Goal: Task Accomplishment & Management: Use online tool/utility

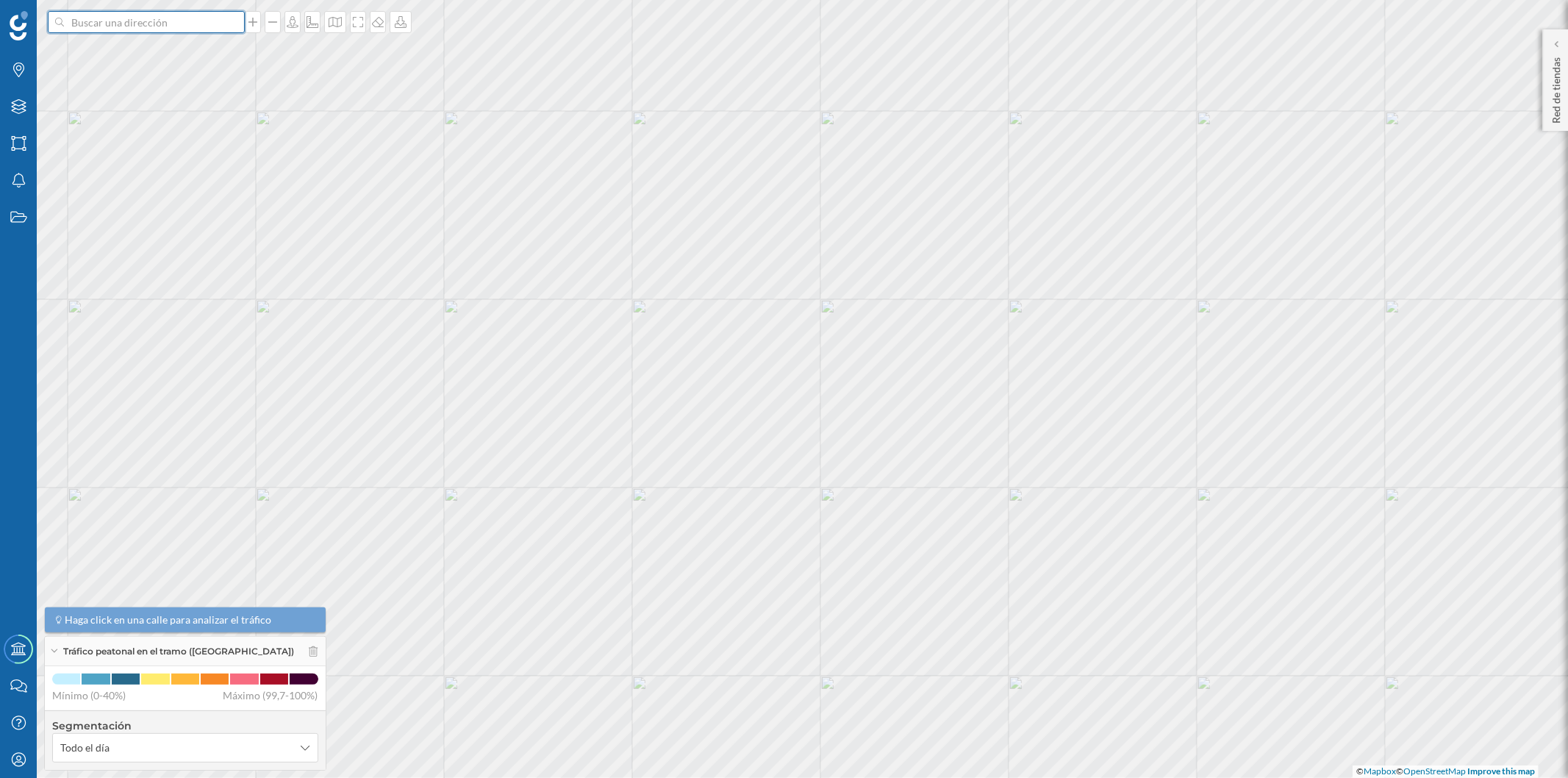
click at [147, 26] on input at bounding box center [146, 22] width 165 height 22
drag, startPoint x: 141, startPoint y: 25, endPoint x: 15, endPoint y: 25, distance: 126.0
click at [15, 25] on div "connecta park Marcas Capas Áreas Notificaciones Estados Academy Contacta con no…" at bounding box center [784, 389] width 1568 height 778
paste input "Centro Comercial "[GEOGRAPHIC_DATA]" [STREET_ADDRESS]"
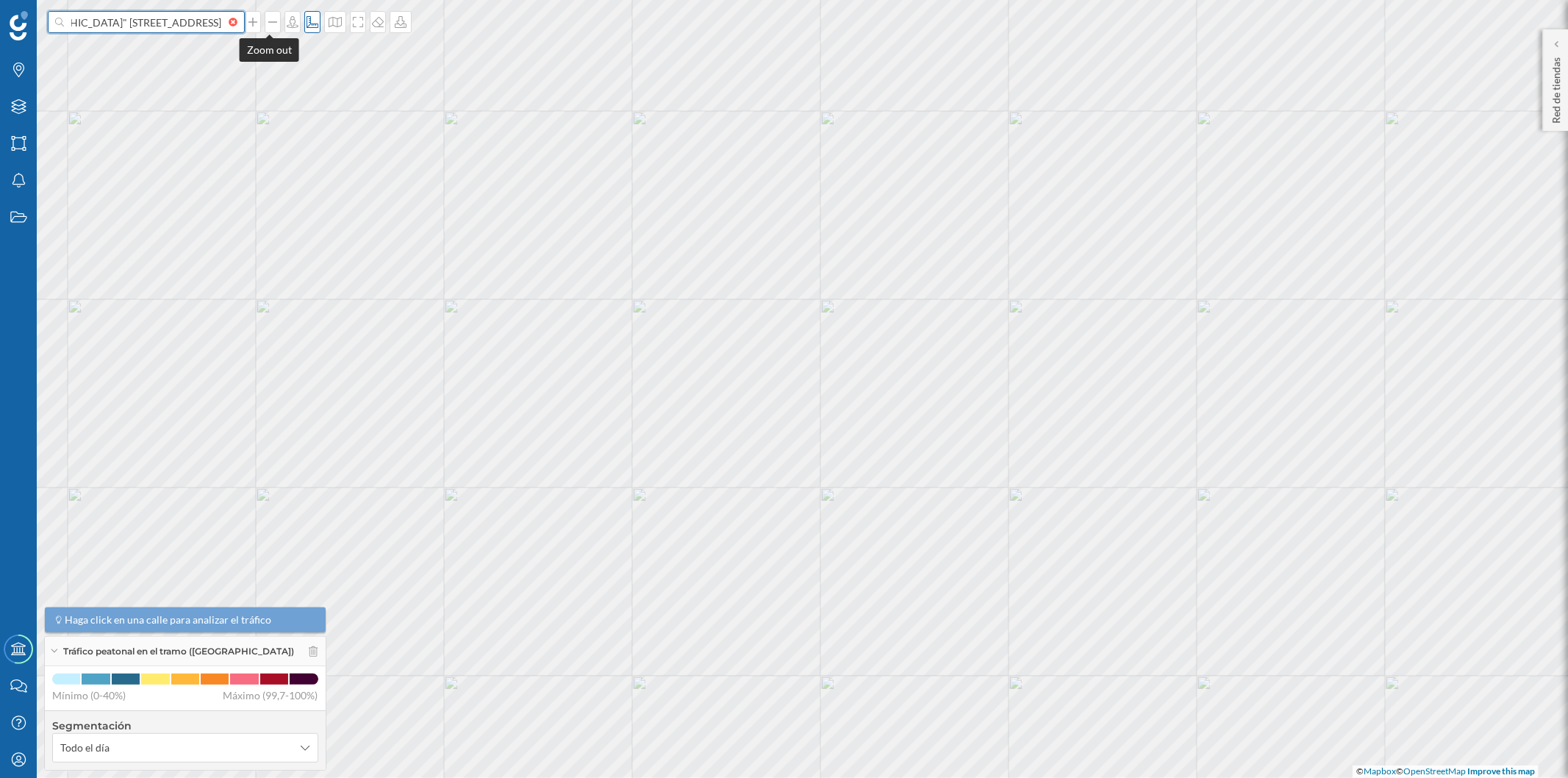
drag, startPoint x: 93, startPoint y: 17, endPoint x: 312, endPoint y: 17, distance: 219.0
click at [312, 17] on div "Centro Comercial "[GEOGRAPHIC_DATA]" [STREET_ADDRESS]" at bounding box center [231, 22] width 368 height 22
click at [126, 28] on input "Centro Comercial "[GEOGRAPHIC_DATA]" at bounding box center [146, 22] width 165 height 22
drag, startPoint x: 74, startPoint y: 23, endPoint x: 0, endPoint y: 16, distance: 74.3
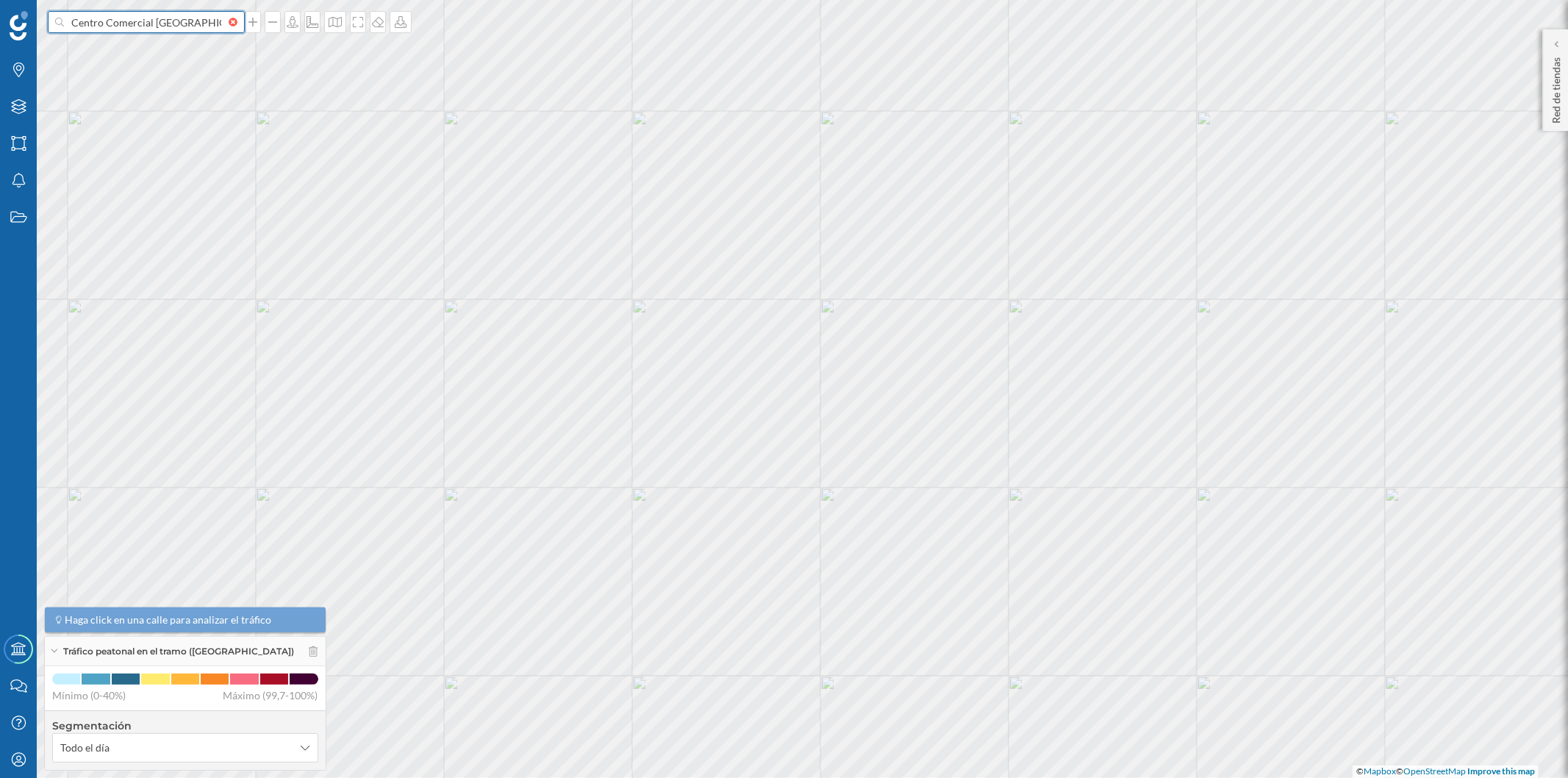
click at [0, 16] on div "Centro Comercial [GEOGRAPHIC_DATA] Marcas Capas Áreas Notificaciones Estados Ac…" at bounding box center [784, 389] width 1568 height 778
click at [203, 18] on input "Centro Comercial [GEOGRAPHIC_DATA]" at bounding box center [146, 22] width 165 height 22
drag, startPoint x: 151, startPoint y: 19, endPoint x: 373, endPoint y: 12, distance: 222.1
click at [373, 12] on div "Centro Comercial [GEOGRAPHIC_DATA]" at bounding box center [231, 22] width 368 height 22
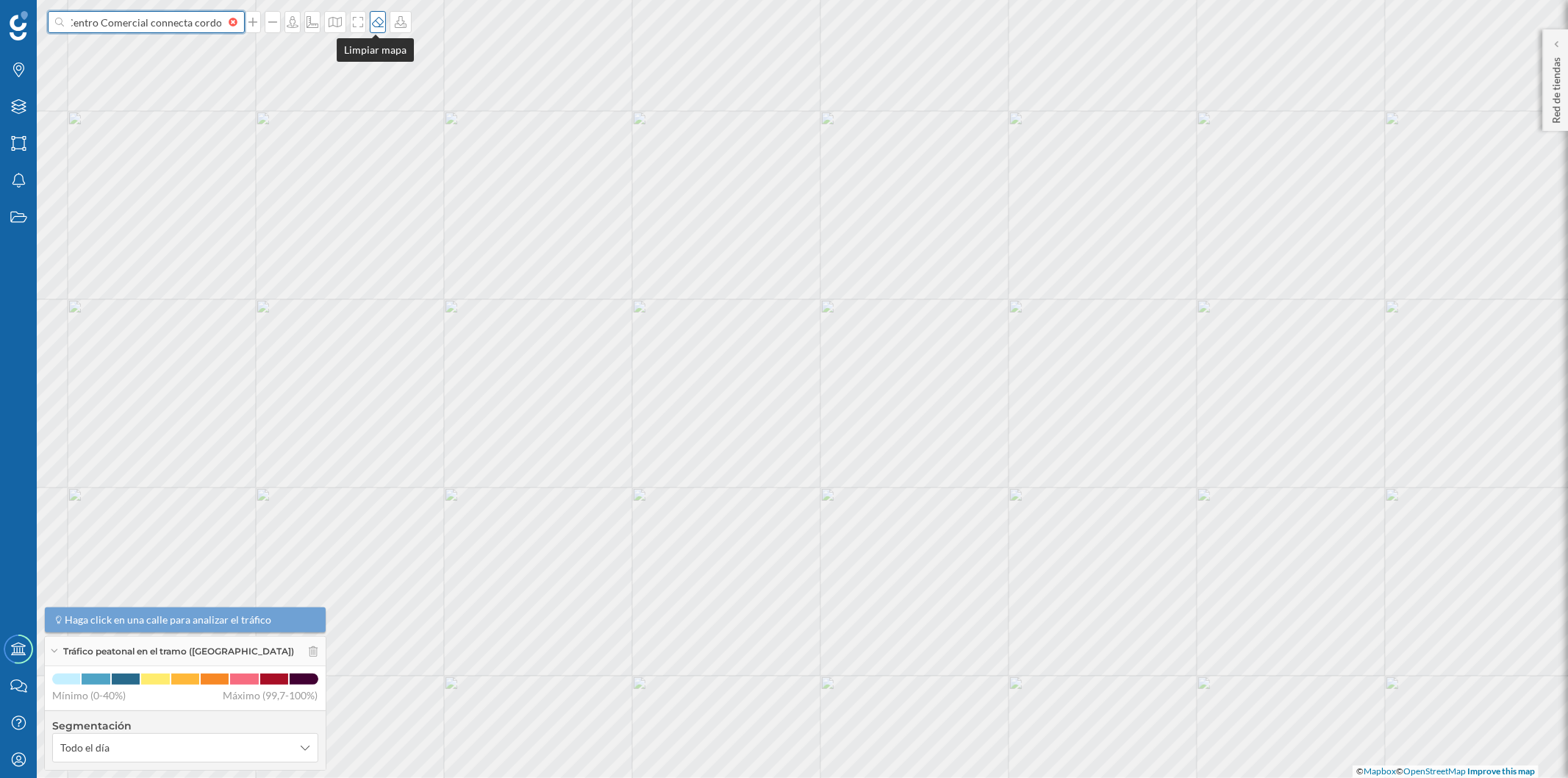
scroll to position [0, 17]
type input "Centro Comercial connecta cordoba"
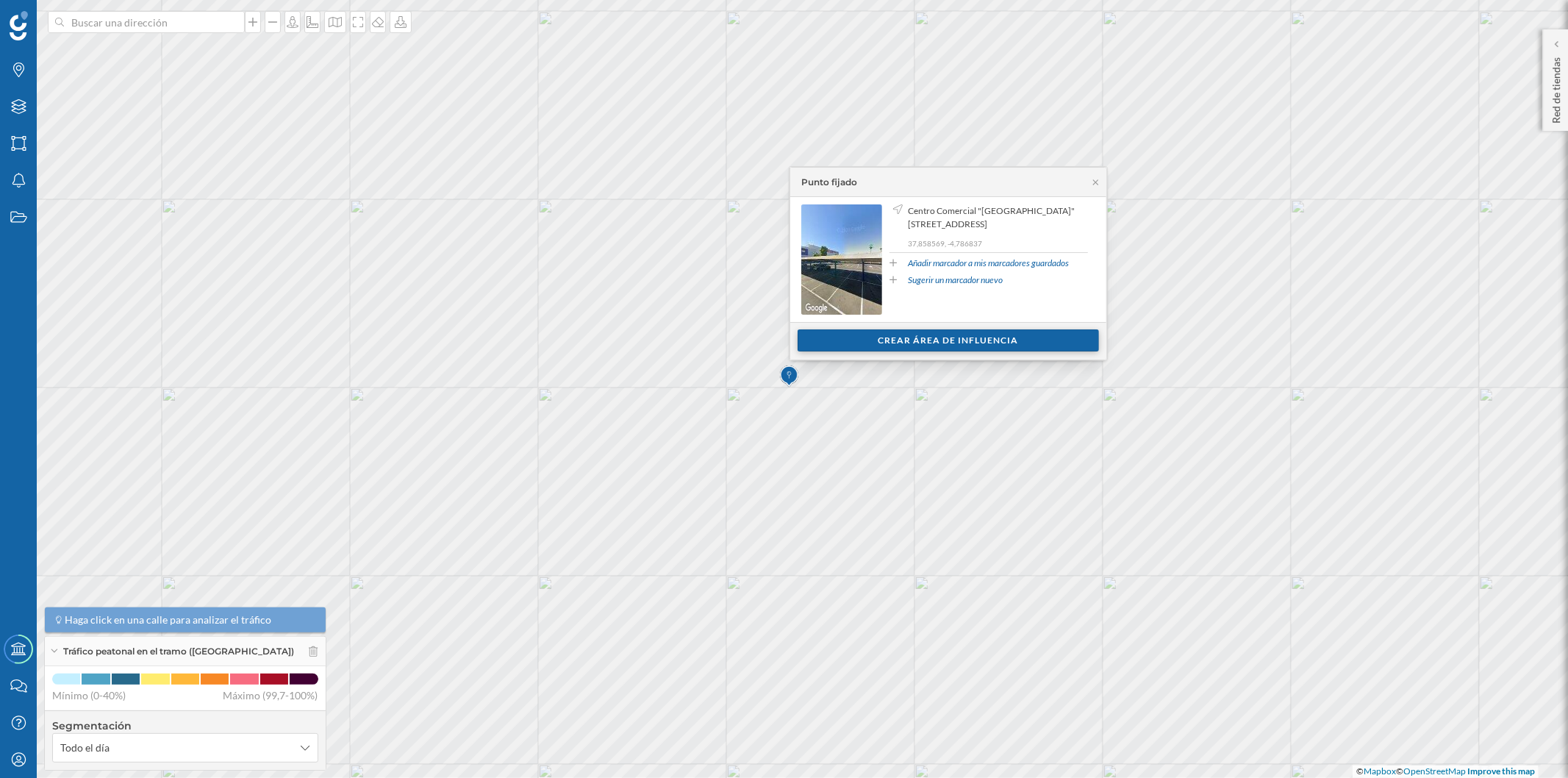
click at [879, 348] on div "Crear área de influencia" at bounding box center [948, 340] width 301 height 22
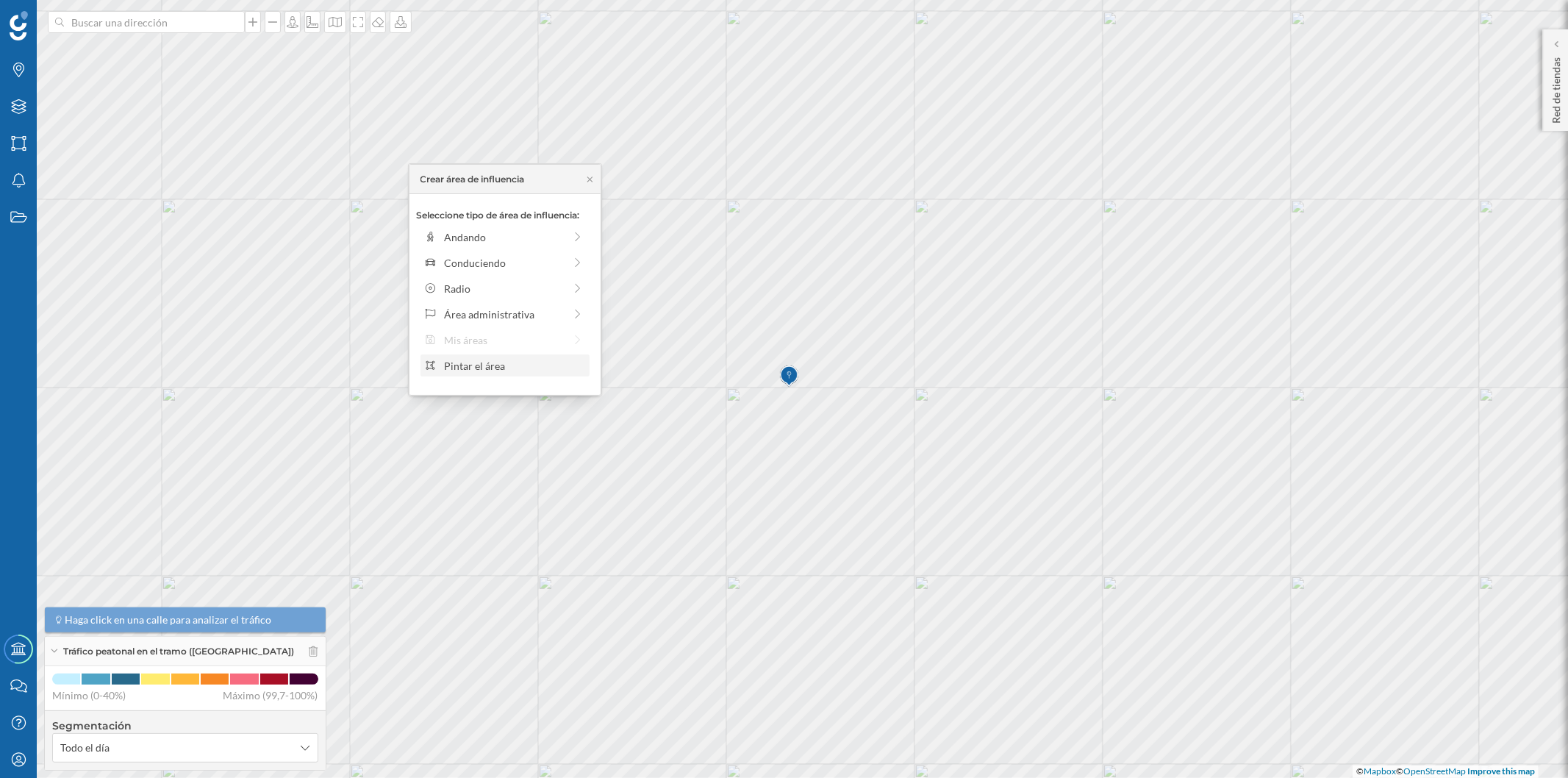
click at [497, 372] on div "Pintar el área" at bounding box center [514, 365] width 140 height 15
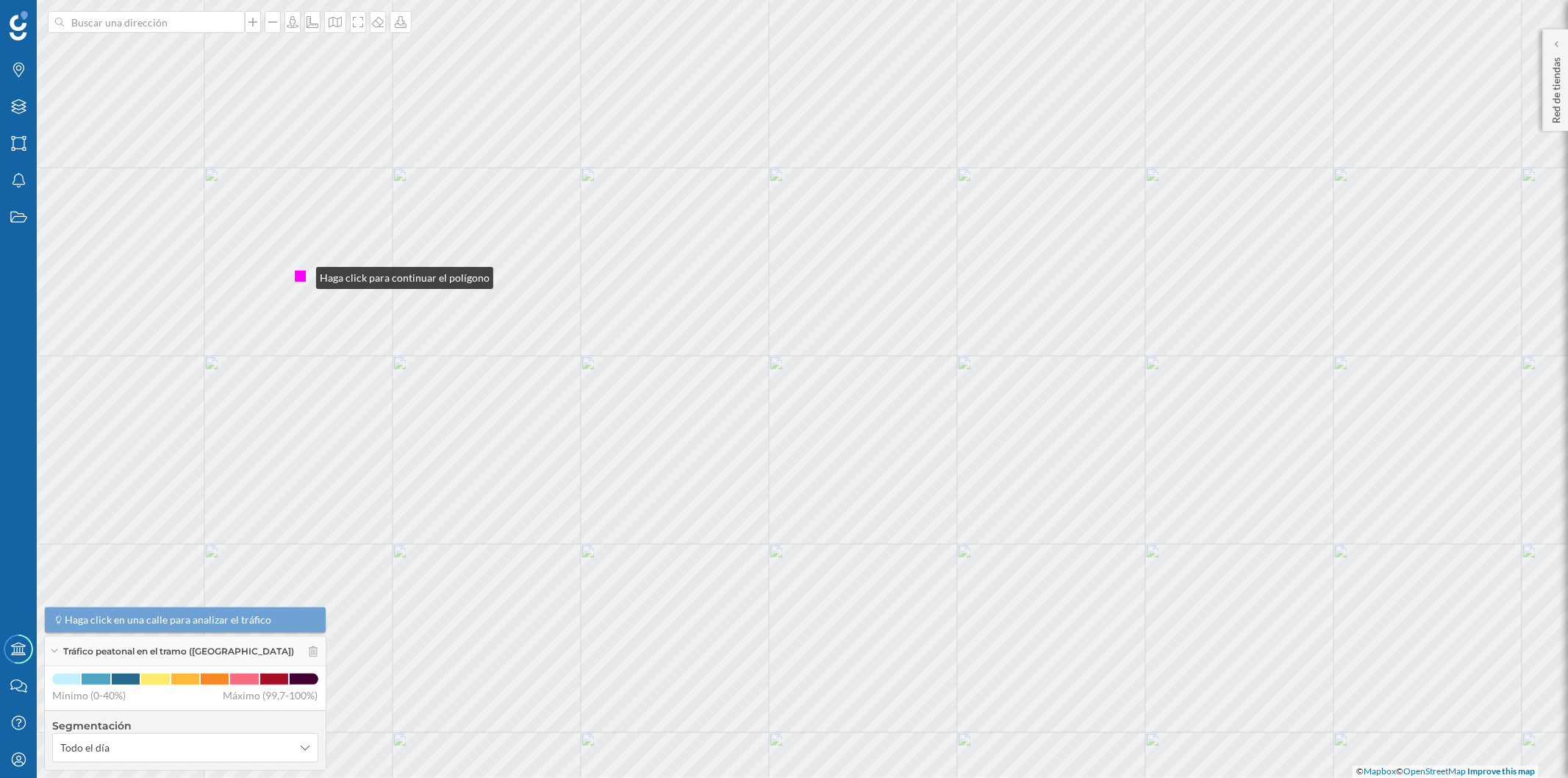
drag, startPoint x: 293, startPoint y: 302, endPoint x: 301, endPoint y: 274, distance: 29.1
click at [301, 274] on div at bounding box center [300, 276] width 11 height 11
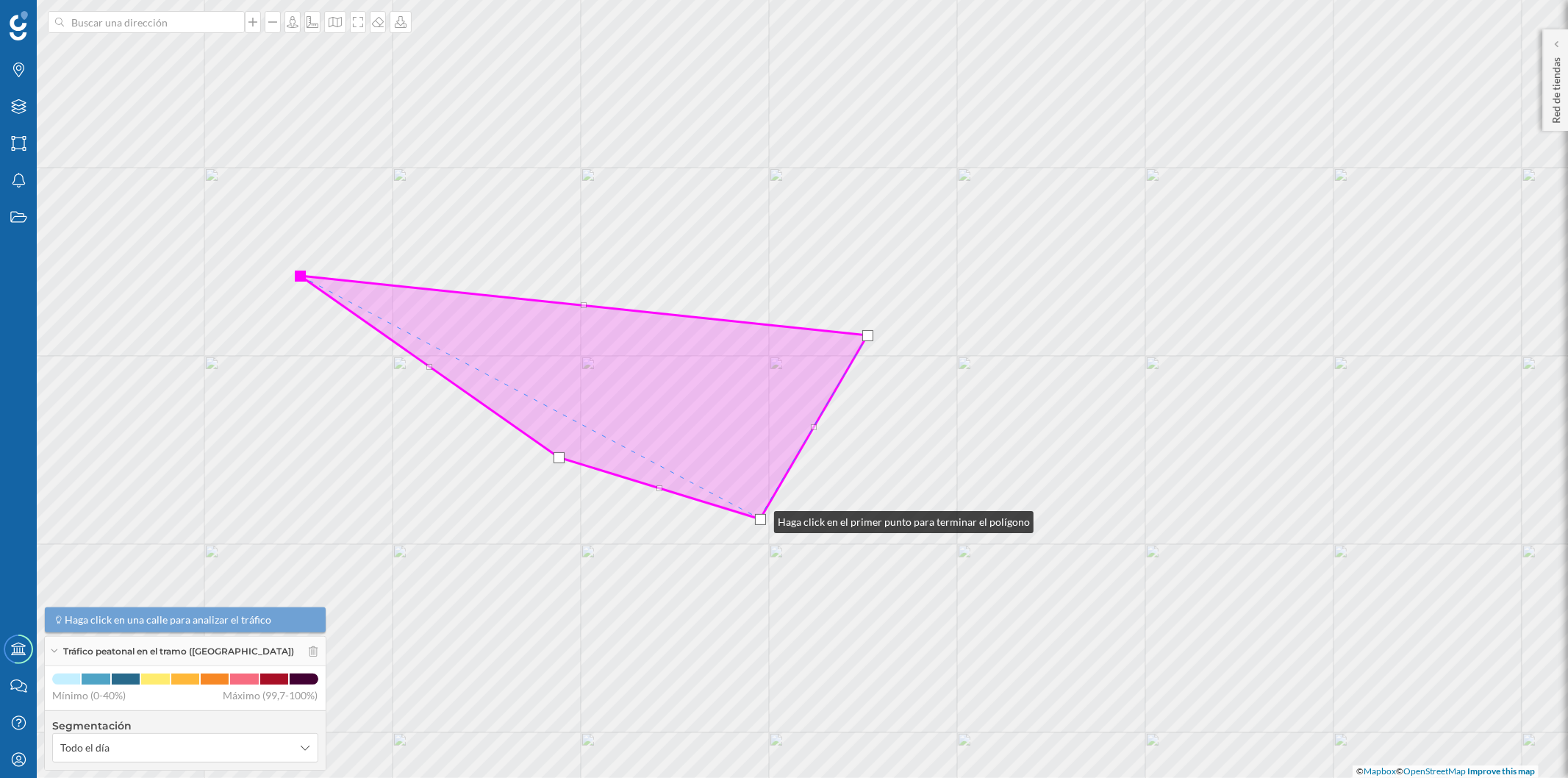
drag, startPoint x: 752, startPoint y: 519, endPoint x: 759, endPoint y: 518, distance: 7.1
click at [759, 518] on div at bounding box center [760, 519] width 11 height 11
drag, startPoint x: 762, startPoint y: 517, endPoint x: 799, endPoint y: 524, distance: 37.7
click at [799, 524] on div at bounding box center [797, 525] width 11 height 11
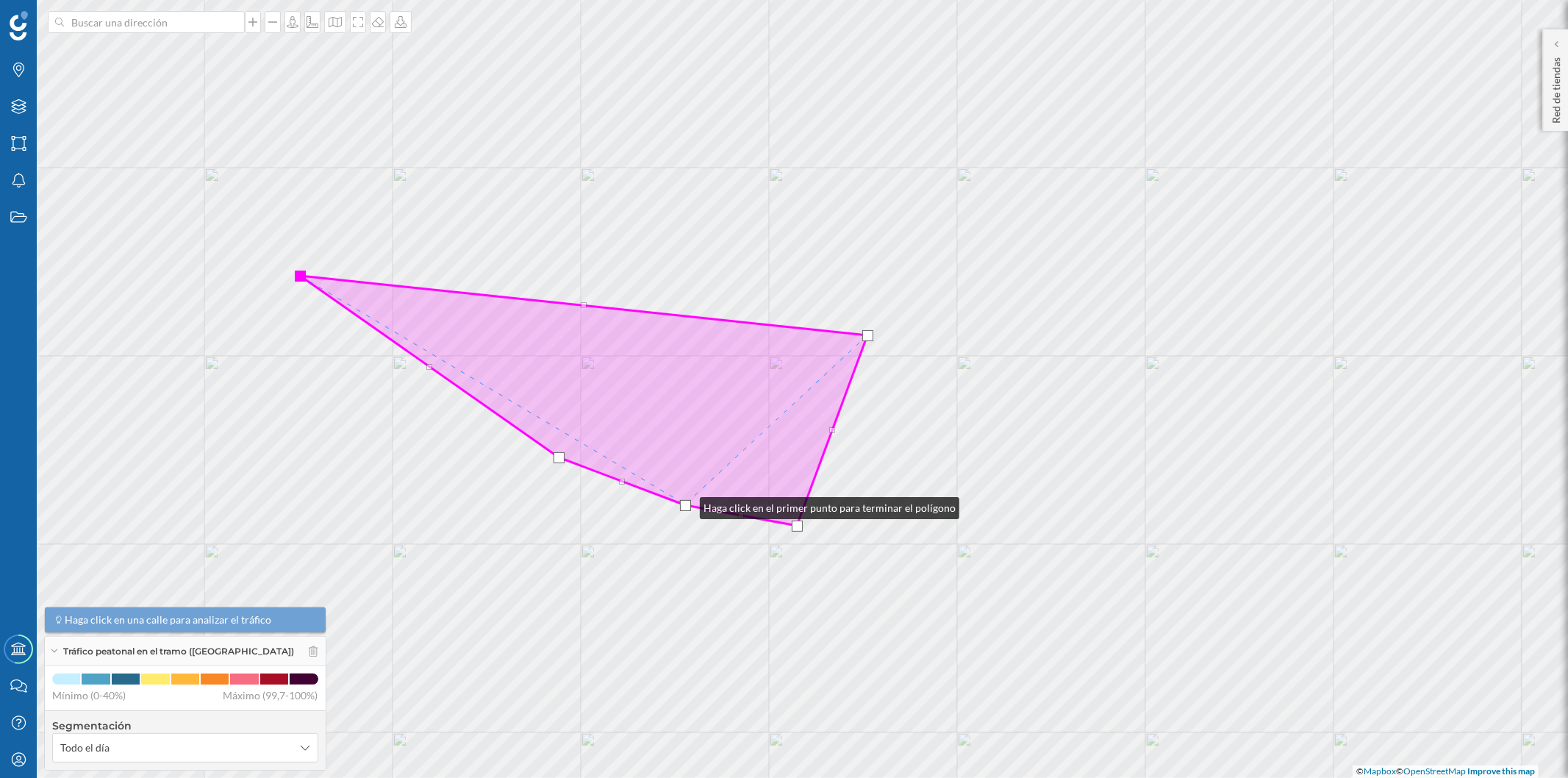
drag, startPoint x: 678, startPoint y: 491, endPoint x: 685, endPoint y: 505, distance: 15.7
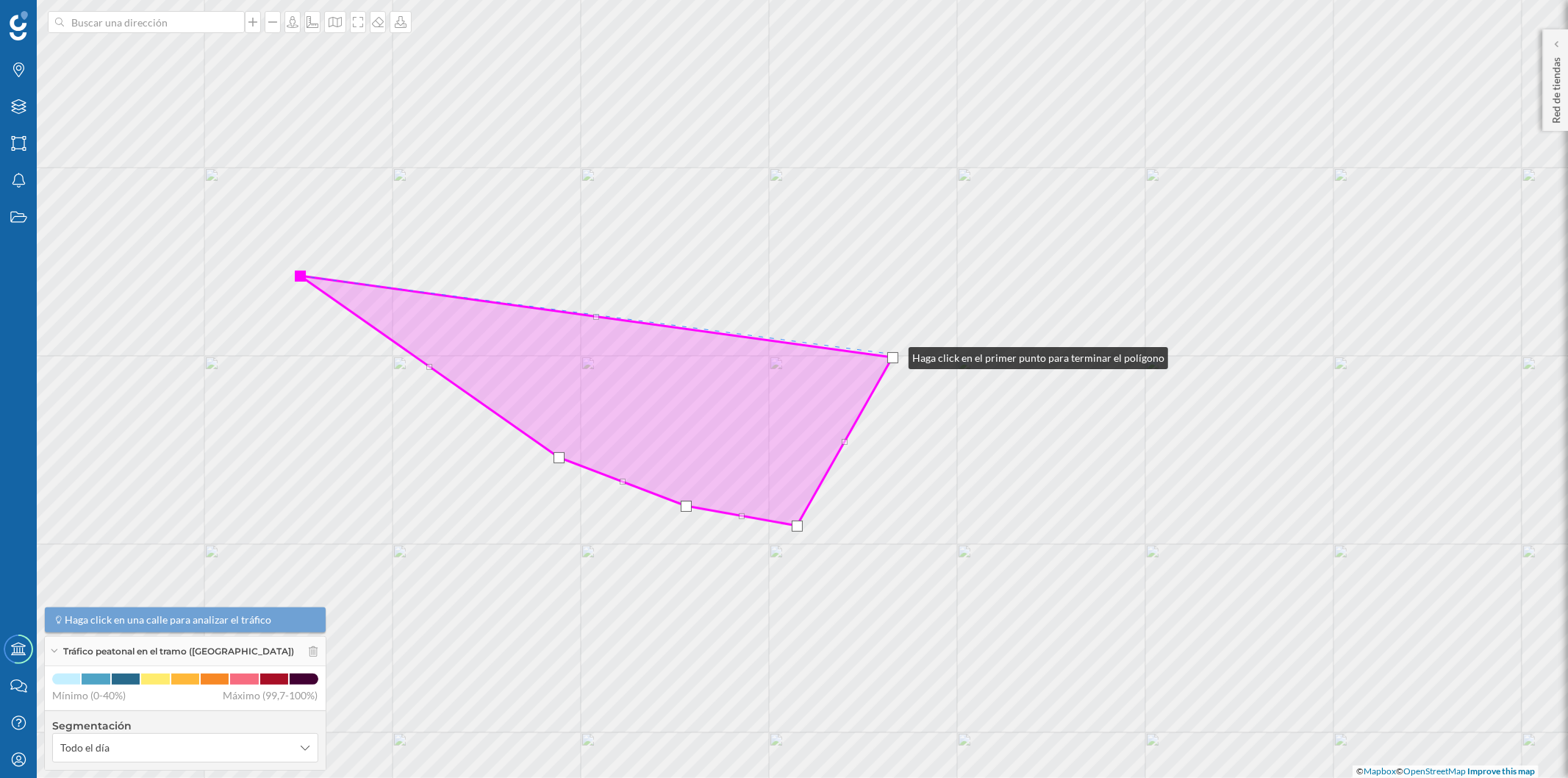
drag, startPoint x: 870, startPoint y: 332, endPoint x: 894, endPoint y: 354, distance: 32.6
click at [894, 354] on div at bounding box center [892, 357] width 11 height 11
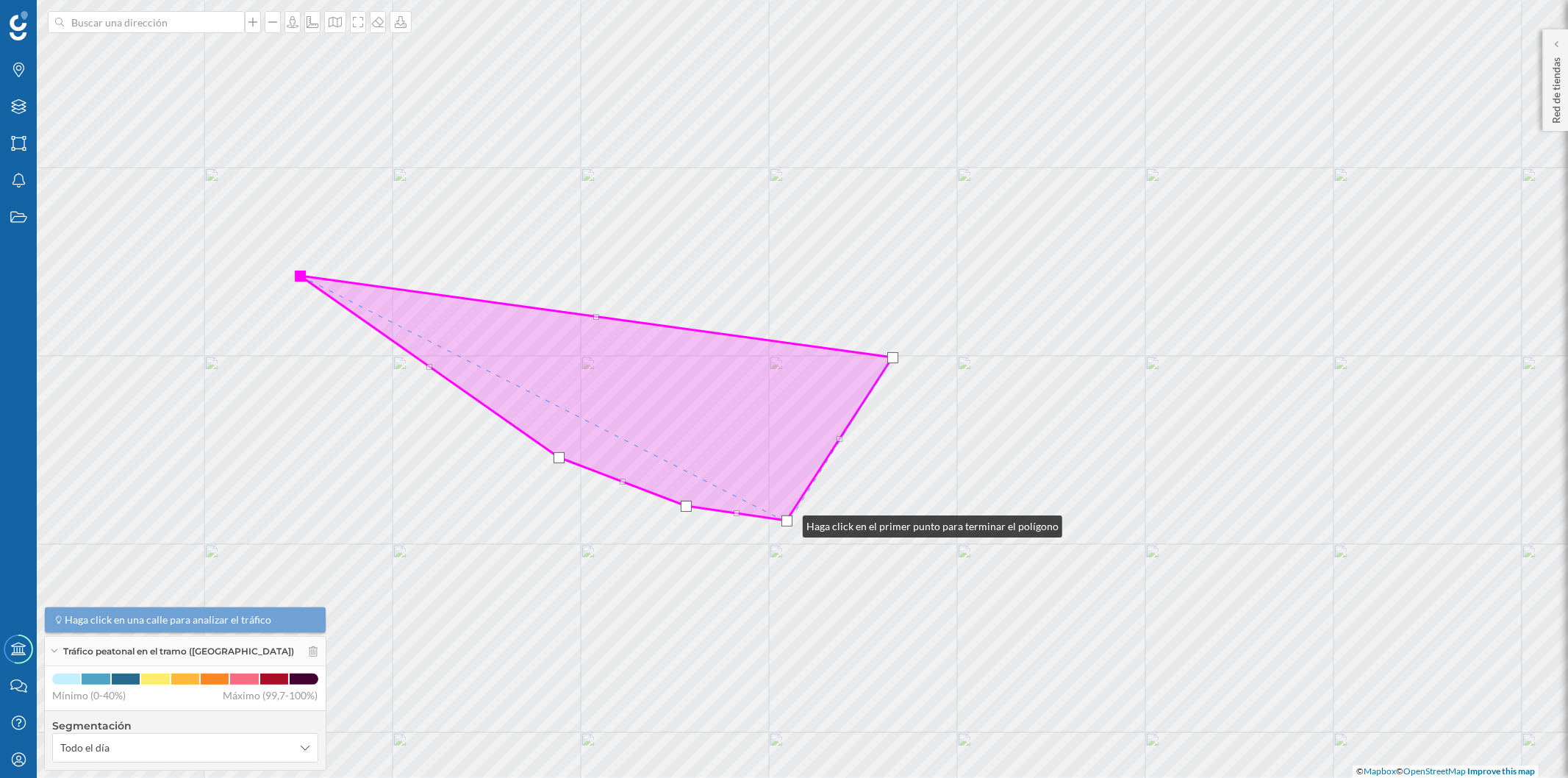
drag, startPoint x: 798, startPoint y: 528, endPoint x: 788, endPoint y: 522, distance: 11.7
click at [788, 522] on div at bounding box center [786, 521] width 11 height 11
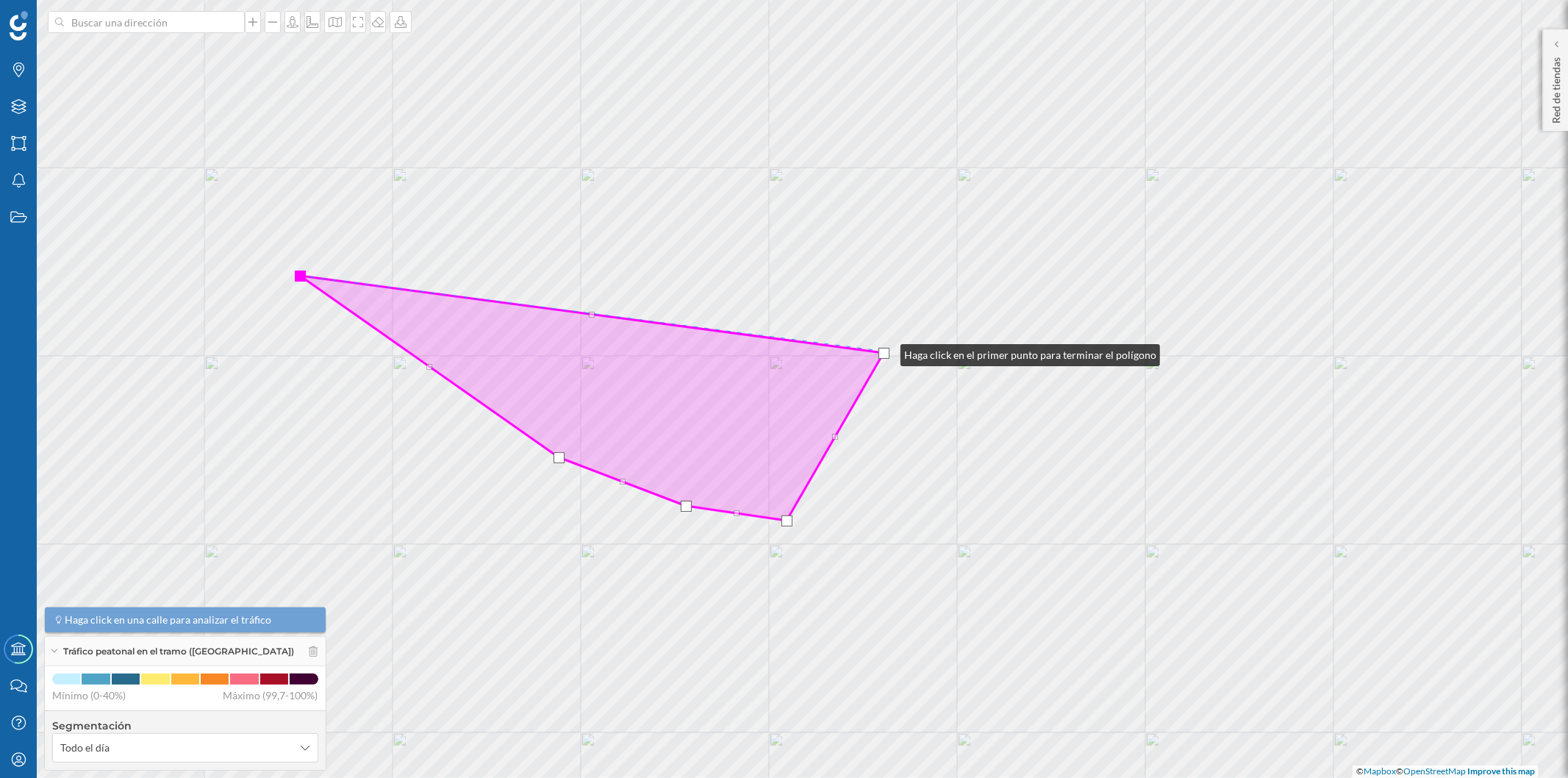
drag, startPoint x: 895, startPoint y: 356, endPoint x: 886, endPoint y: 351, distance: 10.3
click at [886, 351] on div at bounding box center [883, 353] width 11 height 11
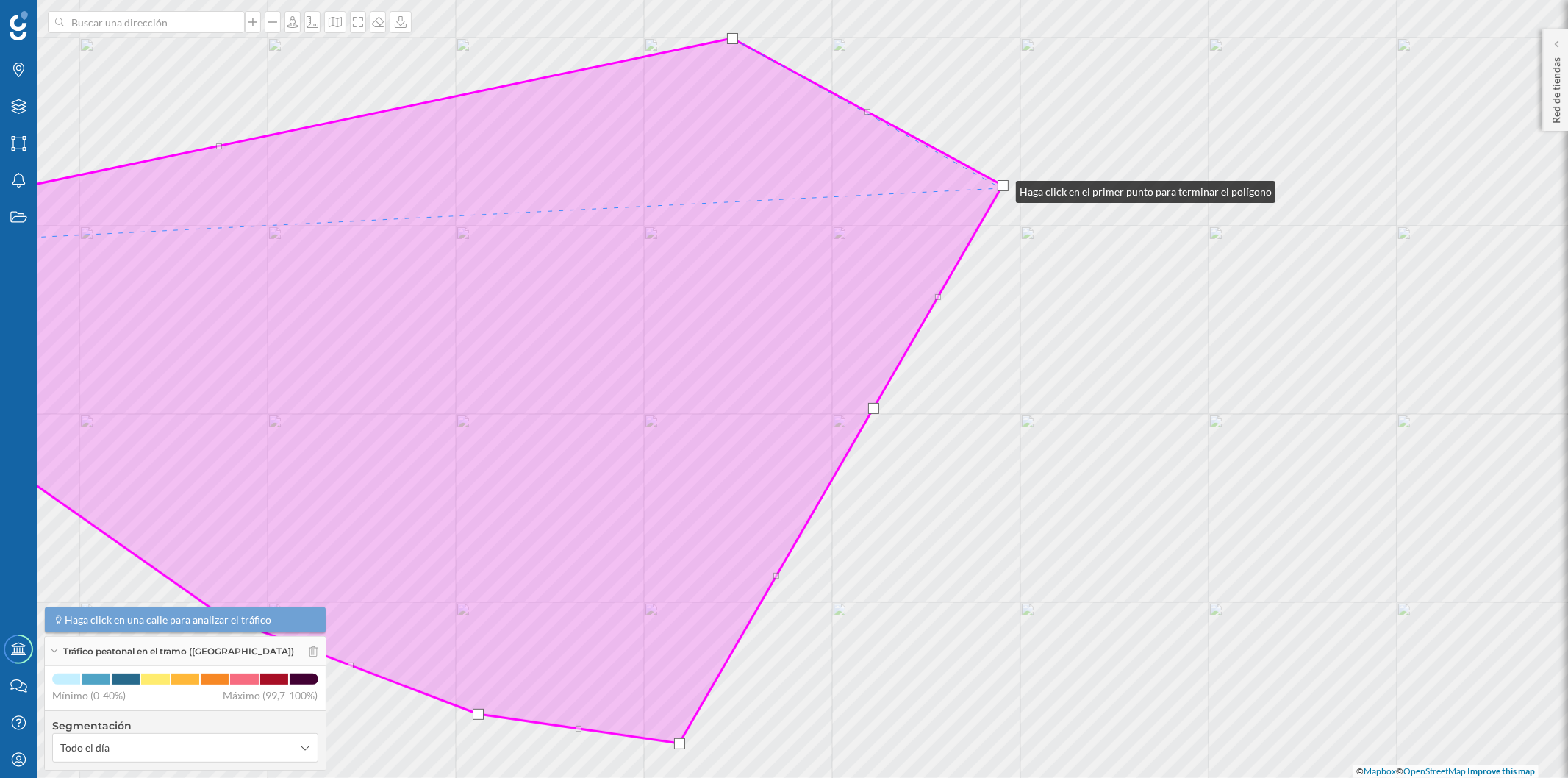
drag, startPoint x: 989, startPoint y: 211, endPoint x: 1001, endPoint y: 188, distance: 25.9
click at [1001, 188] on div at bounding box center [1002, 186] width 11 height 11
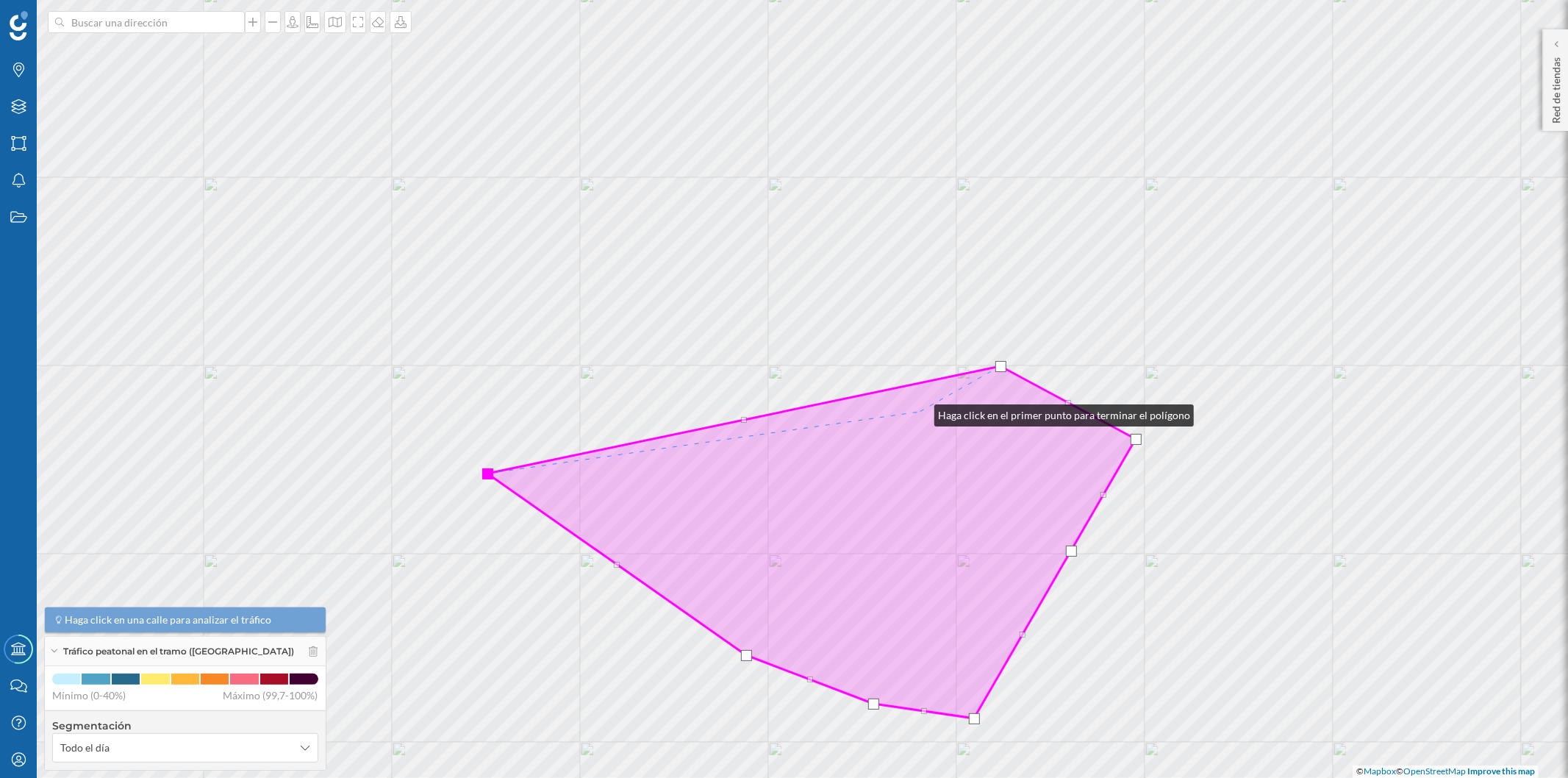
click at [920, 412] on icon at bounding box center [811, 542] width 648 height 352
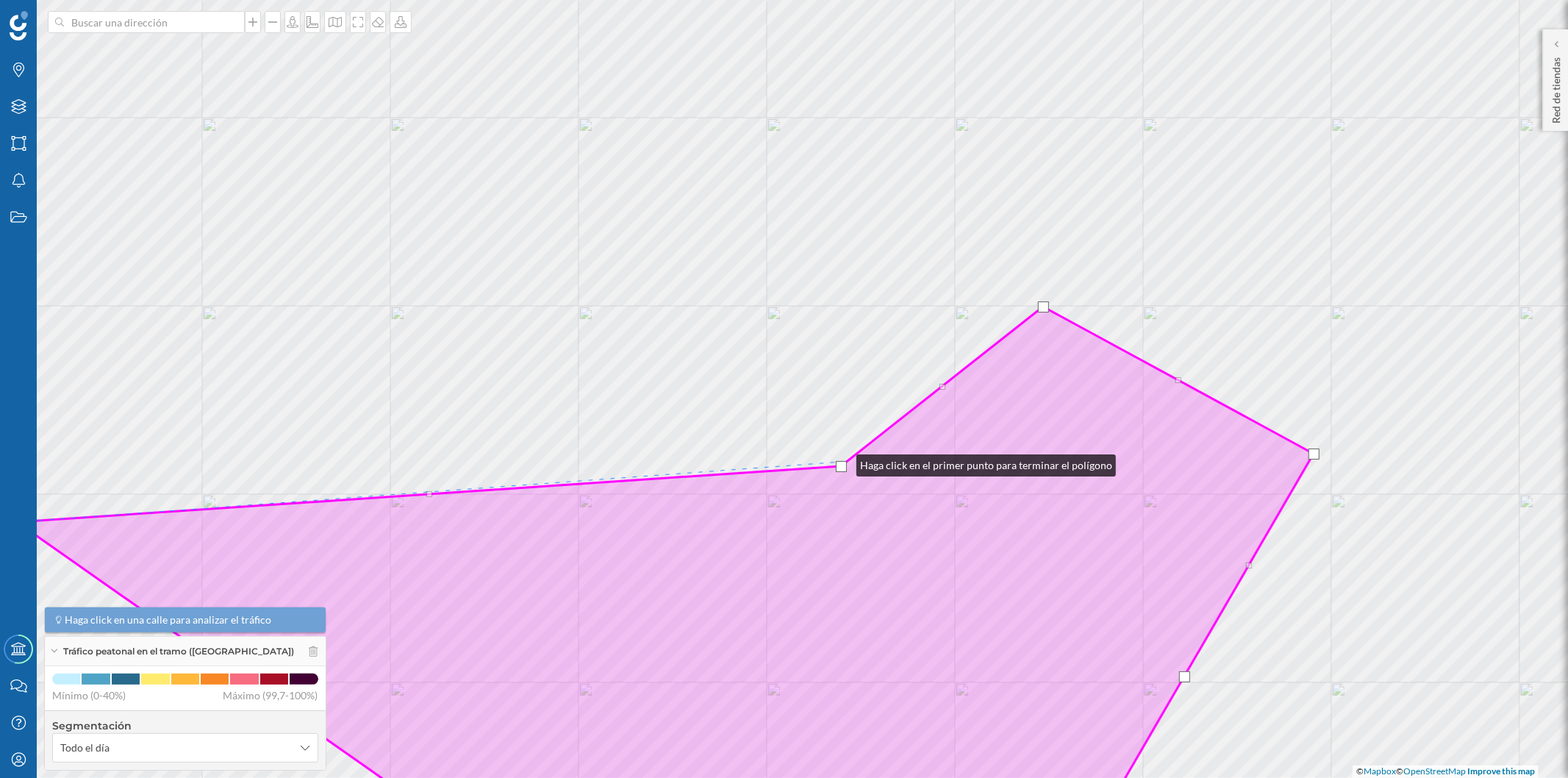
drag, startPoint x: 882, startPoint y: 394, endPoint x: 842, endPoint y: 462, distance: 78.9
click at [842, 462] on div at bounding box center [841, 466] width 11 height 11
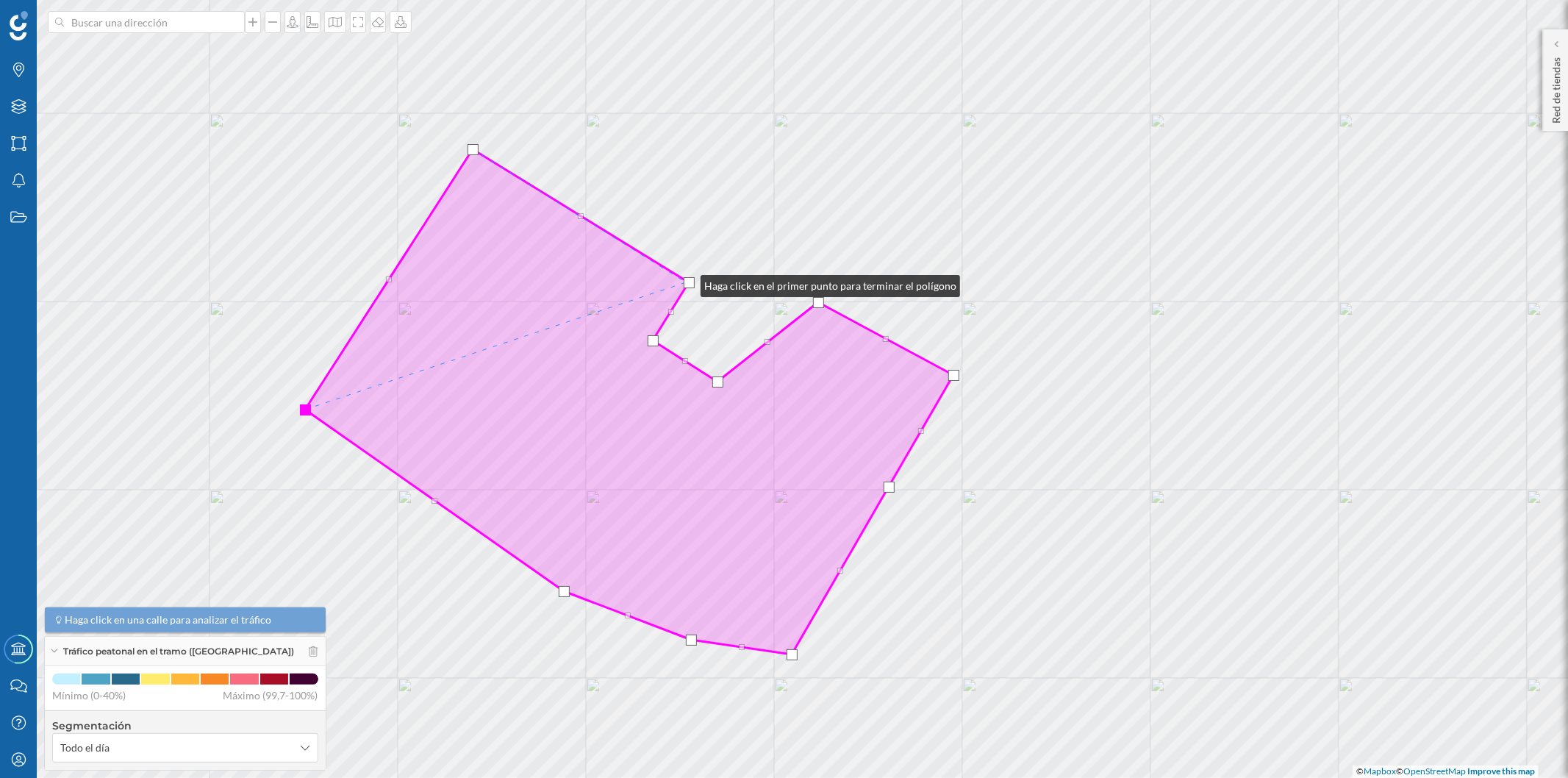
drag, startPoint x: 673, startPoint y: 303, endPoint x: 685, endPoint y: 282, distance: 24.2
click at [685, 282] on div at bounding box center [689, 282] width 11 height 11
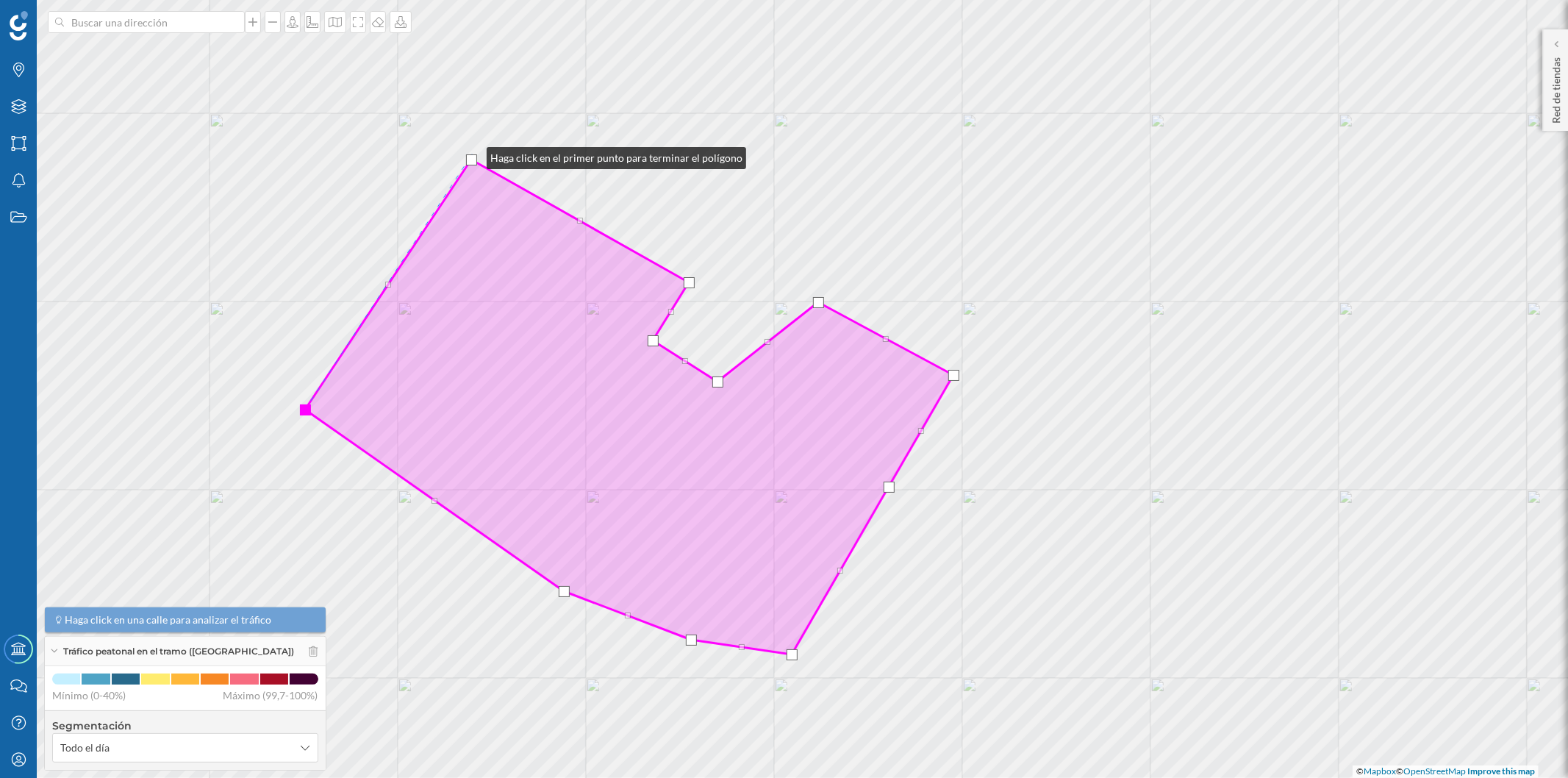
drag, startPoint x: 473, startPoint y: 144, endPoint x: 472, endPoint y: 155, distance: 11.0
click at [472, 155] on div at bounding box center [472, 160] width 11 height 11
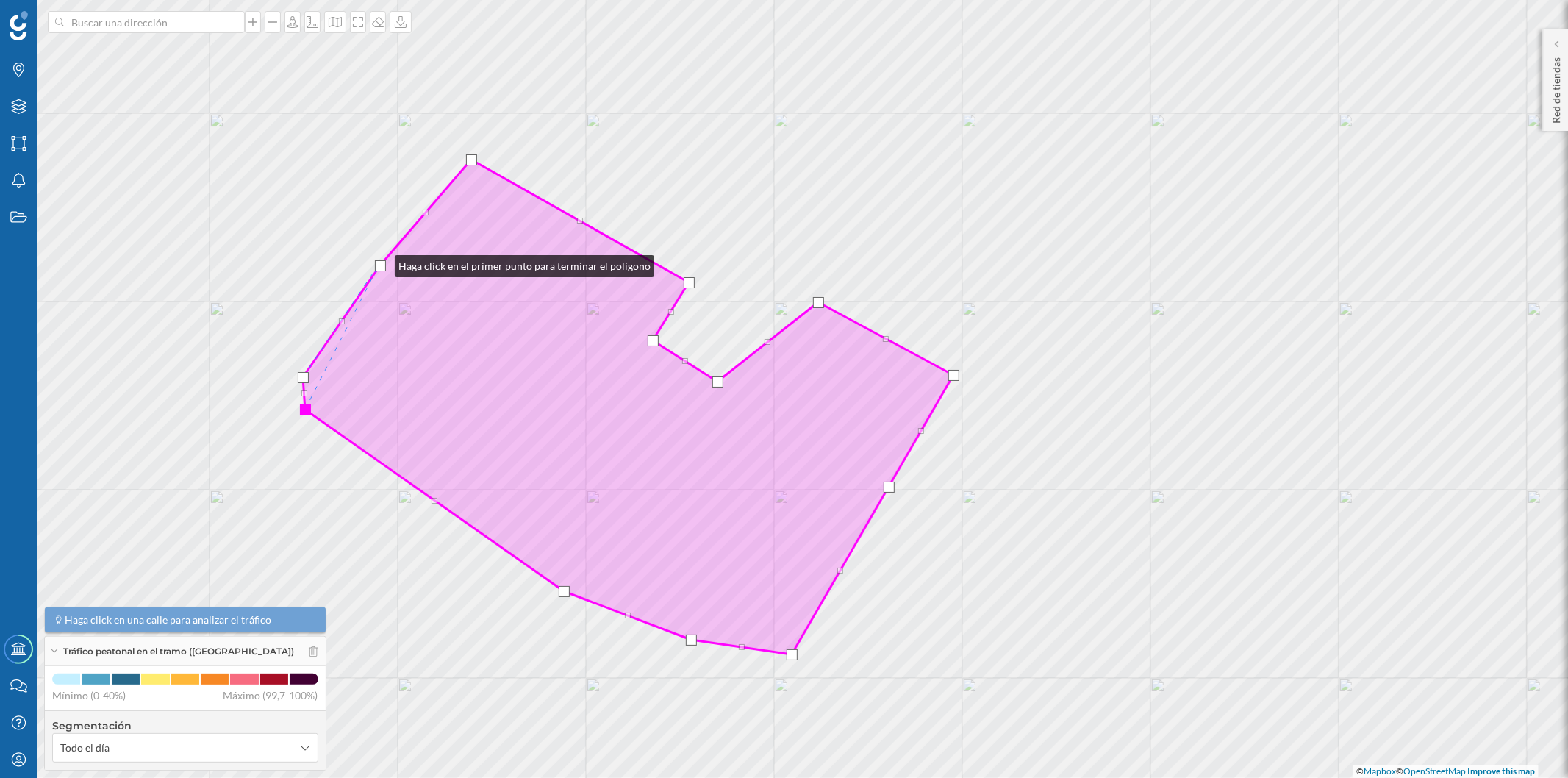
drag, startPoint x: 387, startPoint y: 265, endPoint x: 380, endPoint y: 262, distance: 7.6
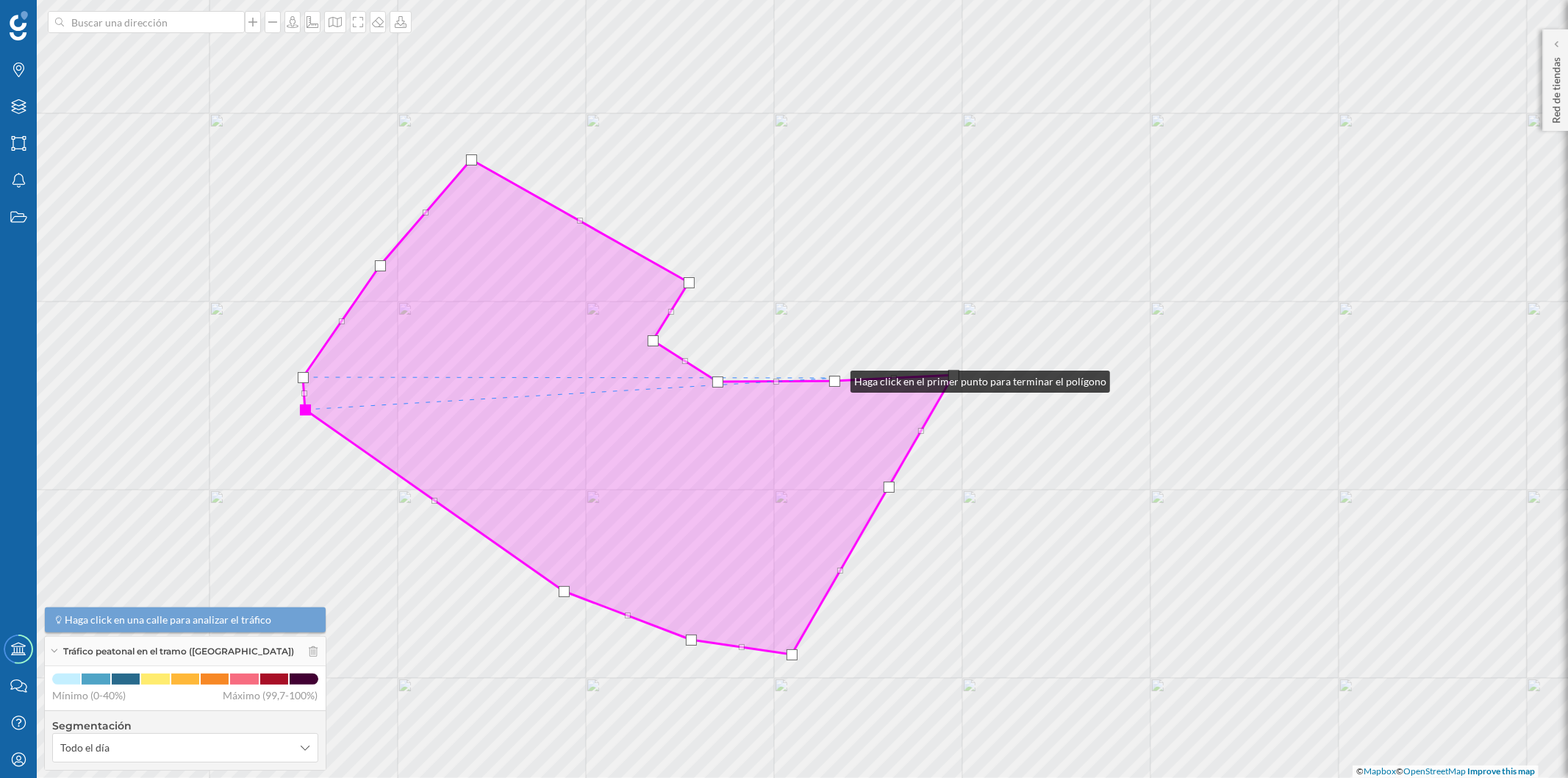
drag, startPoint x: 820, startPoint y: 300, endPoint x: 836, endPoint y: 378, distance: 79.6
click at [836, 378] on div at bounding box center [834, 381] width 11 height 11
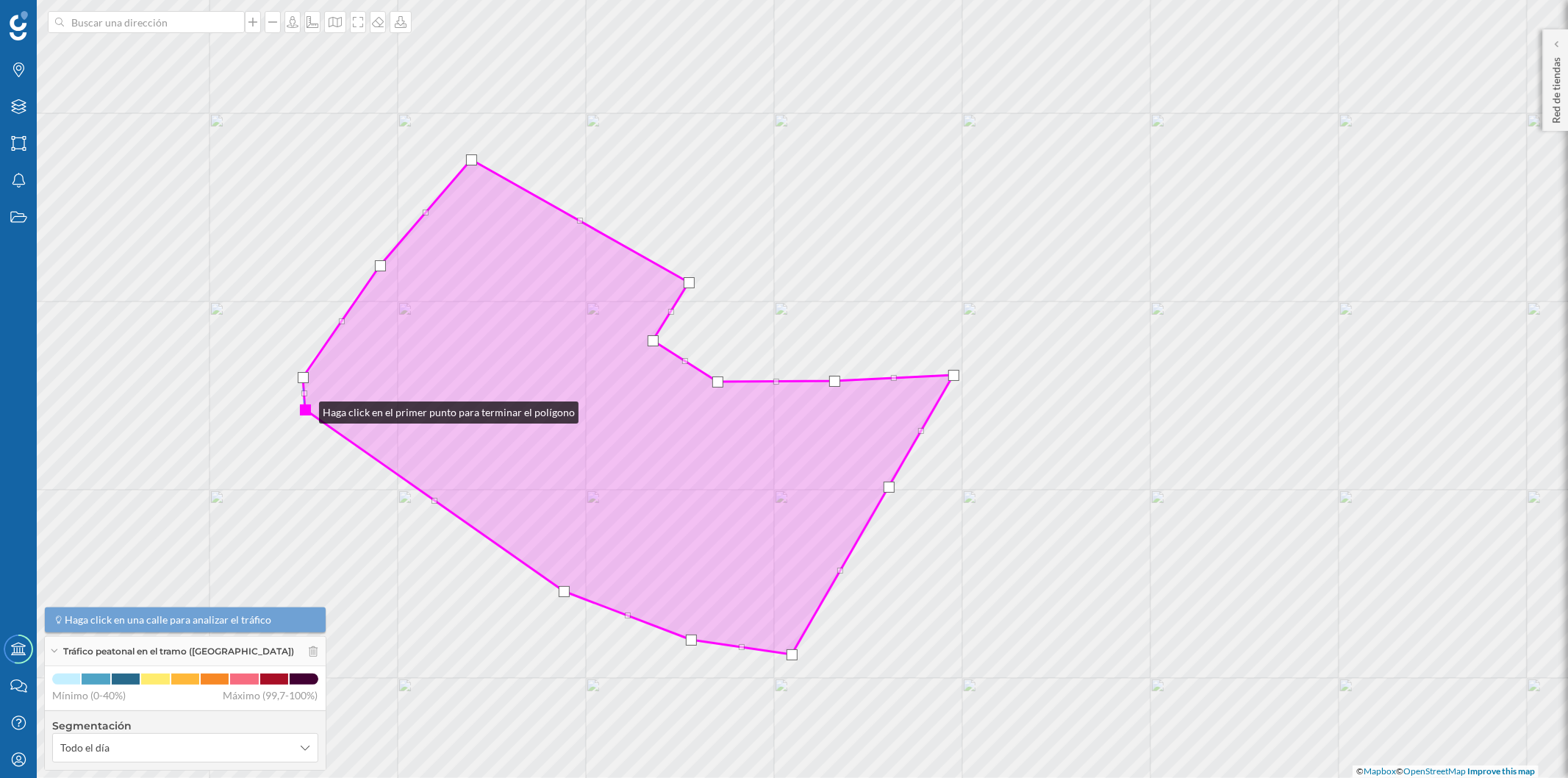
click at [304, 409] on div at bounding box center [306, 409] width 11 height 11
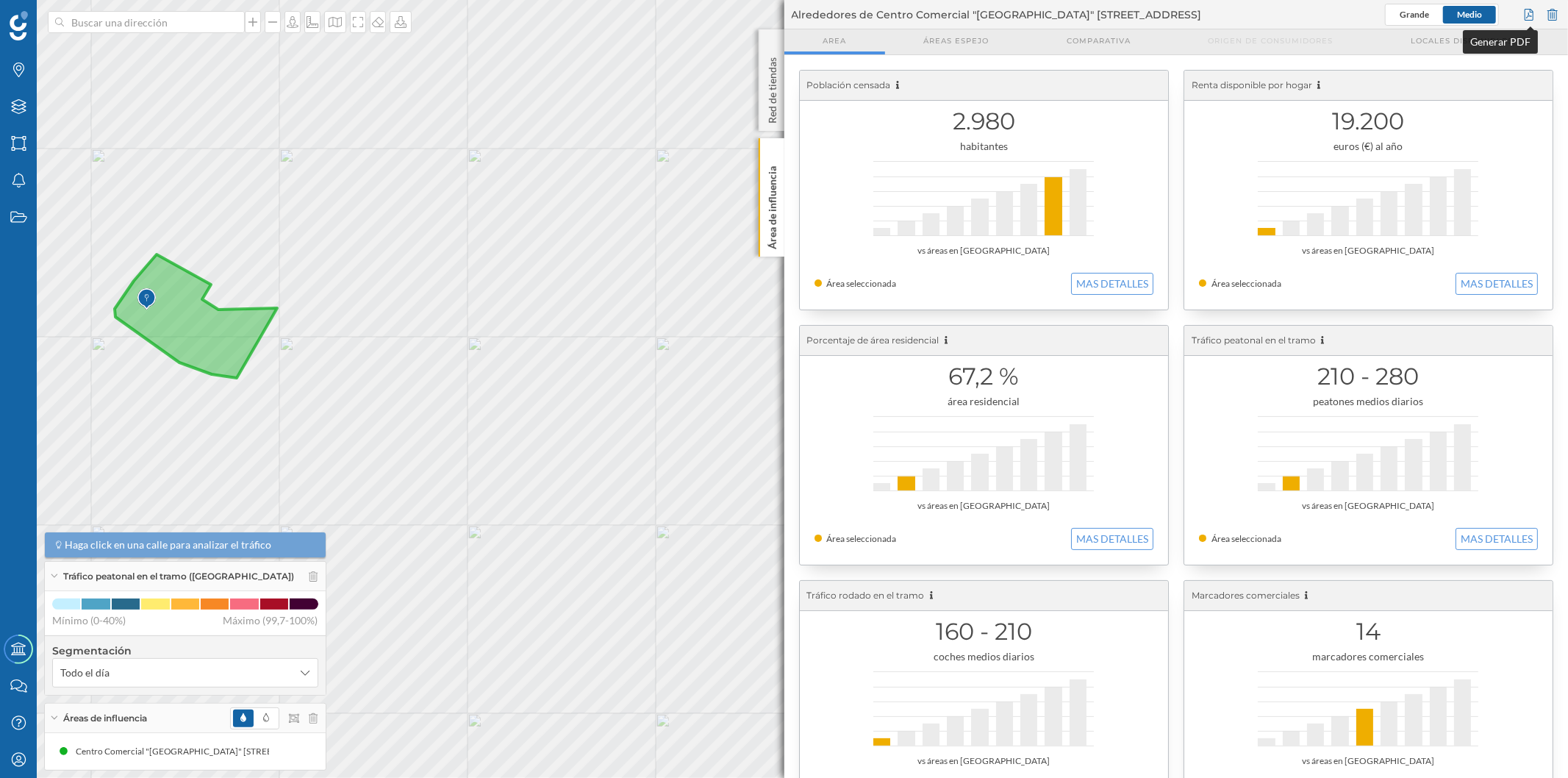
click at [1526, 13] on div at bounding box center [1529, 14] width 16 height 22
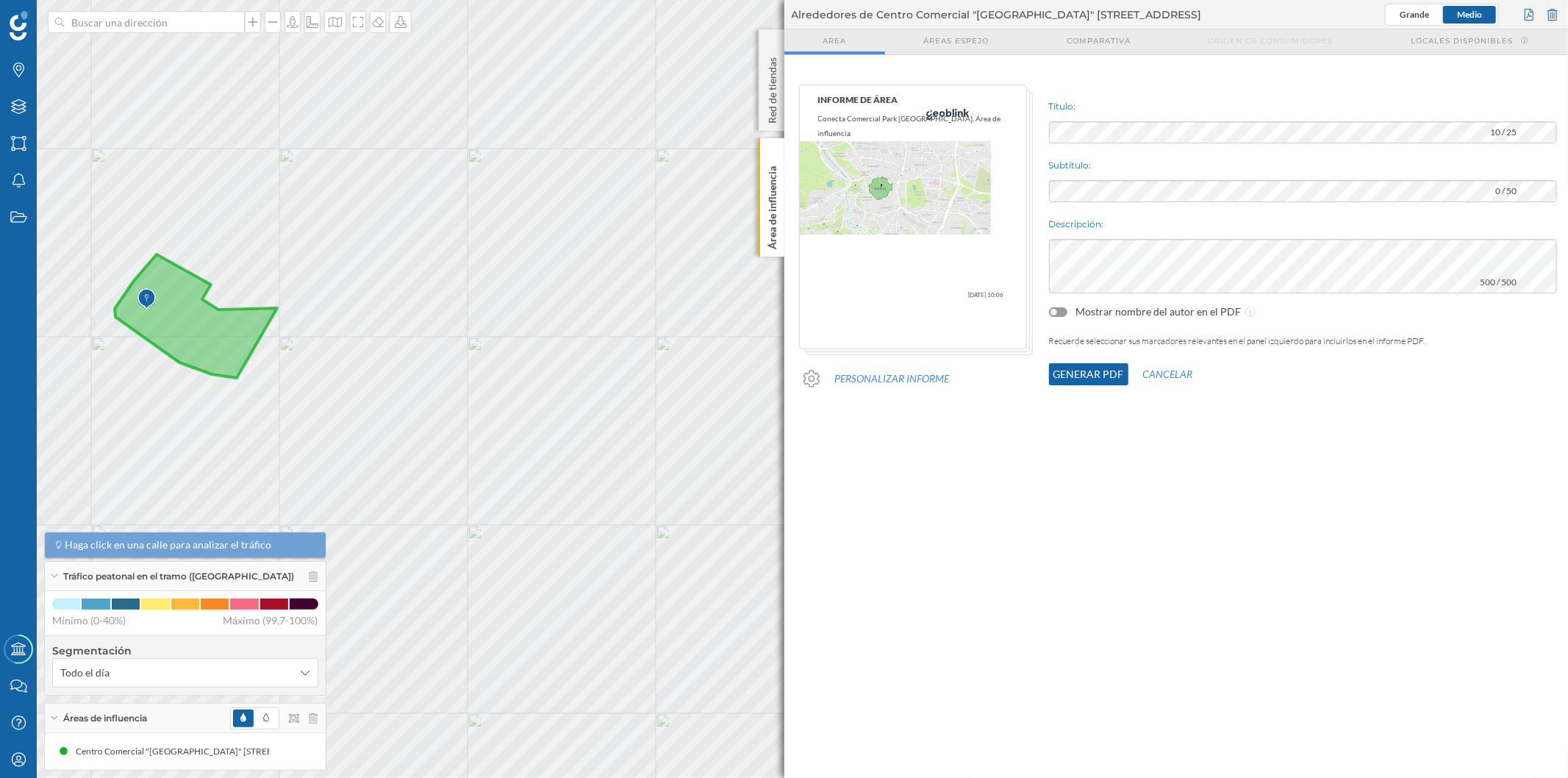
click at [1057, 372] on button "Generar PDF" at bounding box center [1088, 374] width 80 height 22
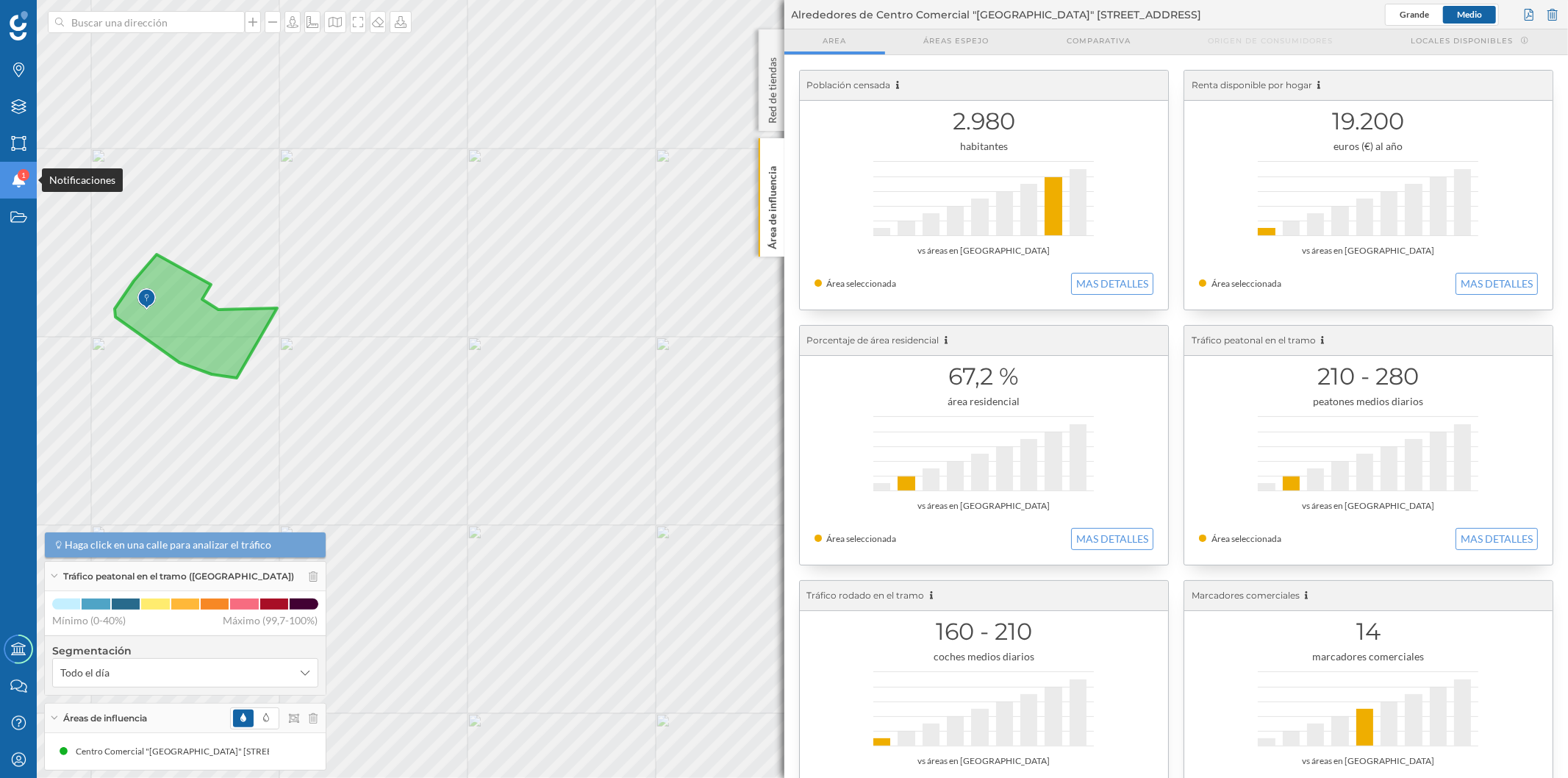
click at [10, 184] on icon "Notificaciones" at bounding box center [19, 180] width 18 height 14
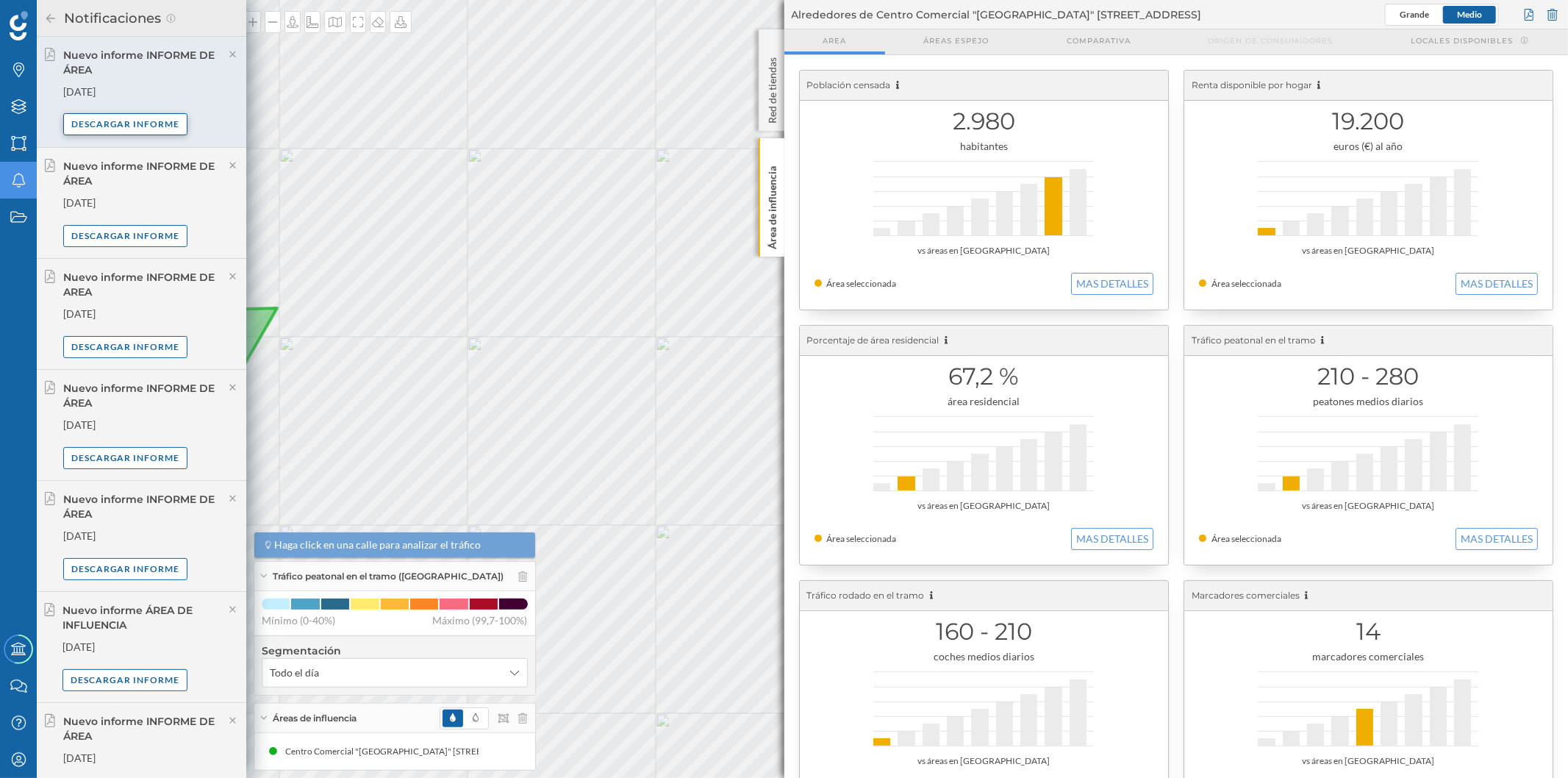
click at [127, 115] on div "Descargar informe" at bounding box center [125, 124] width 125 height 22
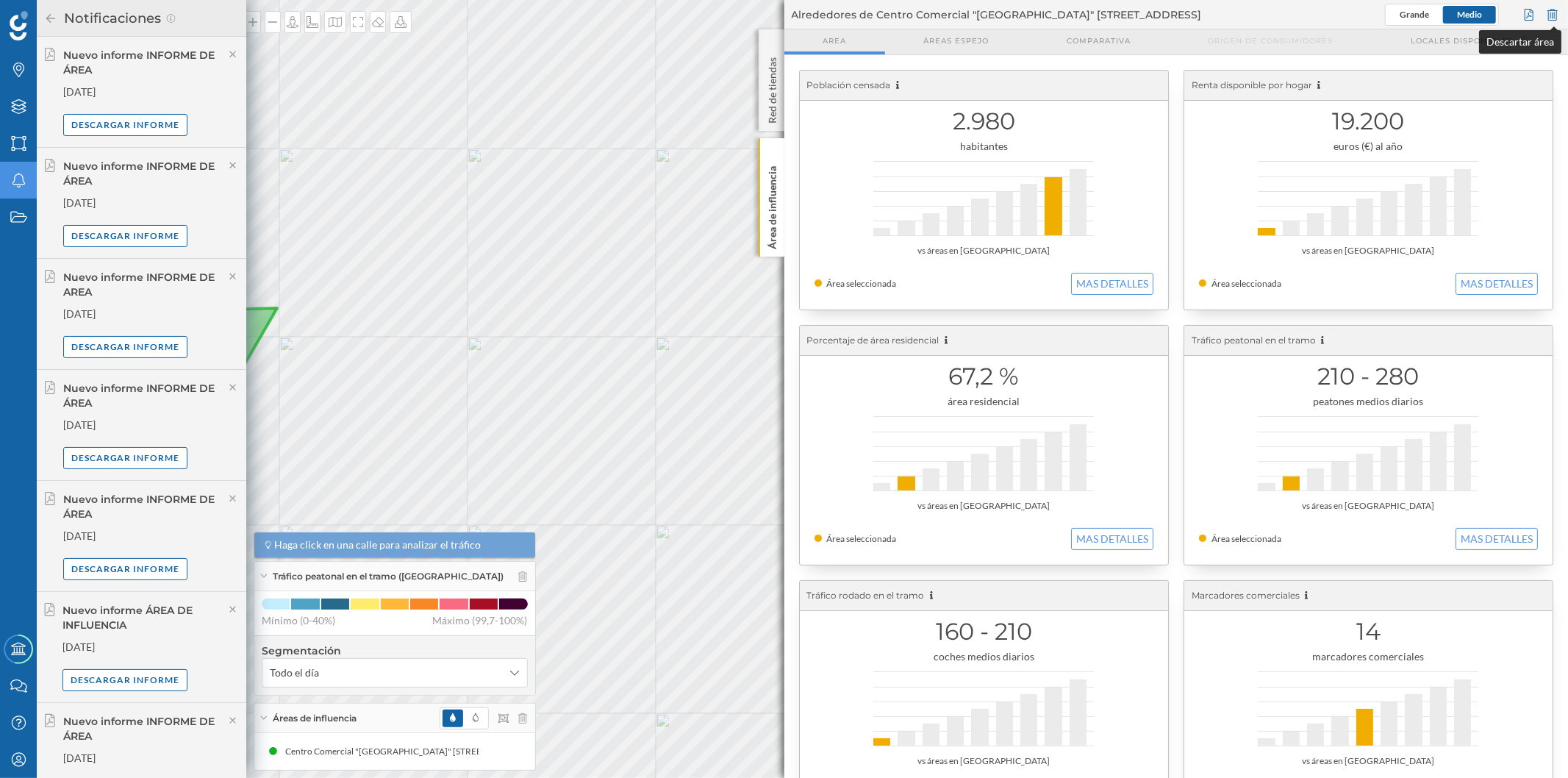
click at [1554, 8] on div at bounding box center [1552, 14] width 16 height 22
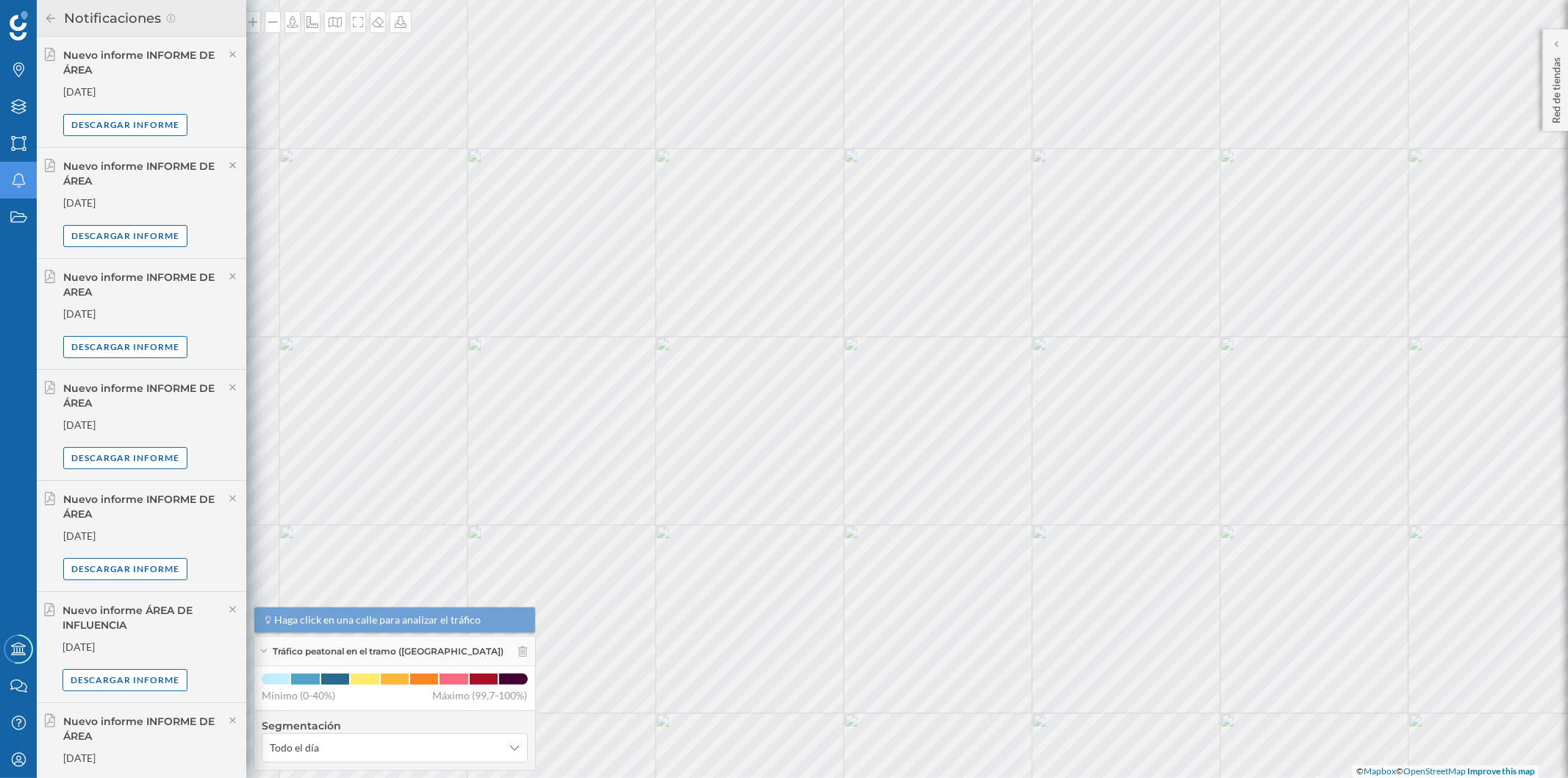
click at [55, 13] on icon at bounding box center [50, 18] width 13 height 11
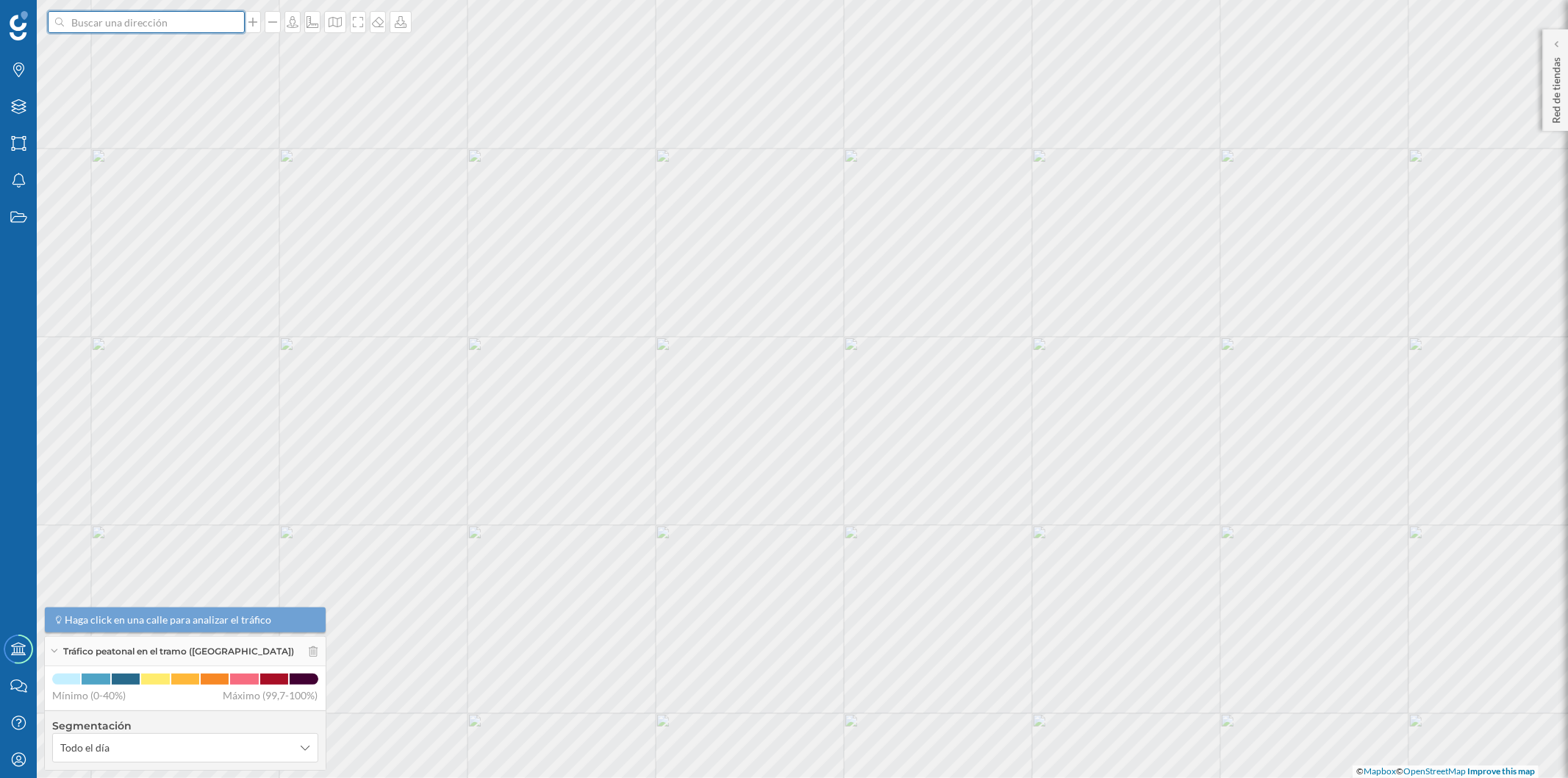
click at [116, 20] on input at bounding box center [146, 22] width 165 height 22
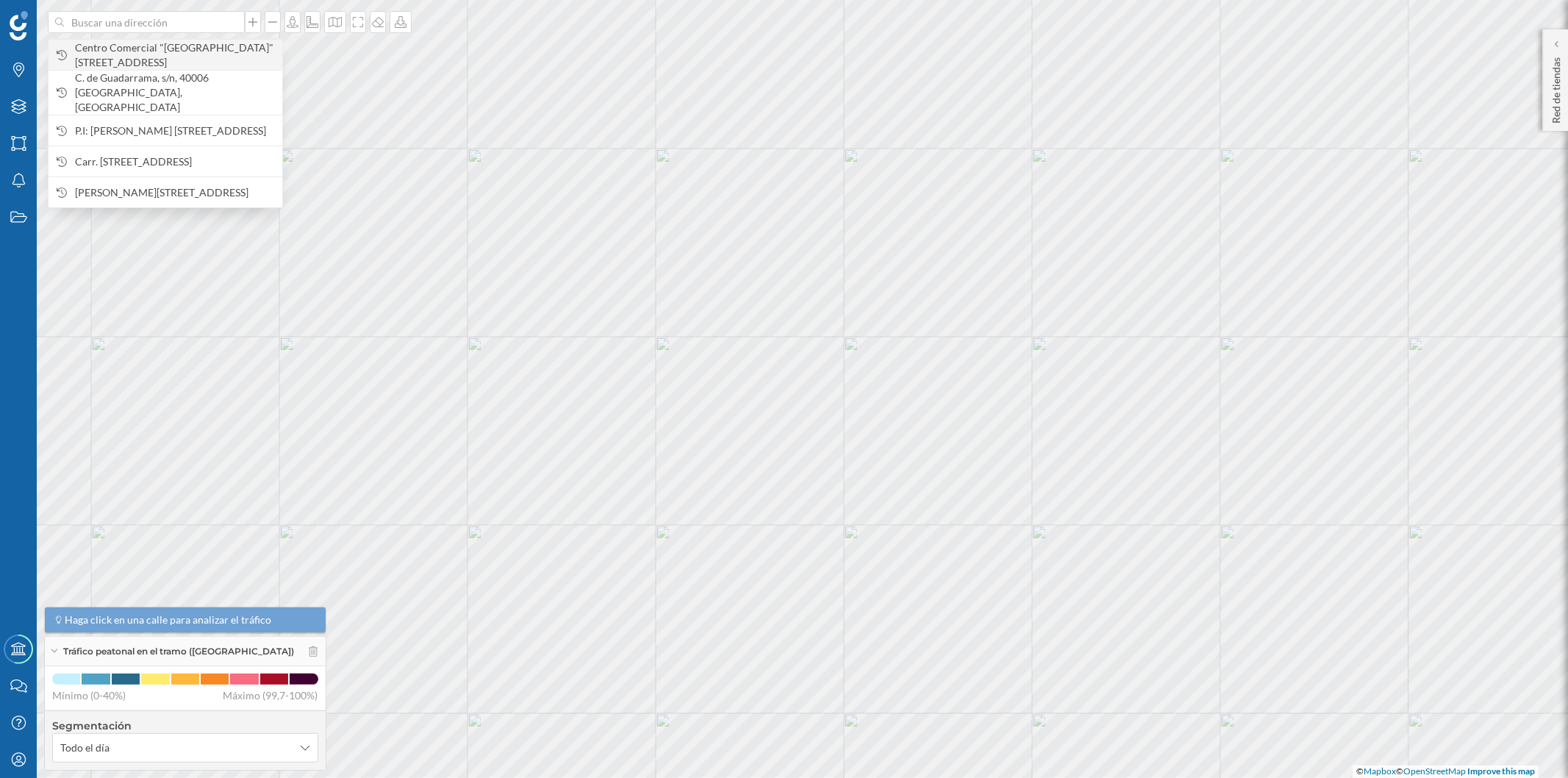
click at [127, 52] on span "Centro Comercial "[GEOGRAPHIC_DATA]" [STREET_ADDRESS]" at bounding box center [175, 55] width 200 height 30
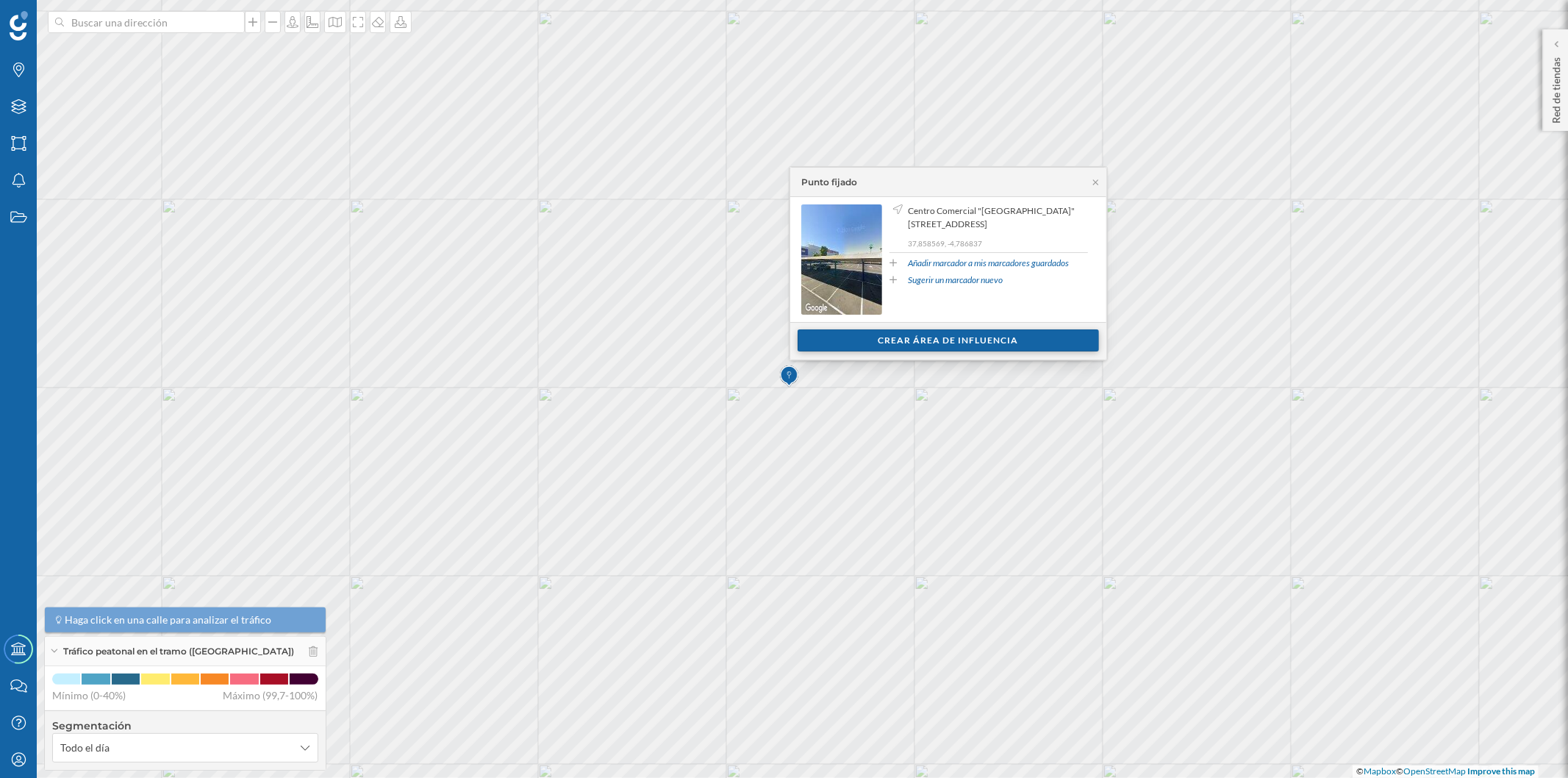
click at [898, 332] on div "Crear área de influencia" at bounding box center [948, 340] width 301 height 22
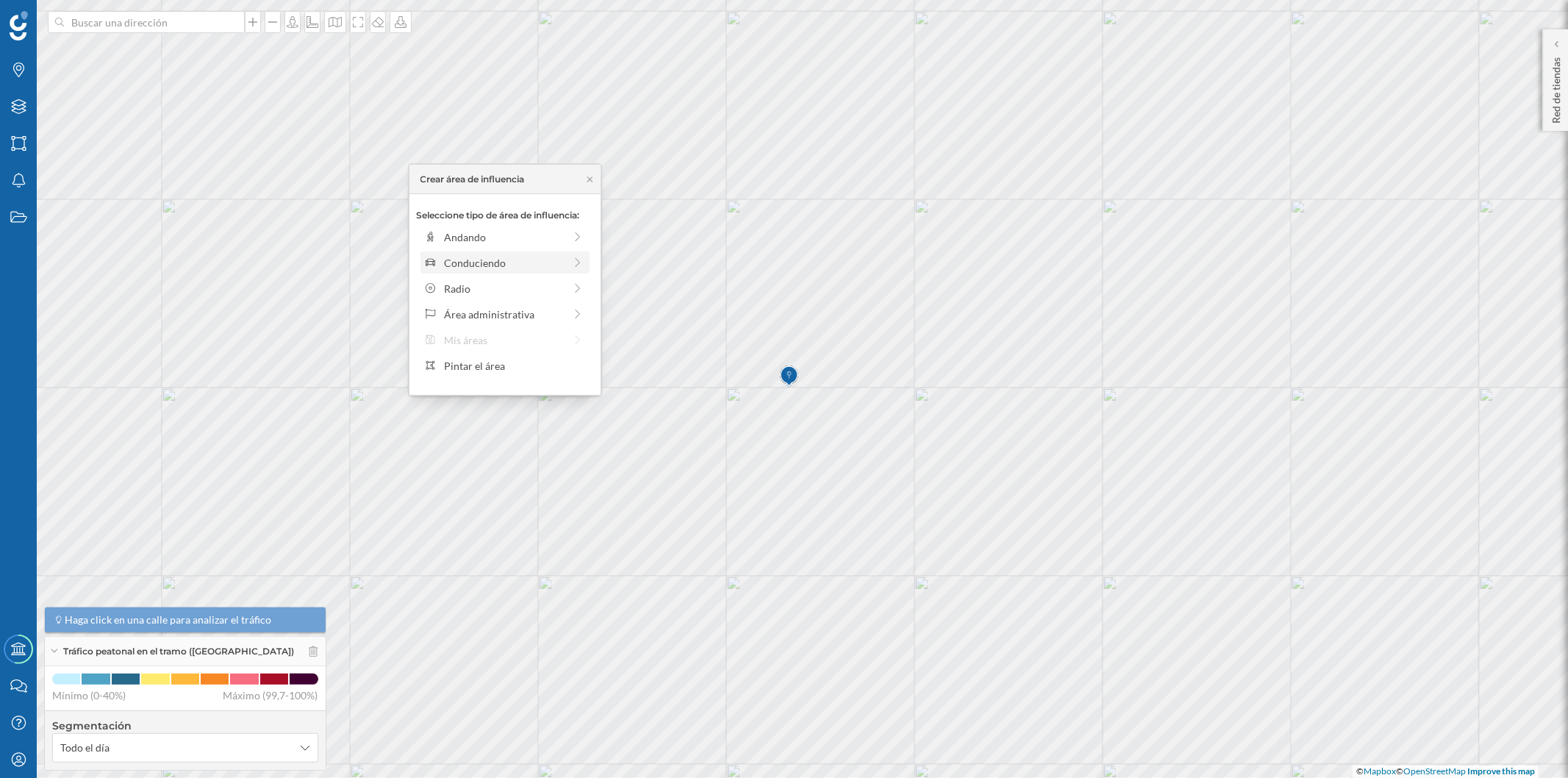
click at [471, 252] on div "Conduciendo" at bounding box center [504, 262] width 169 height 22
click at [469, 253] on div "0 min. 3 min. 5 min. 7 min. 10 min. 12 min. 15 min. 20 min. 30 min. 45 min. 50 …" at bounding box center [505, 257] width 163 height 18
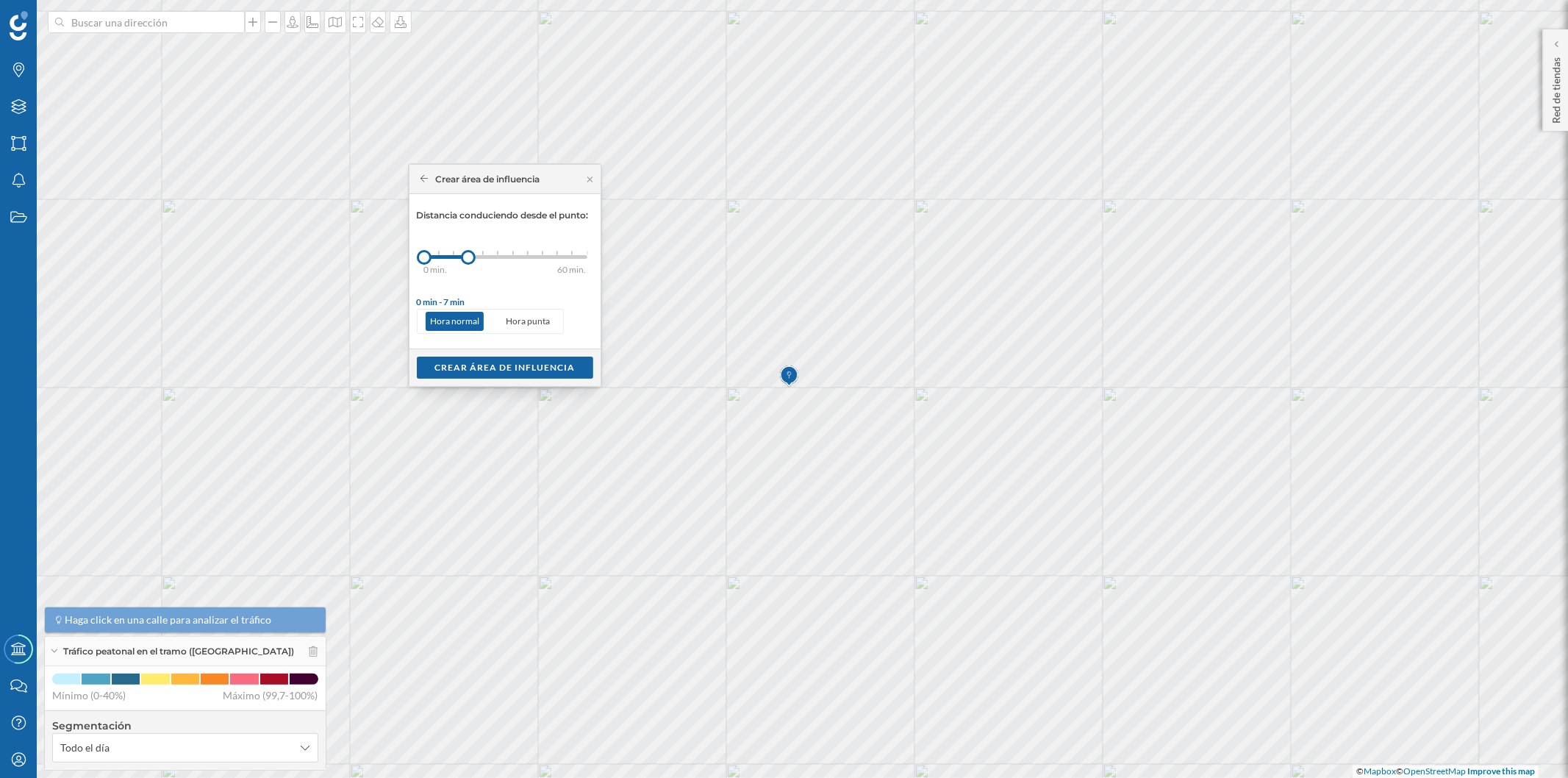
click at [454, 255] on div at bounding box center [446, 256] width 45 height 4
click at [486, 380] on div "Crear área de influencia" at bounding box center [505, 366] width 191 height 37
click at [481, 371] on div "Crear área de influencia" at bounding box center [505, 366] width 177 height 22
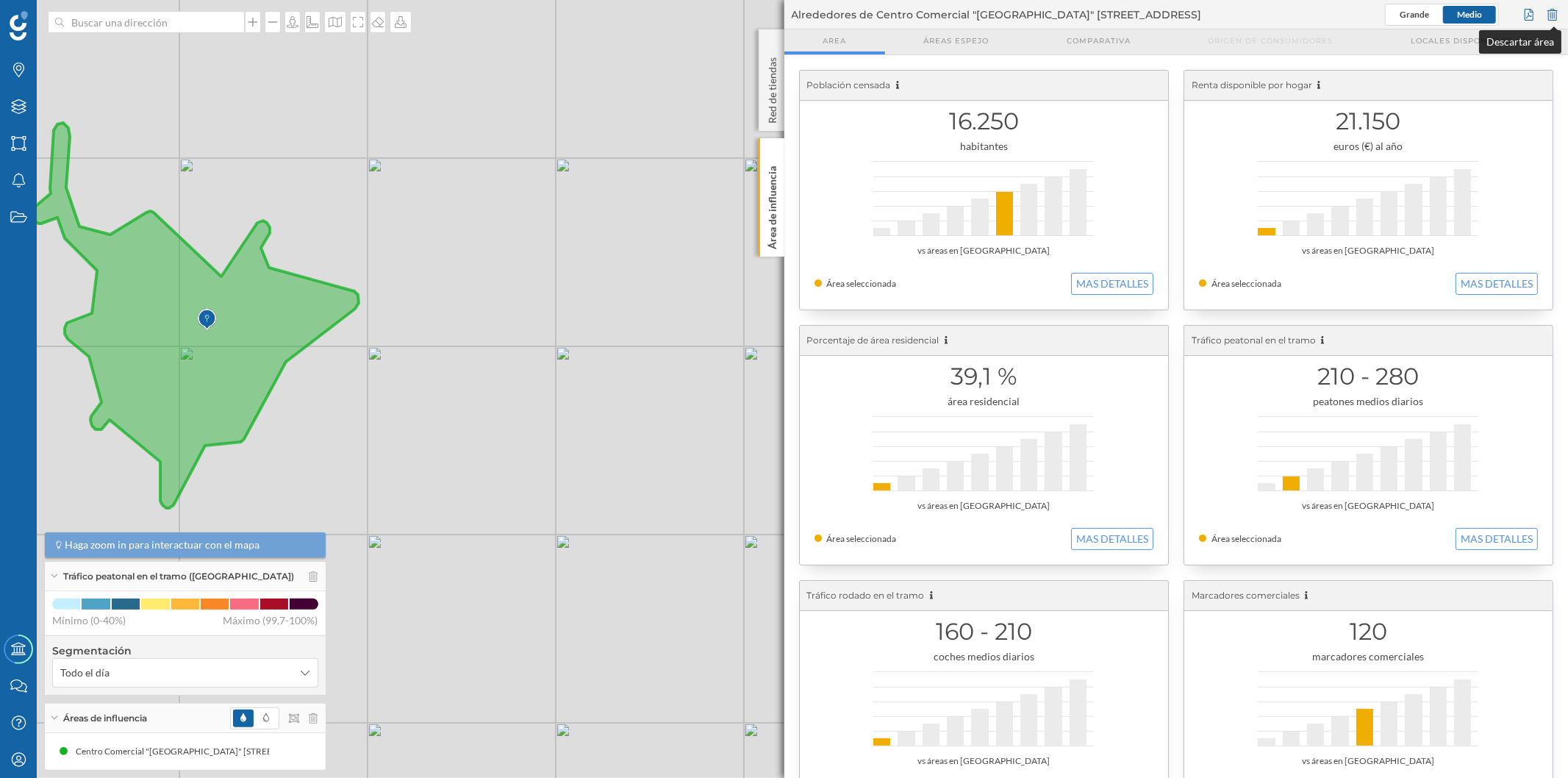
drag, startPoint x: 1553, startPoint y: 12, endPoint x: 1479, endPoint y: 34, distance: 77.2
click at [1554, 12] on div at bounding box center [1552, 14] width 16 height 22
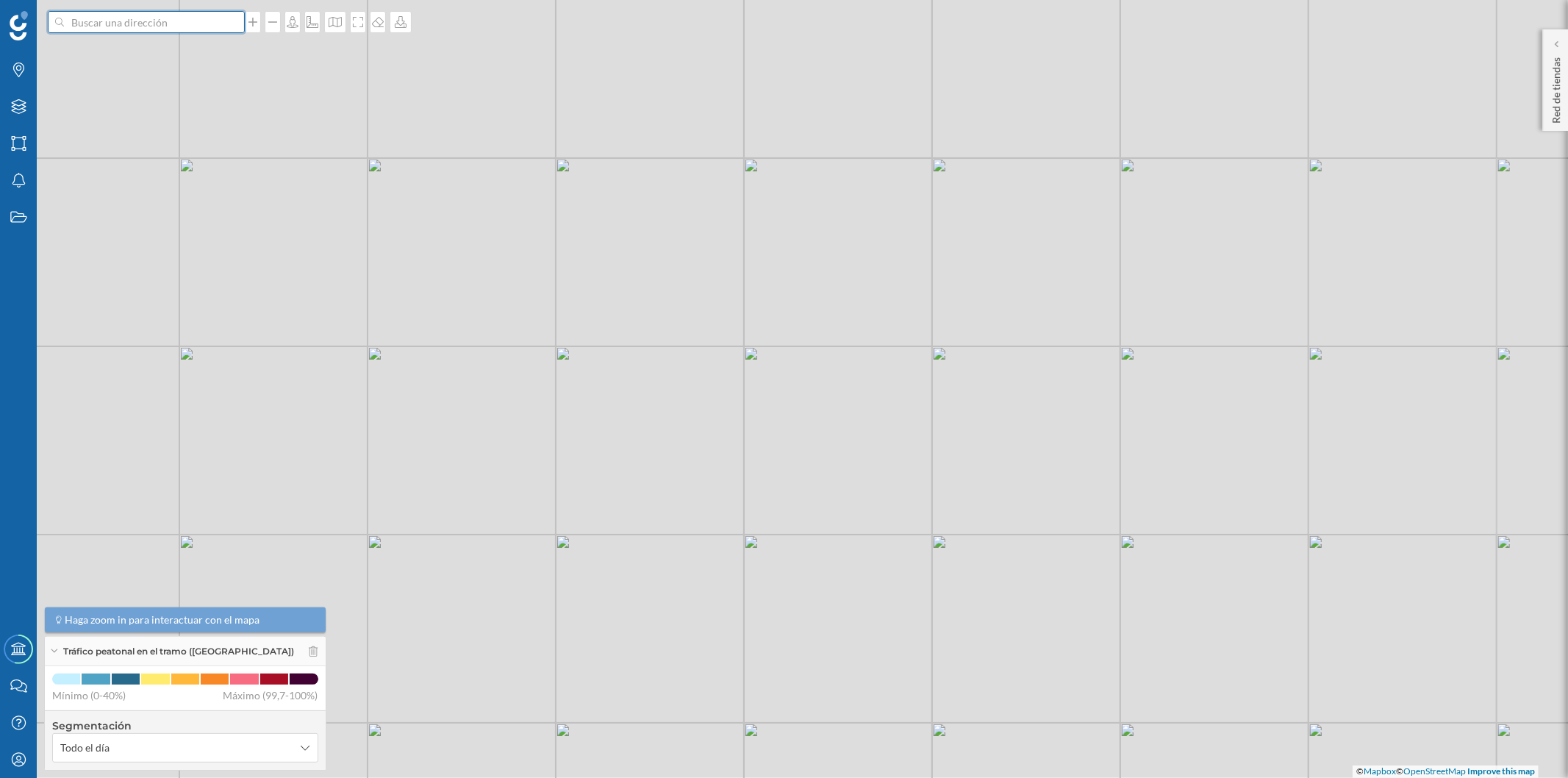
click at [175, 24] on input at bounding box center [146, 22] width 165 height 22
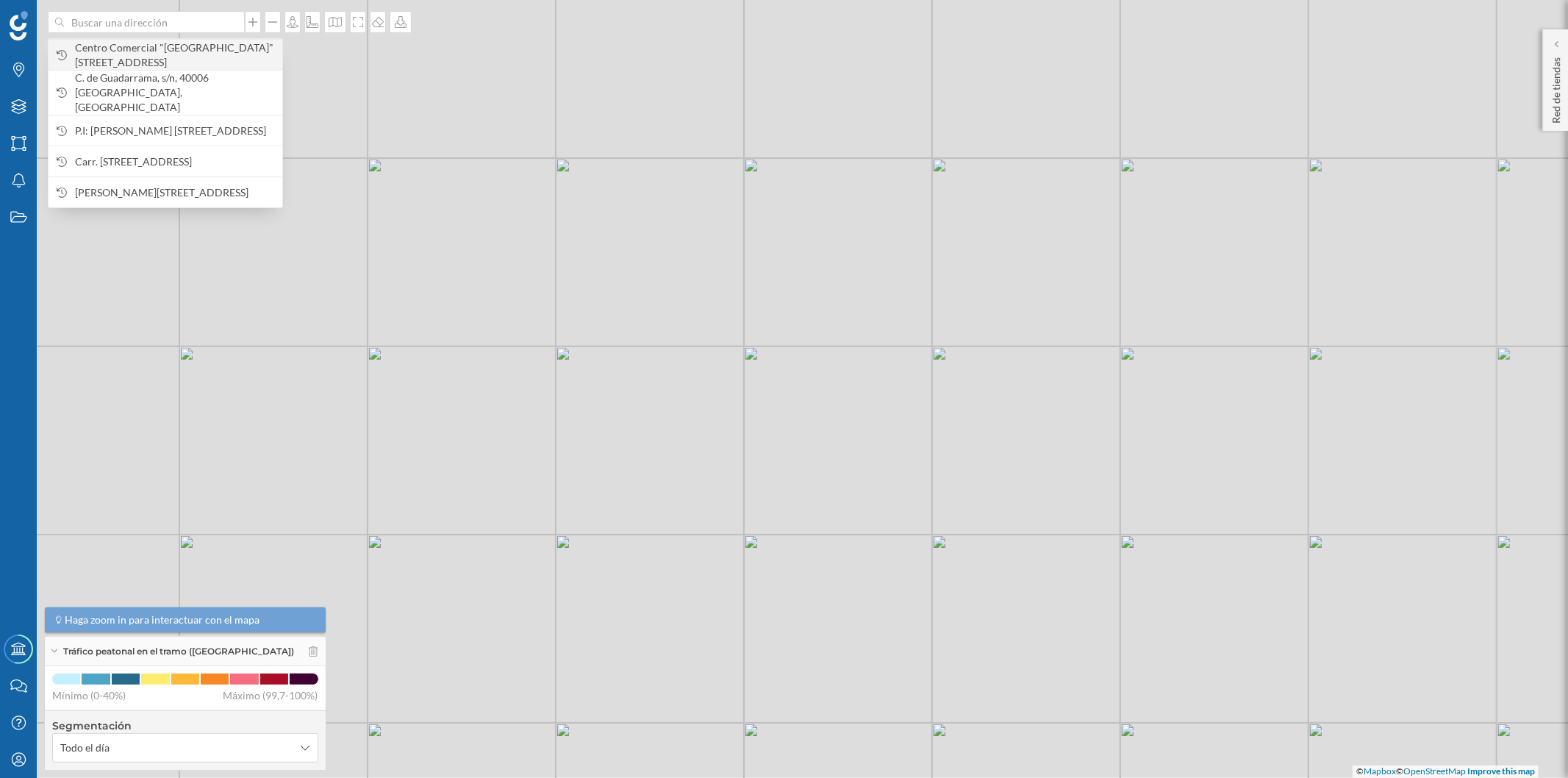
click at [171, 58] on span "Centro Comercial "[GEOGRAPHIC_DATA]" [STREET_ADDRESS]" at bounding box center [175, 55] width 200 height 30
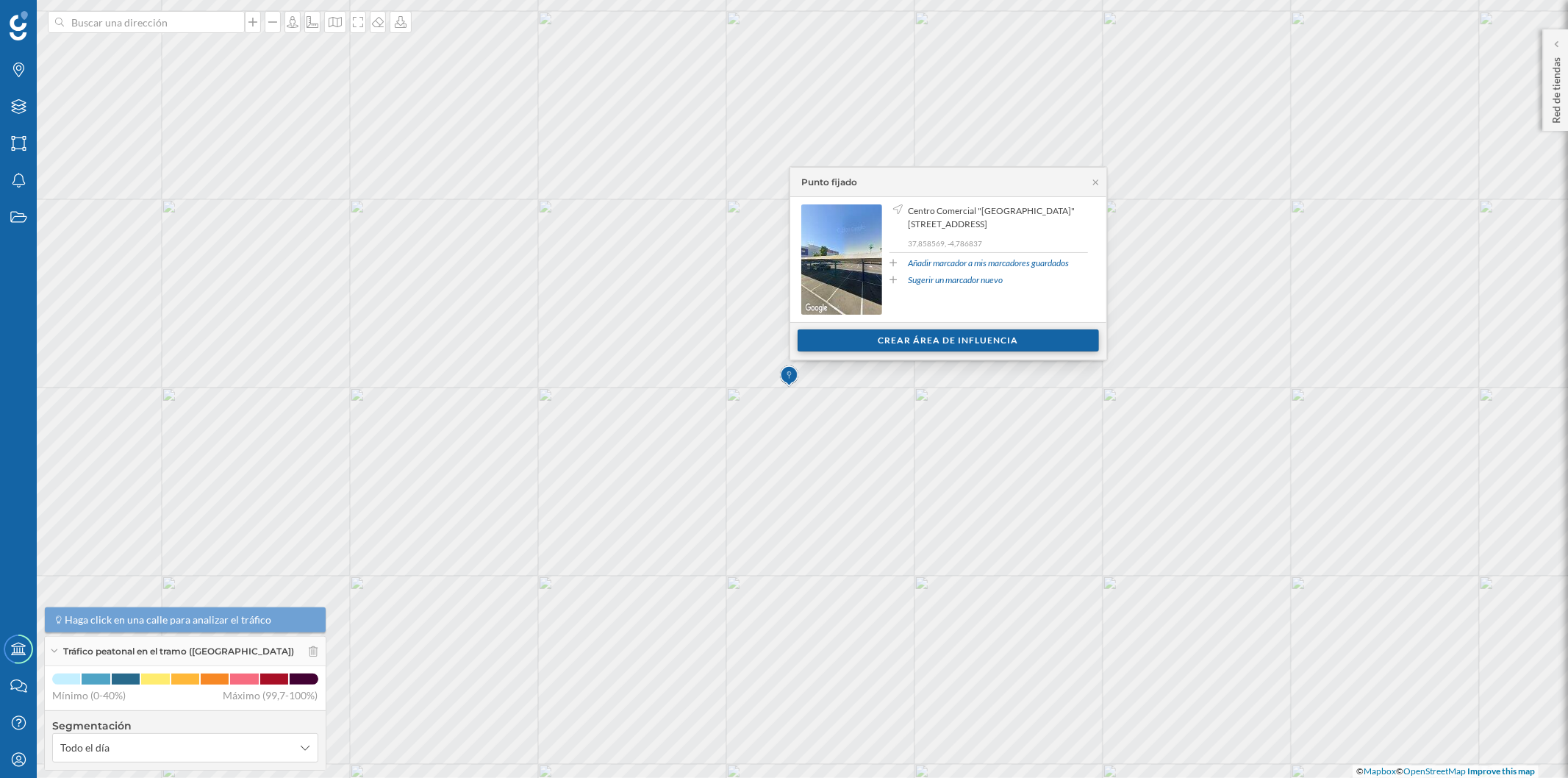
click at [879, 341] on div "Crear área de influencia" at bounding box center [948, 340] width 301 height 22
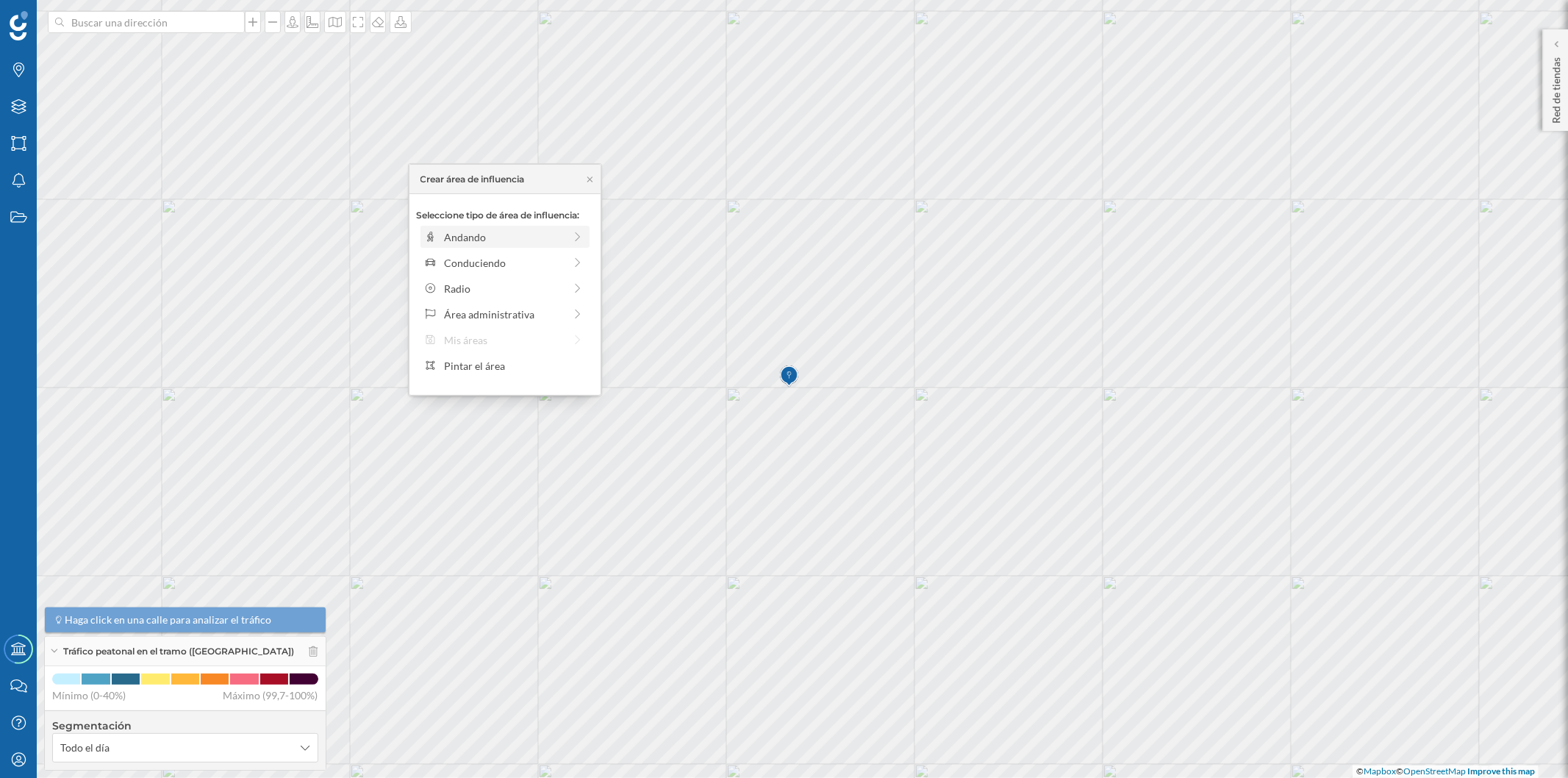
click at [481, 229] on div "Andando" at bounding box center [504, 237] width 120 height 15
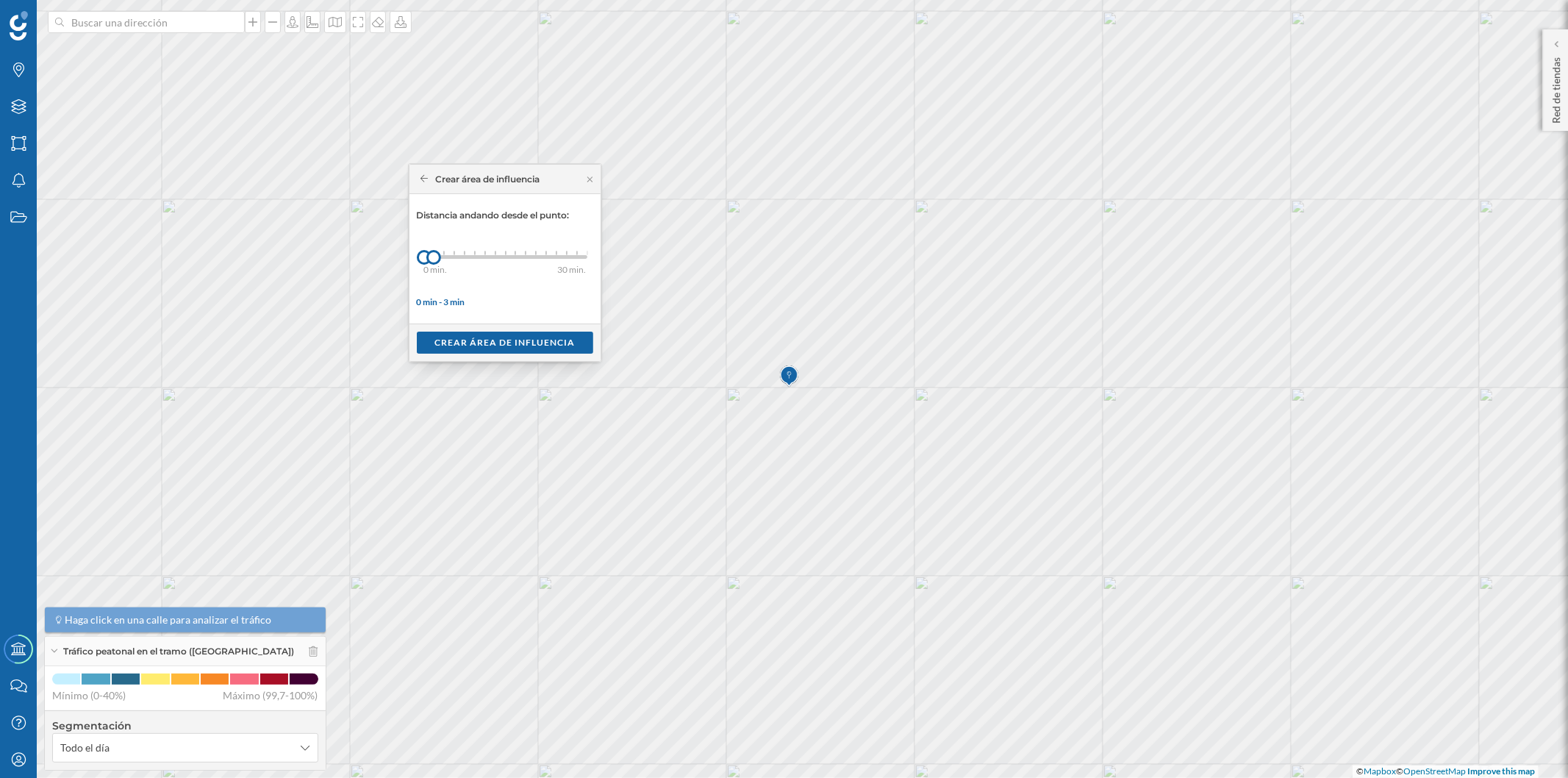
click at [444, 256] on div "0 min. 3 min. 4 min. 5 min. 6 min. 7 min. 8 min. 9 min. 10 min. 11 min. 12 min.…" at bounding box center [505, 256] width 163 height 4
click at [454, 255] on div "0 min. 3 min. 4 min. 5 min. 6 min. 7 min. 8 min. 9 min. 10 min. 11 min. 12 min.…" at bounding box center [505, 256] width 163 height 4
click at [519, 335] on div "Crear área de influencia" at bounding box center [505, 341] width 177 height 22
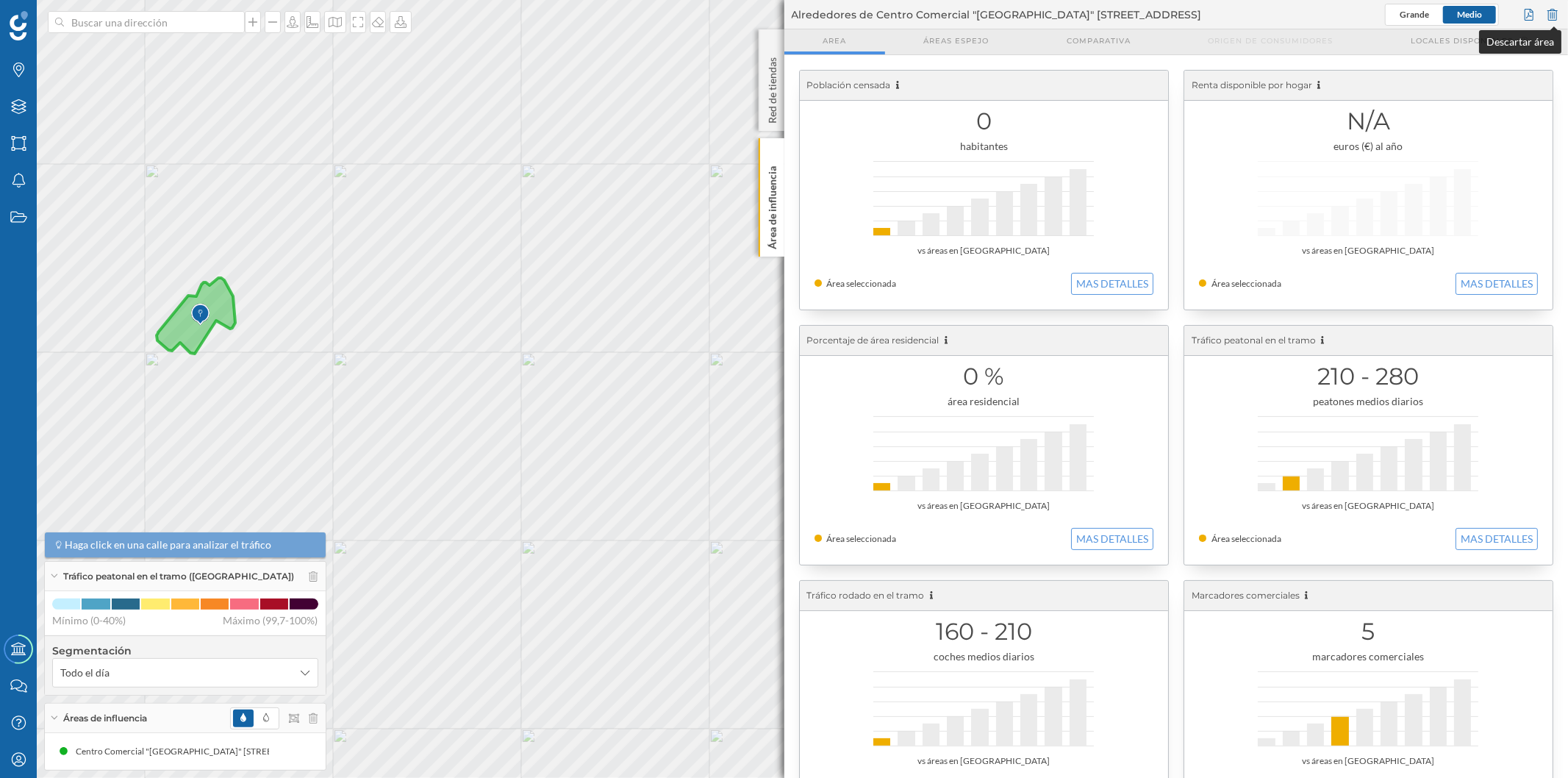
click at [1551, 17] on div at bounding box center [1552, 14] width 16 height 22
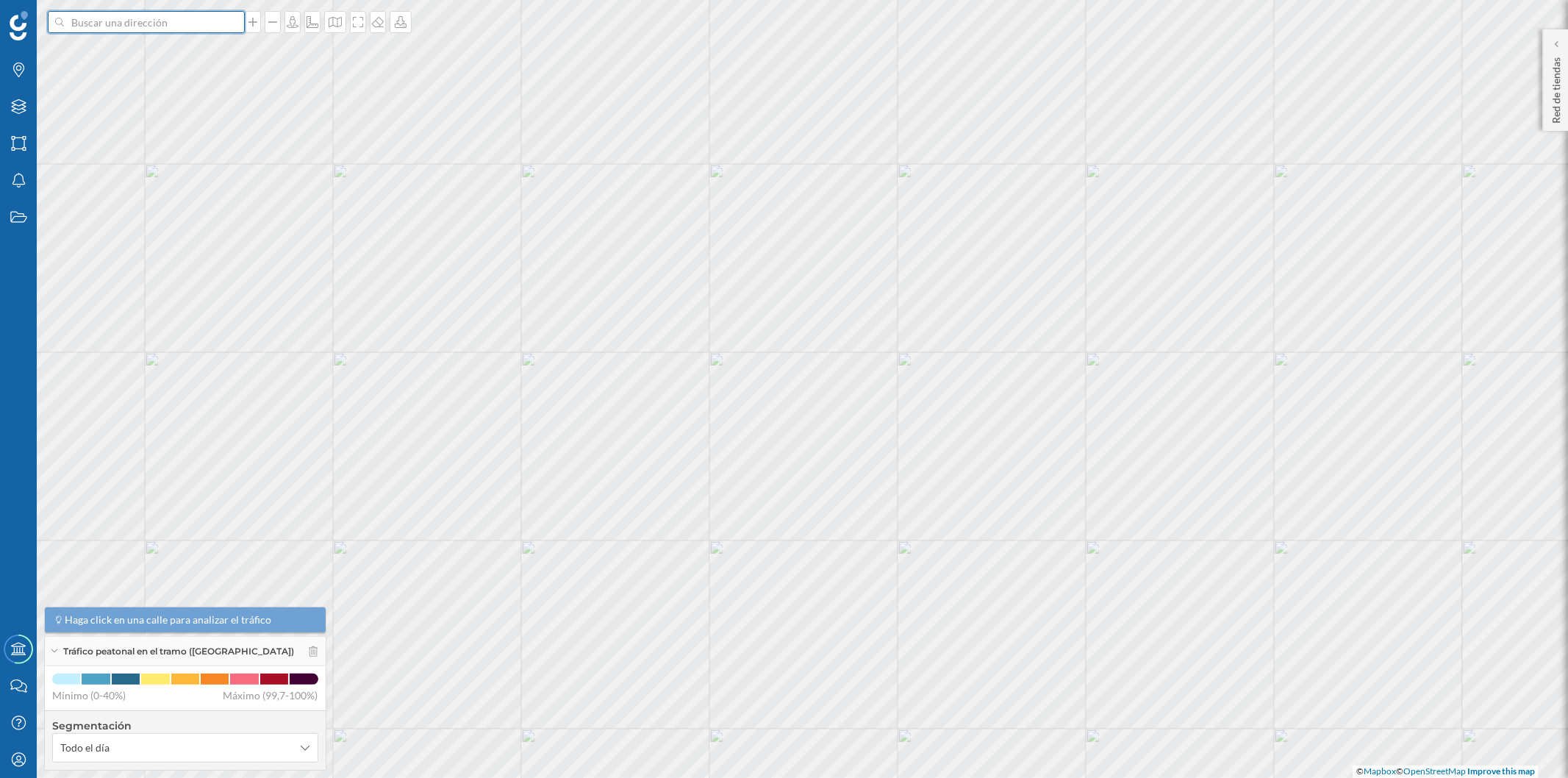
click at [199, 15] on input at bounding box center [146, 22] width 165 height 22
paste input "[STREET_ADDRESS]"
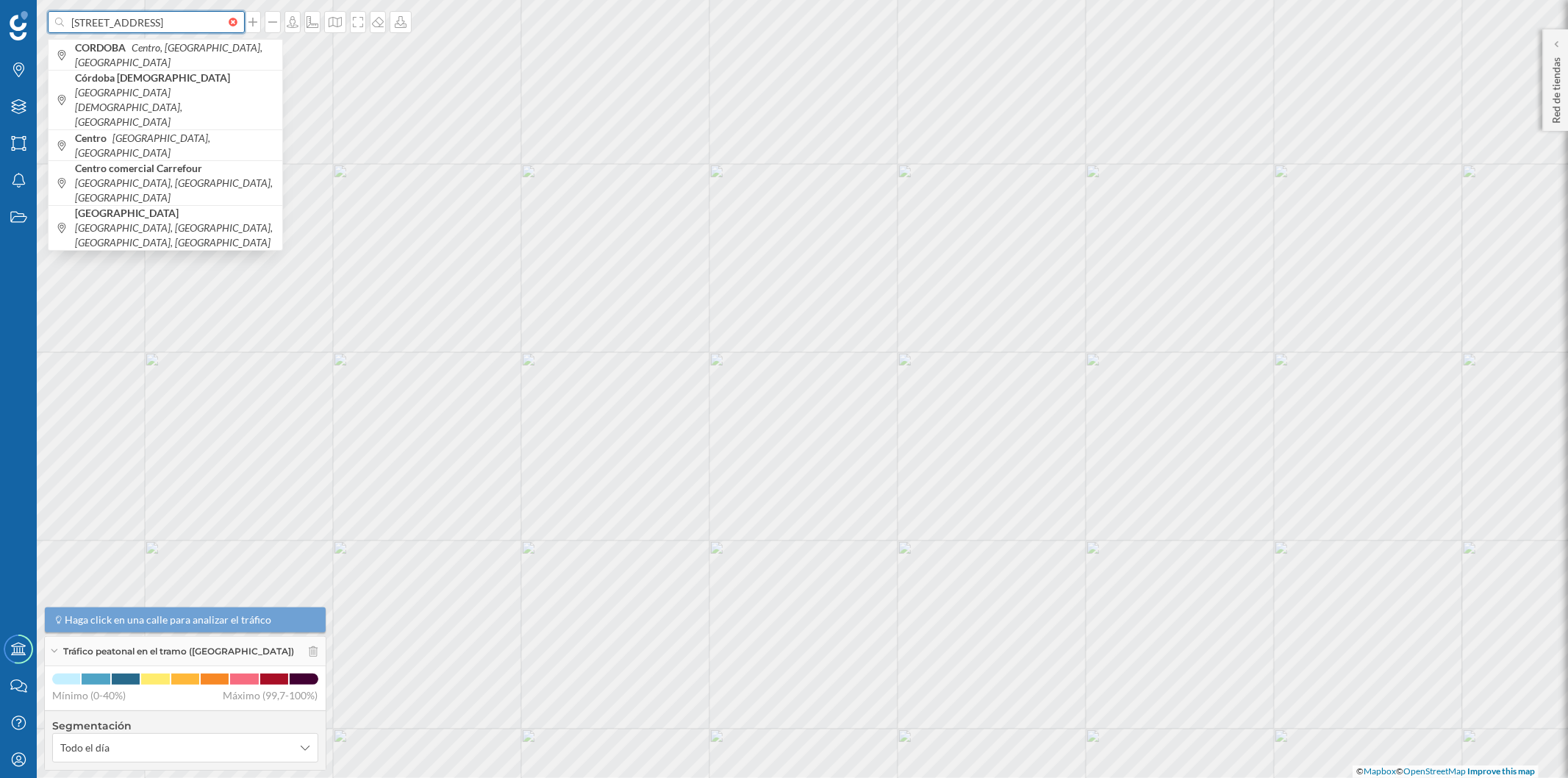
scroll to position [0, 85]
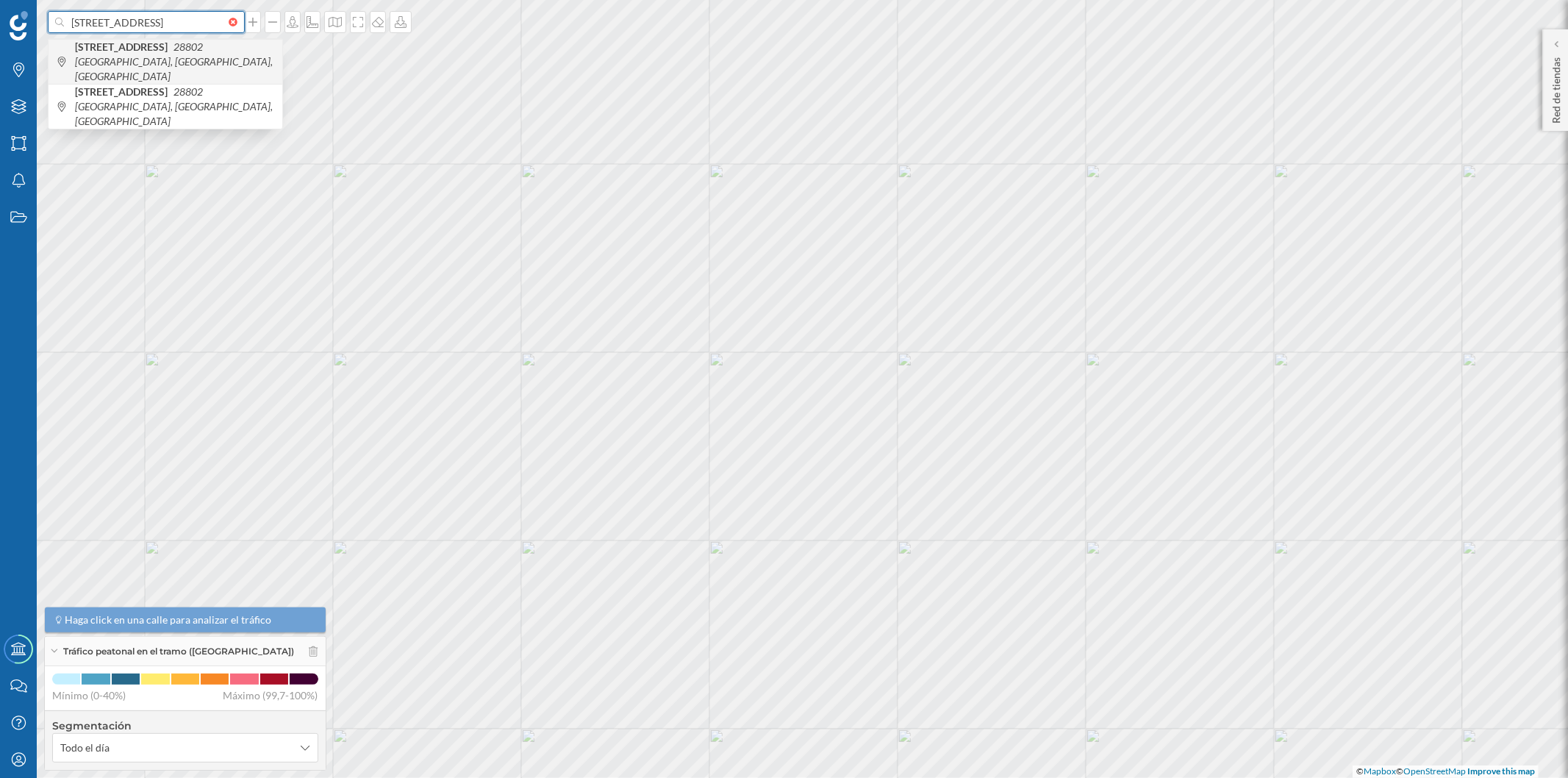
type input "[STREET_ADDRESS]"
click at [169, 60] on span "[STREET_ADDRESS]" at bounding box center [175, 61] width 200 height 44
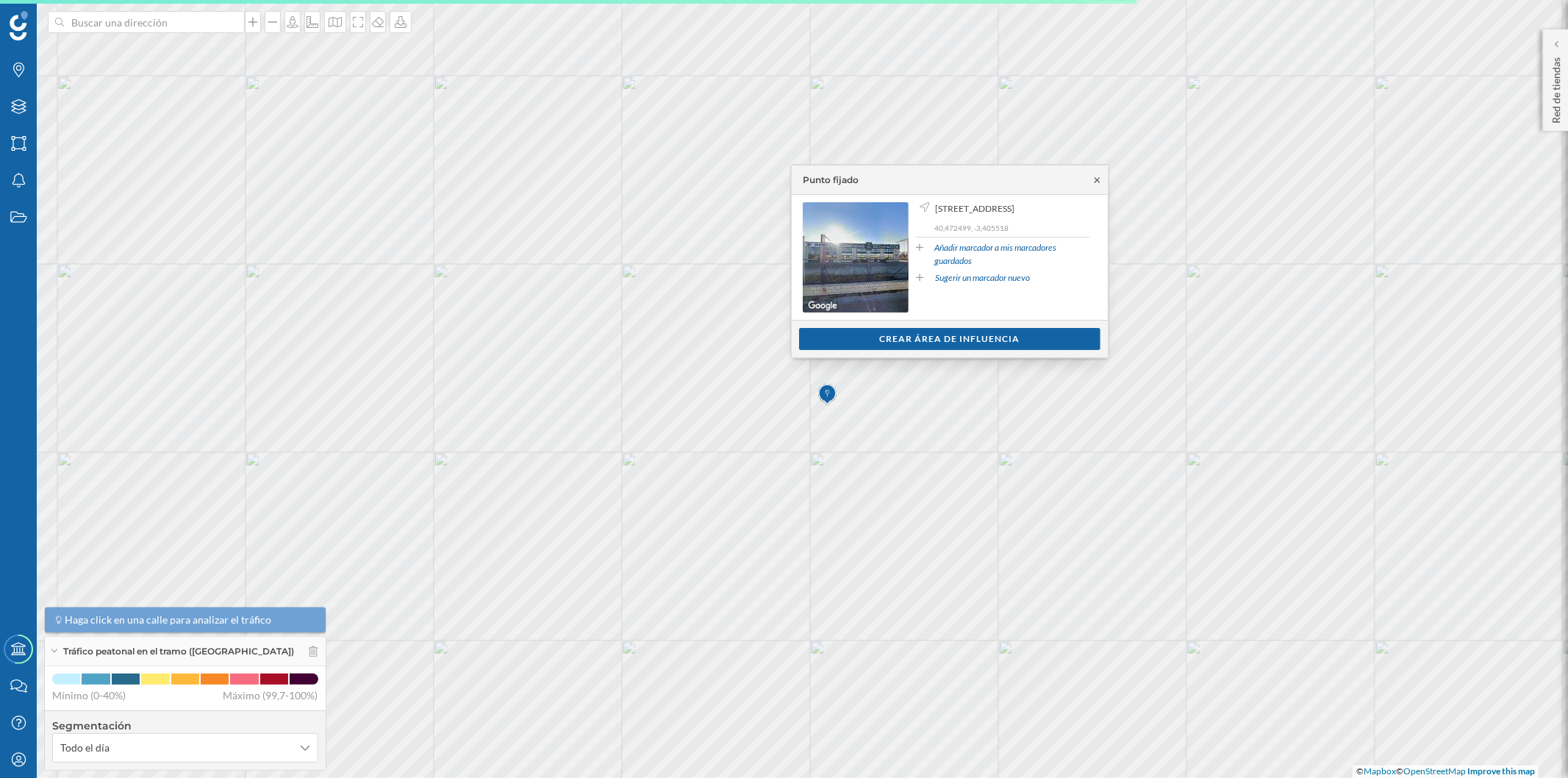
click at [1101, 177] on icon at bounding box center [1097, 180] width 11 height 9
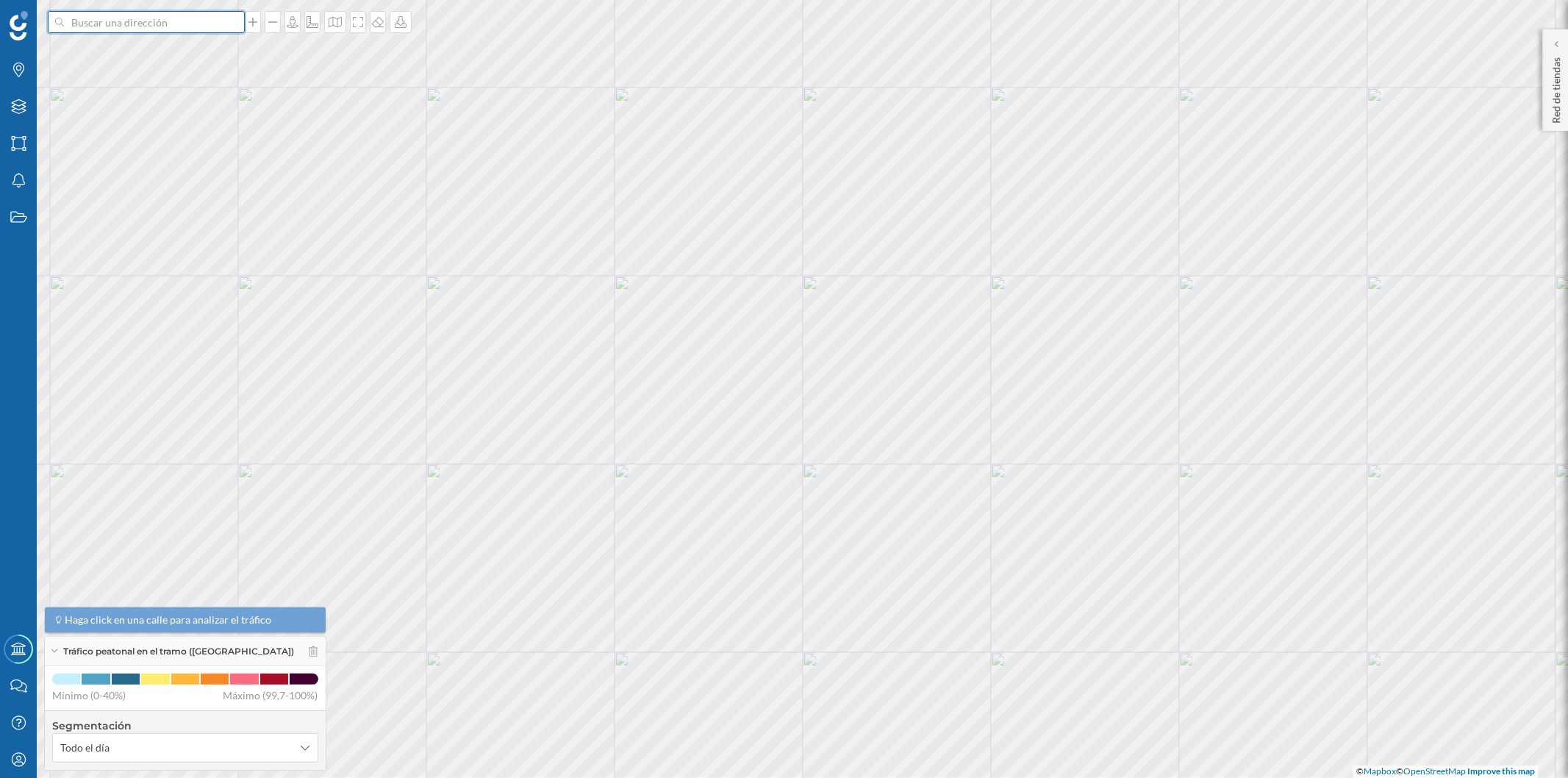
click at [162, 24] on input at bounding box center [146, 22] width 165 height 22
paste input "[STREET_ADDRESS]"
type input "[STREET_ADDRESS]"
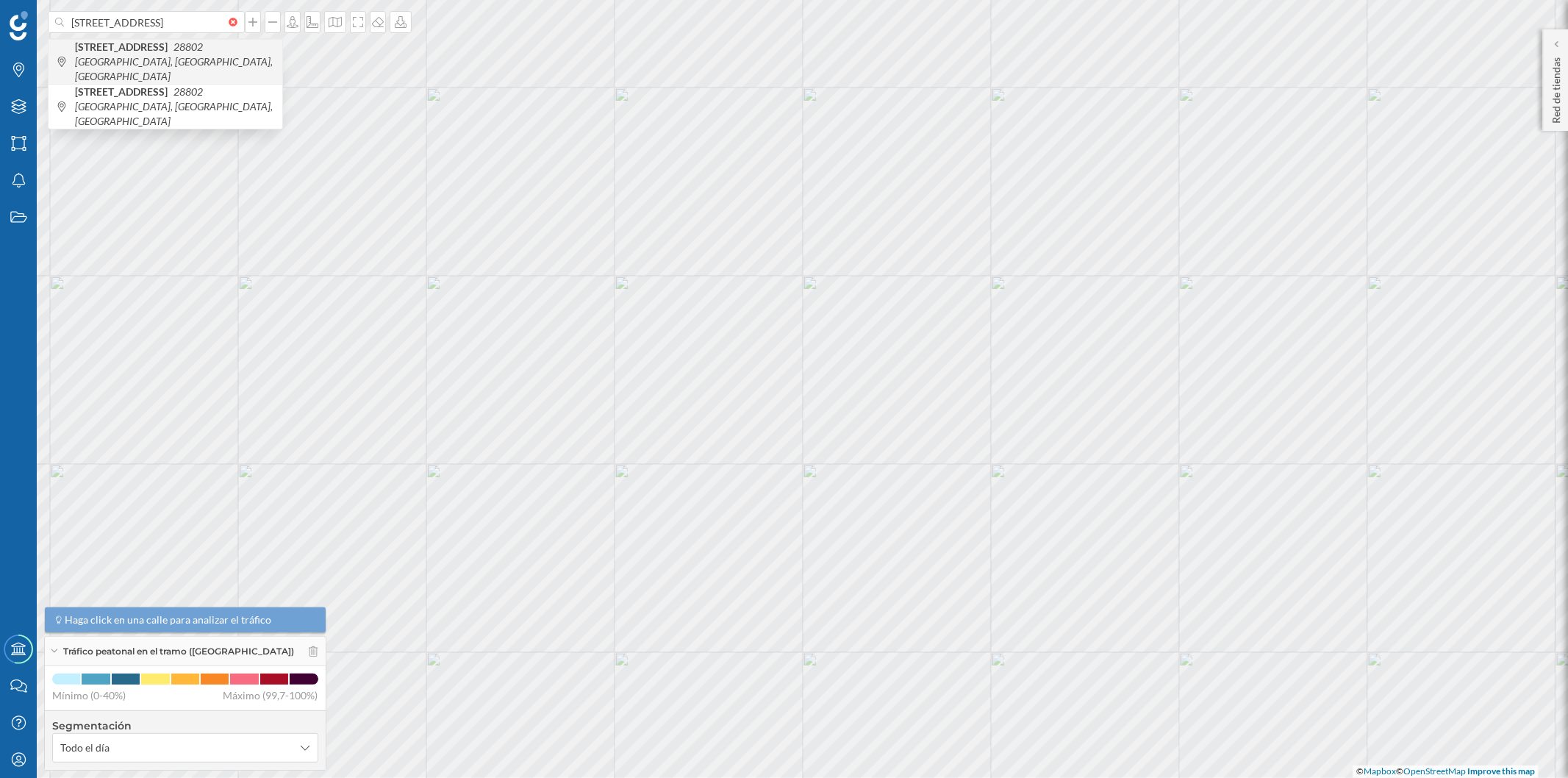
click at [190, 56] on span "[STREET_ADDRESS]" at bounding box center [175, 61] width 200 height 44
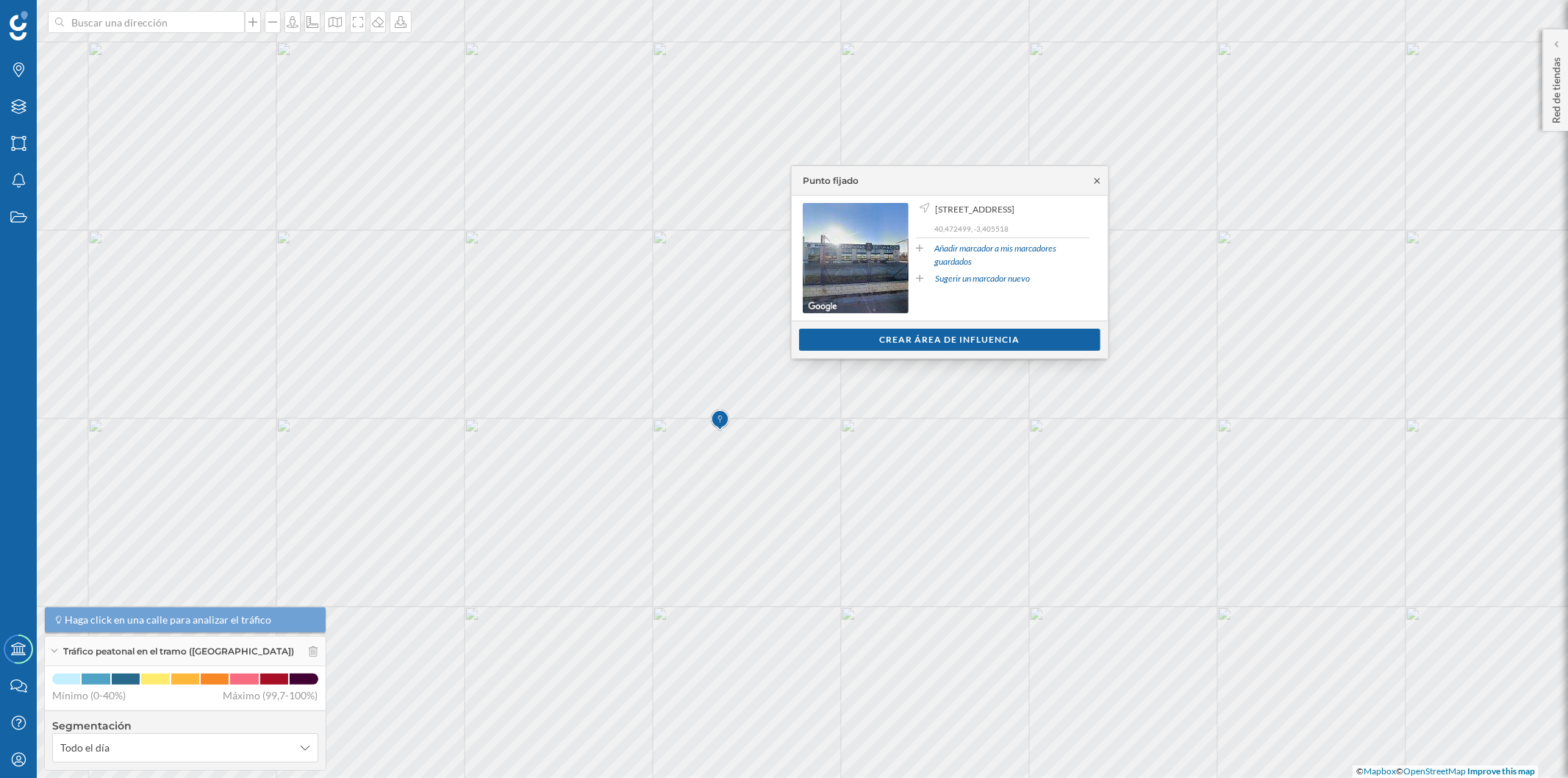
click at [1095, 181] on icon at bounding box center [1097, 181] width 11 height 9
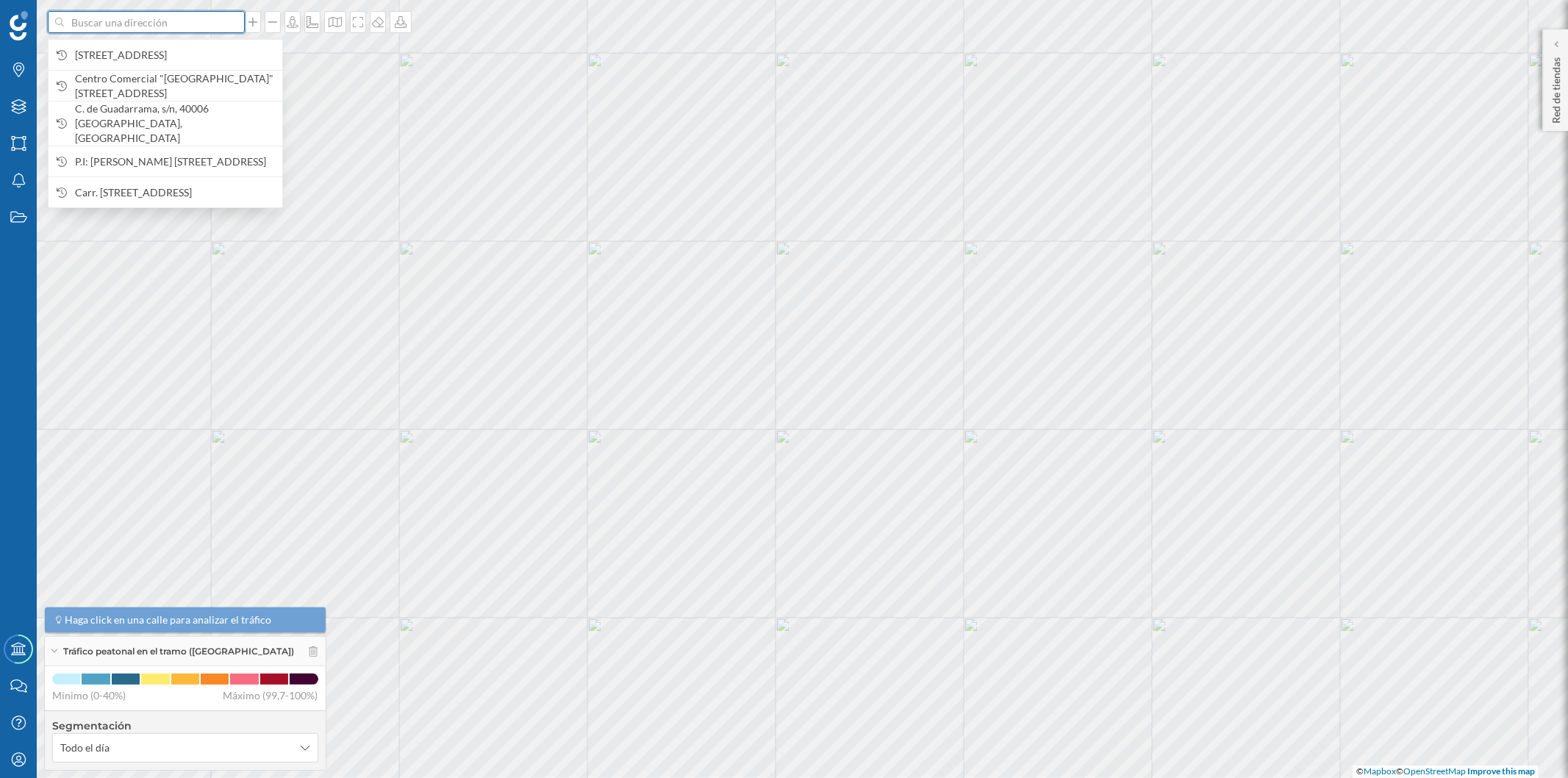
click at [199, 33] on input at bounding box center [146, 22] width 165 height 22
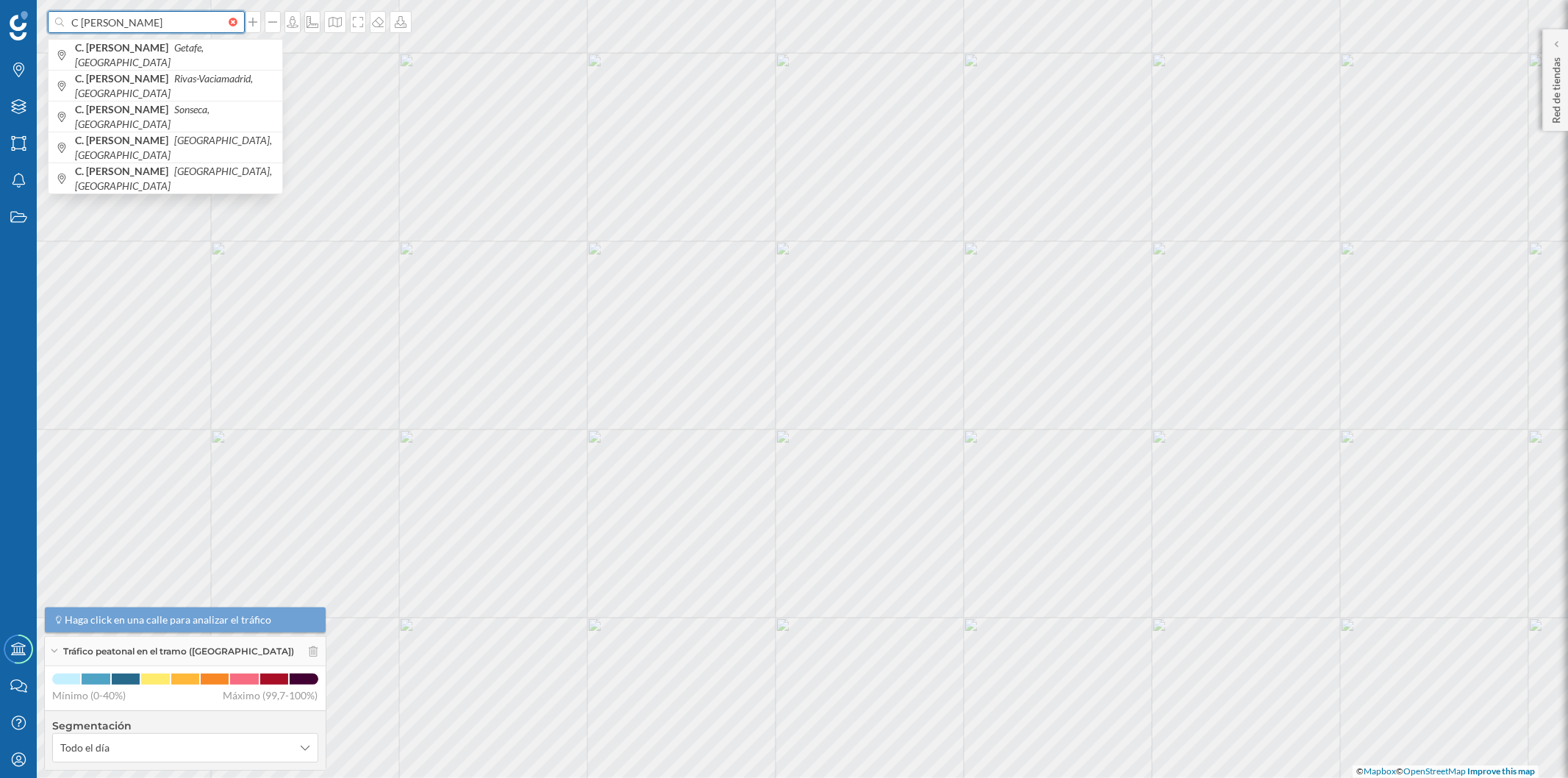
scroll to position [0, 12]
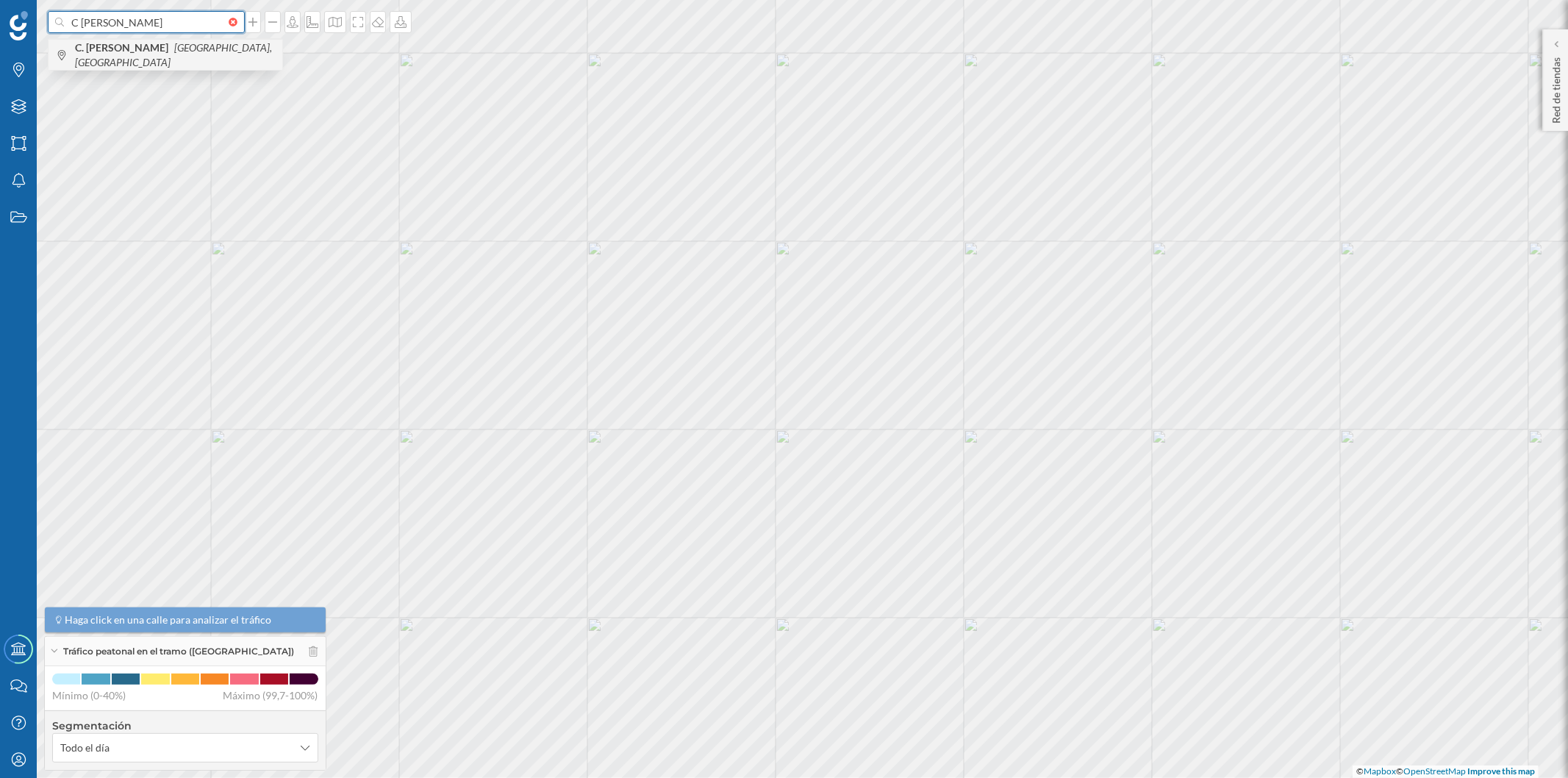
type input "C [PERSON_NAME]"
click at [187, 50] on icon "[GEOGRAPHIC_DATA], [GEOGRAPHIC_DATA]" at bounding box center [174, 55] width 197 height 27
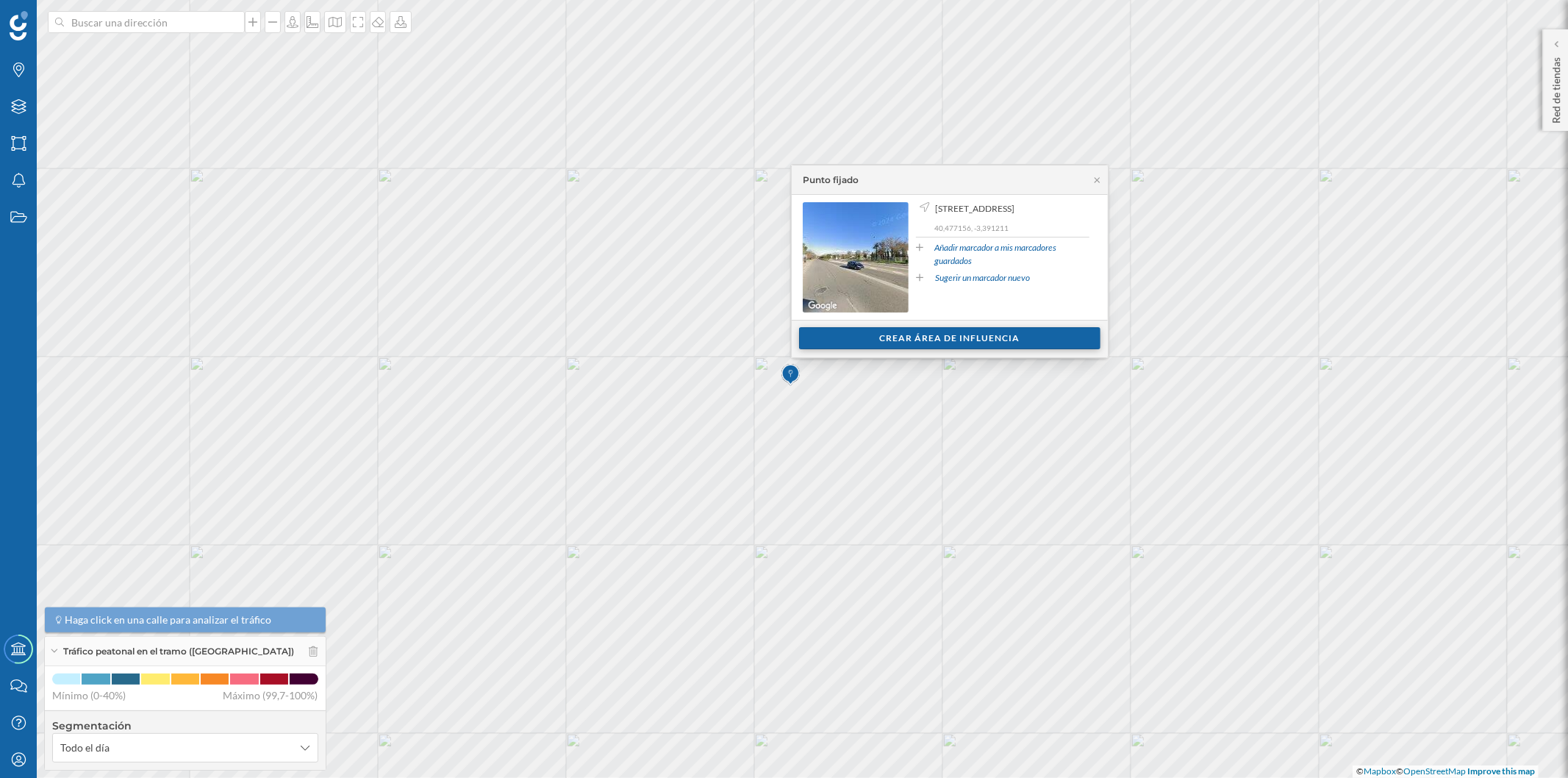
click at [912, 332] on div "Crear área de influencia" at bounding box center [949, 337] width 301 height 22
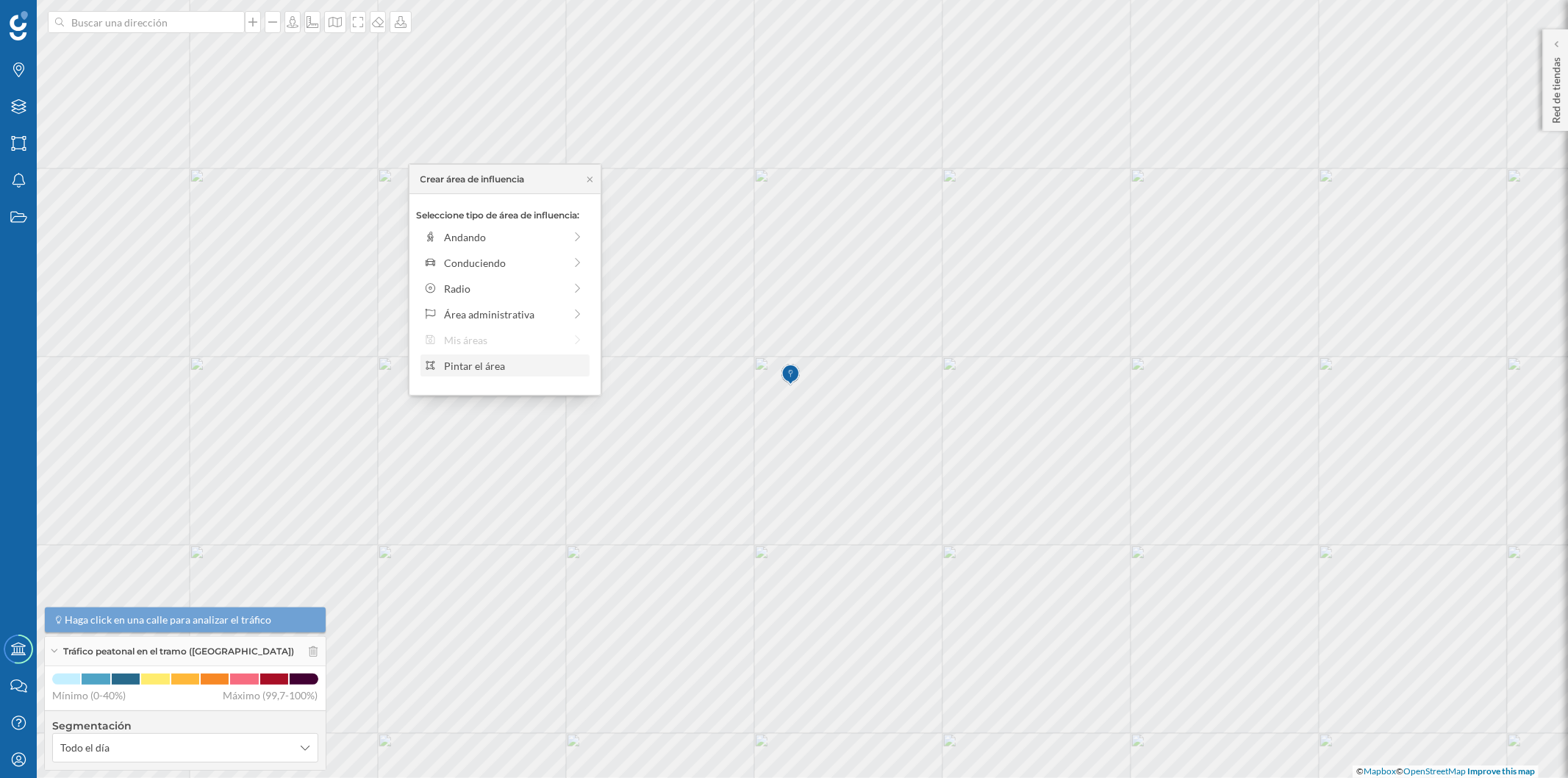
click at [502, 356] on div "Pintar el área" at bounding box center [504, 365] width 169 height 22
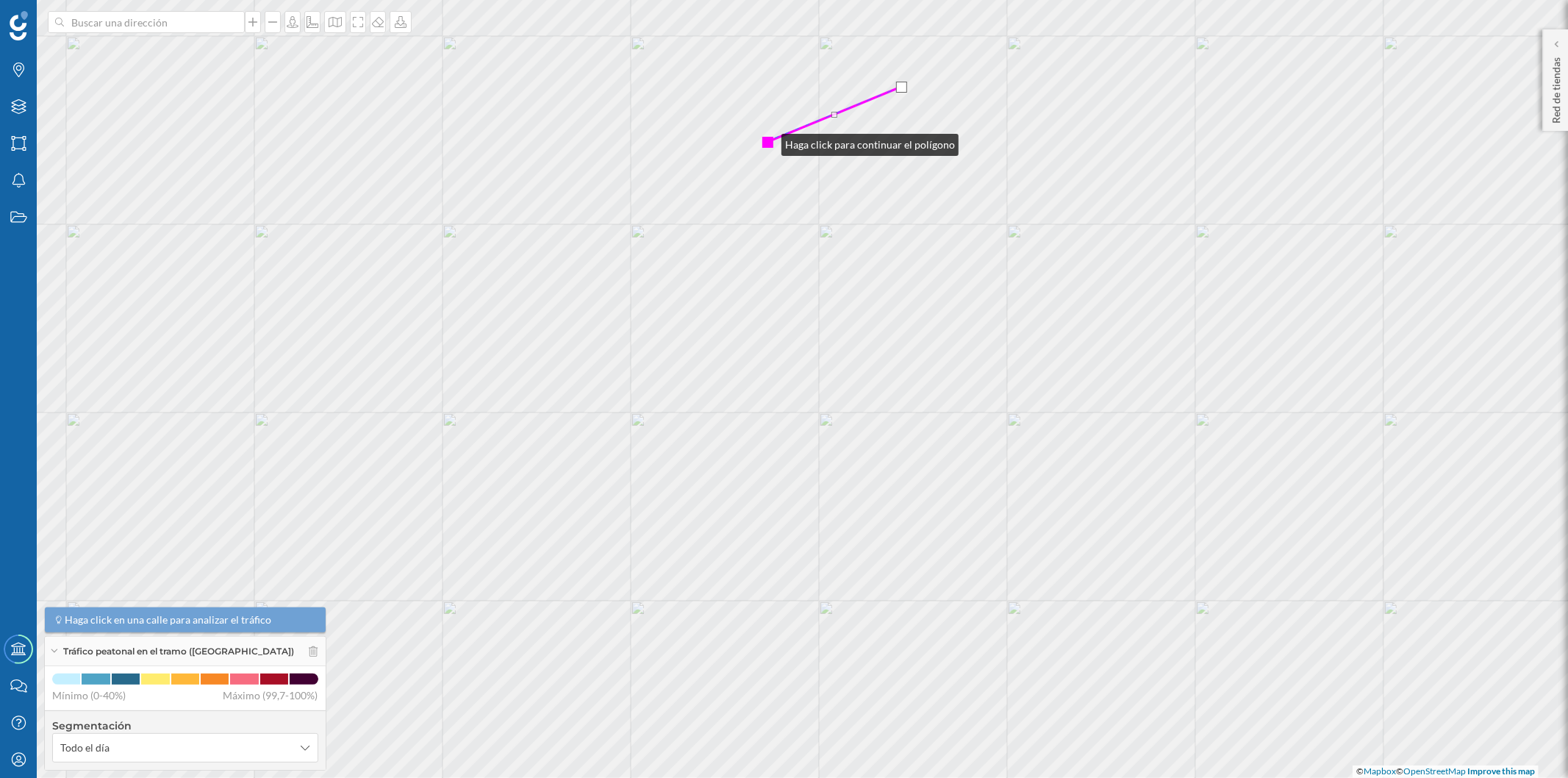
drag, startPoint x: 770, startPoint y: 153, endPoint x: 767, endPoint y: 141, distance: 12.4
click at [767, 141] on div at bounding box center [767, 142] width 11 height 11
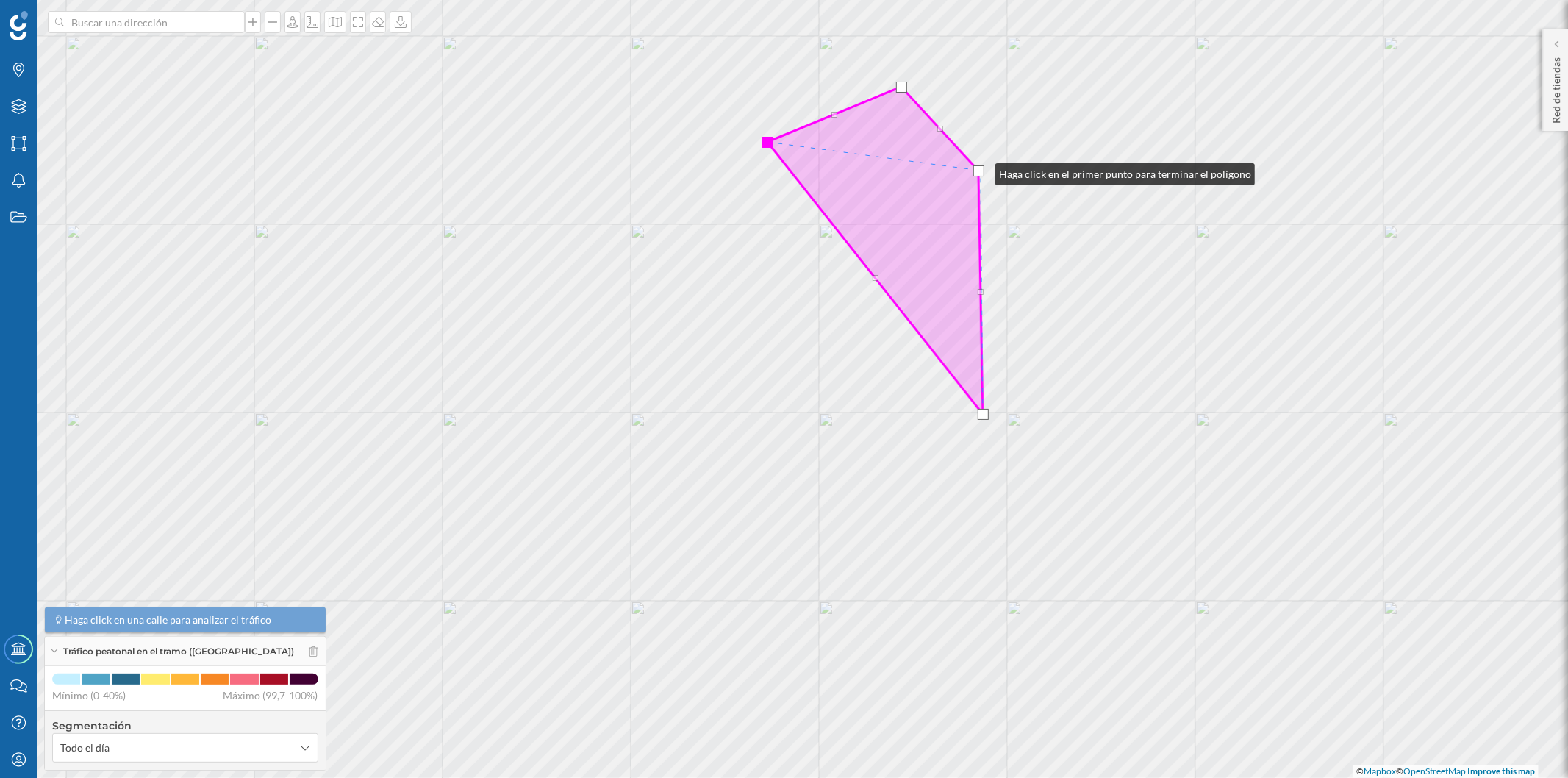
click at [980, 171] on div at bounding box center [978, 171] width 11 height 11
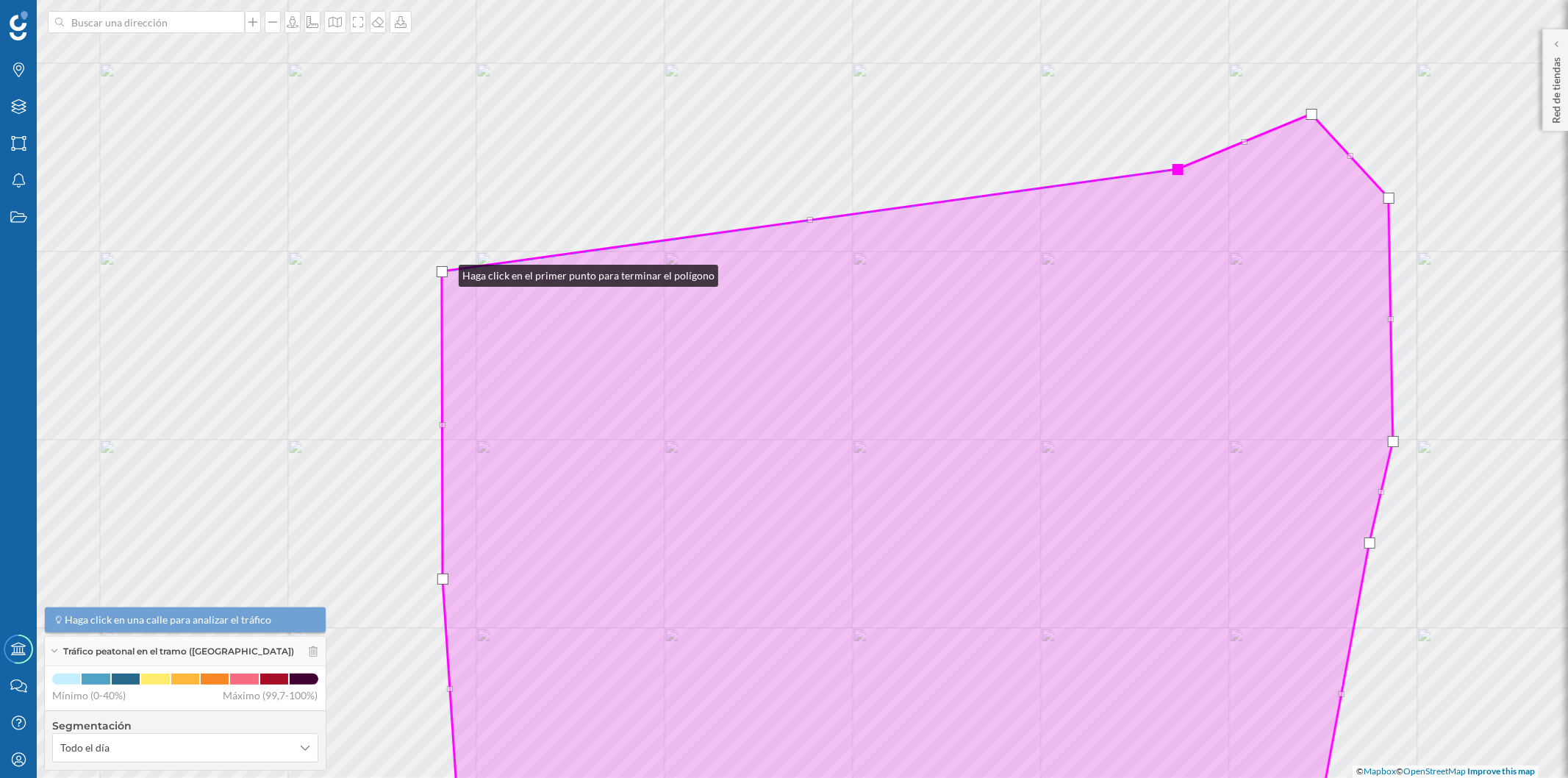
drag, startPoint x: 491, startPoint y: 463, endPoint x: 444, endPoint y: 272, distance: 196.7
click at [444, 272] on div at bounding box center [442, 271] width 11 height 11
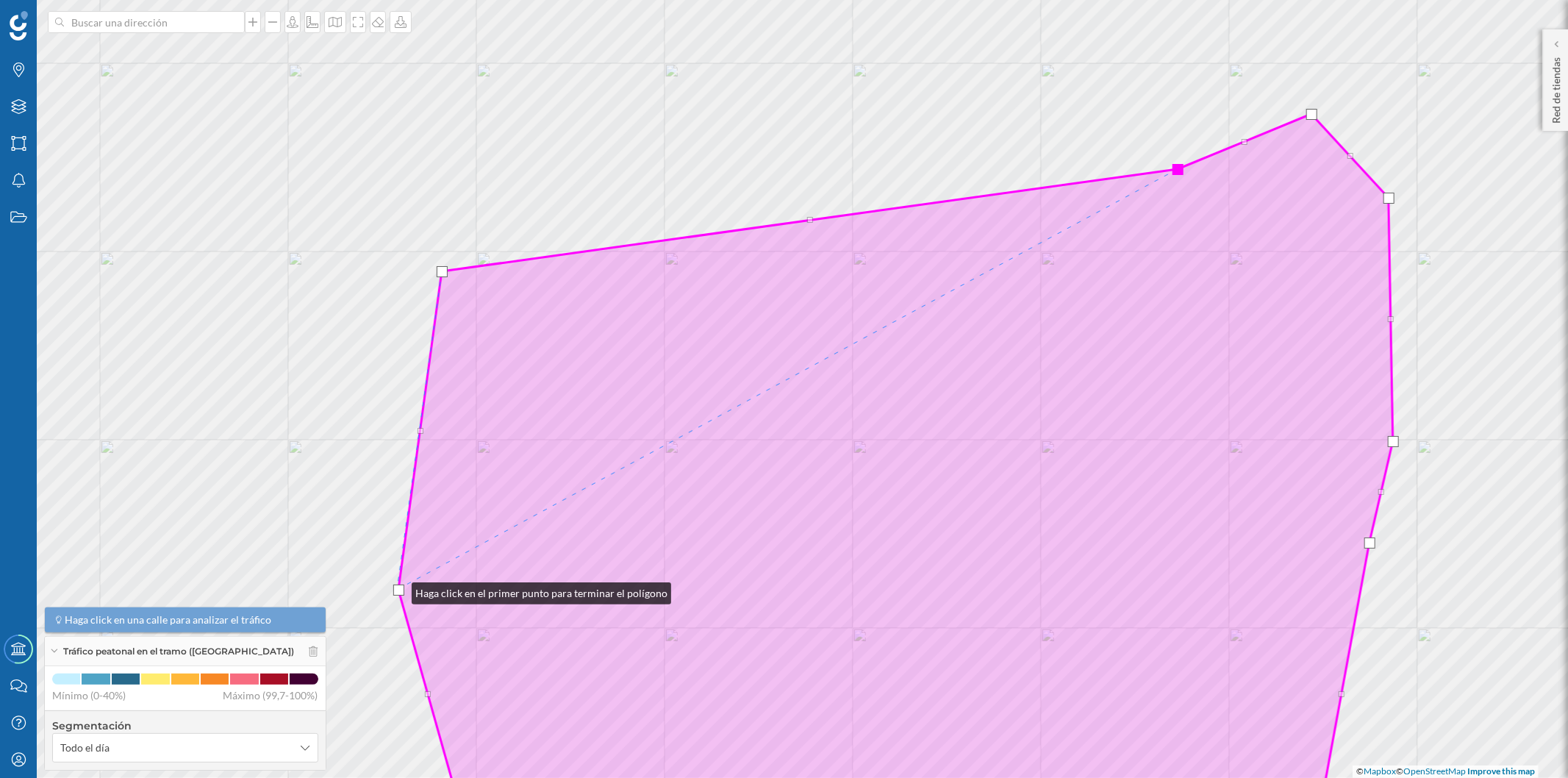
drag, startPoint x: 441, startPoint y: 579, endPoint x: 397, endPoint y: 589, distance: 45.1
click at [397, 589] on div at bounding box center [399, 590] width 11 height 11
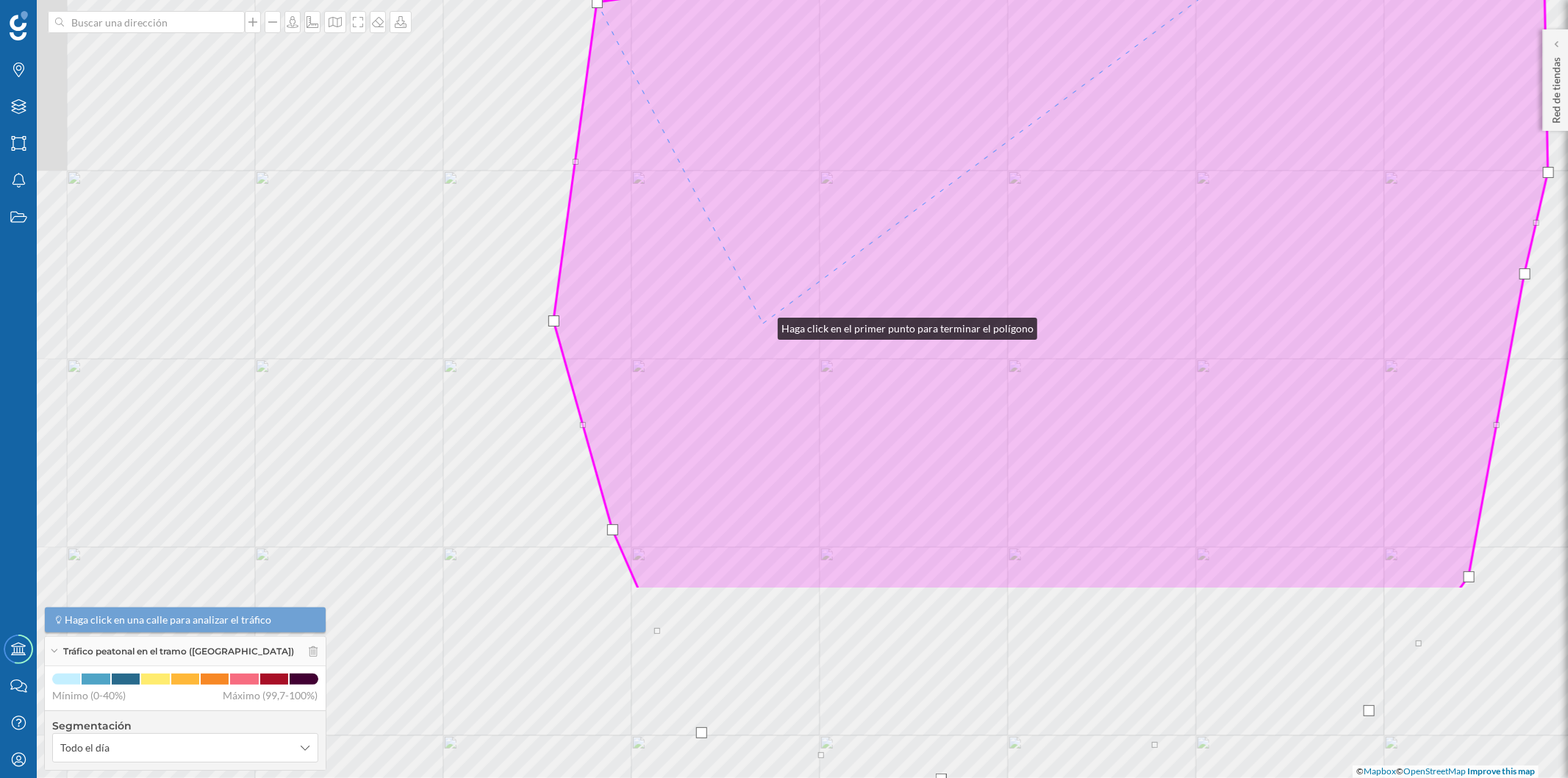
drag, startPoint x: 639, startPoint y: 559, endPoint x: 763, endPoint y: 325, distance: 264.8
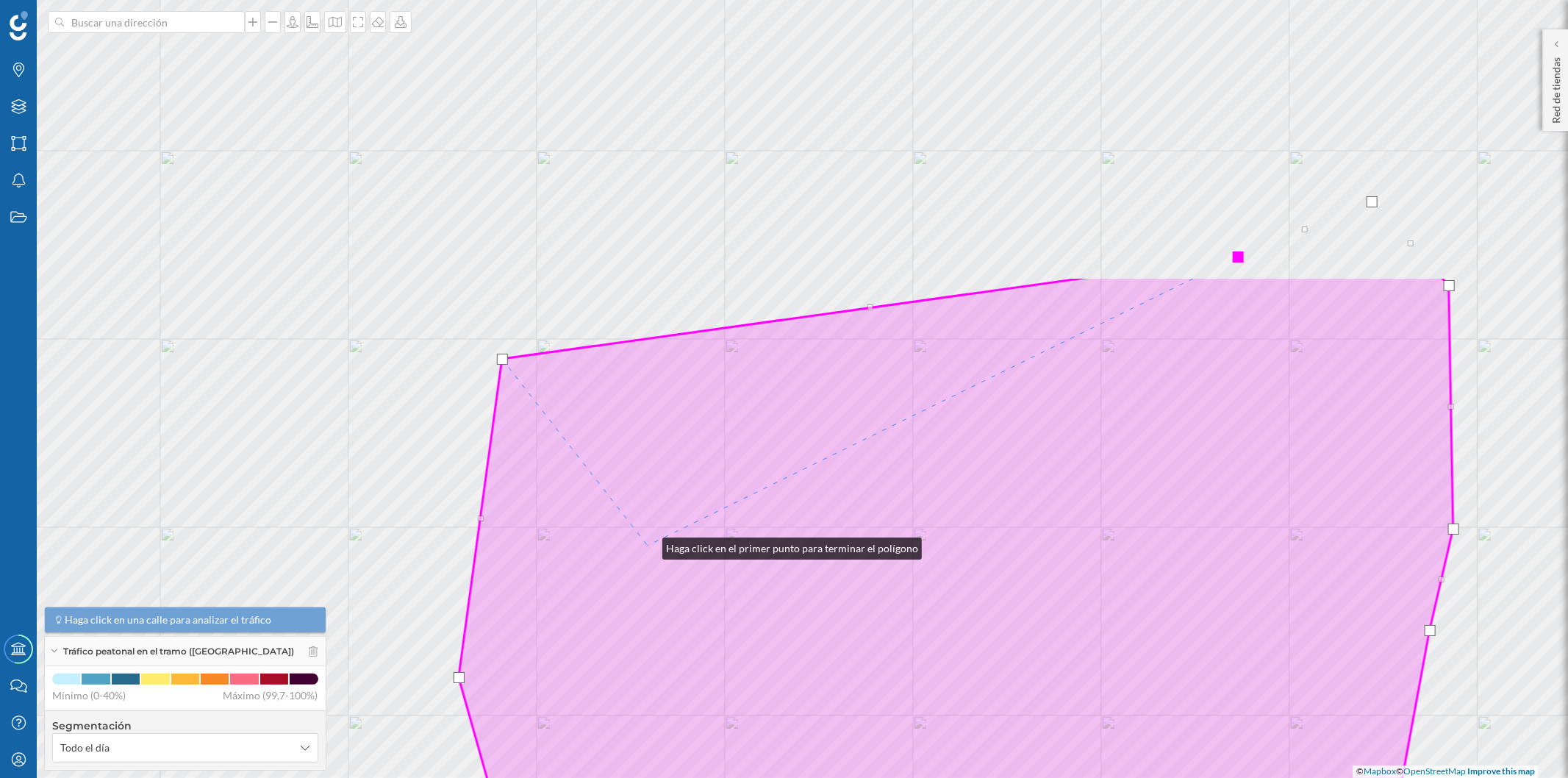
drag, startPoint x: 742, startPoint y: 188, endPoint x: 648, endPoint y: 544, distance: 368.2
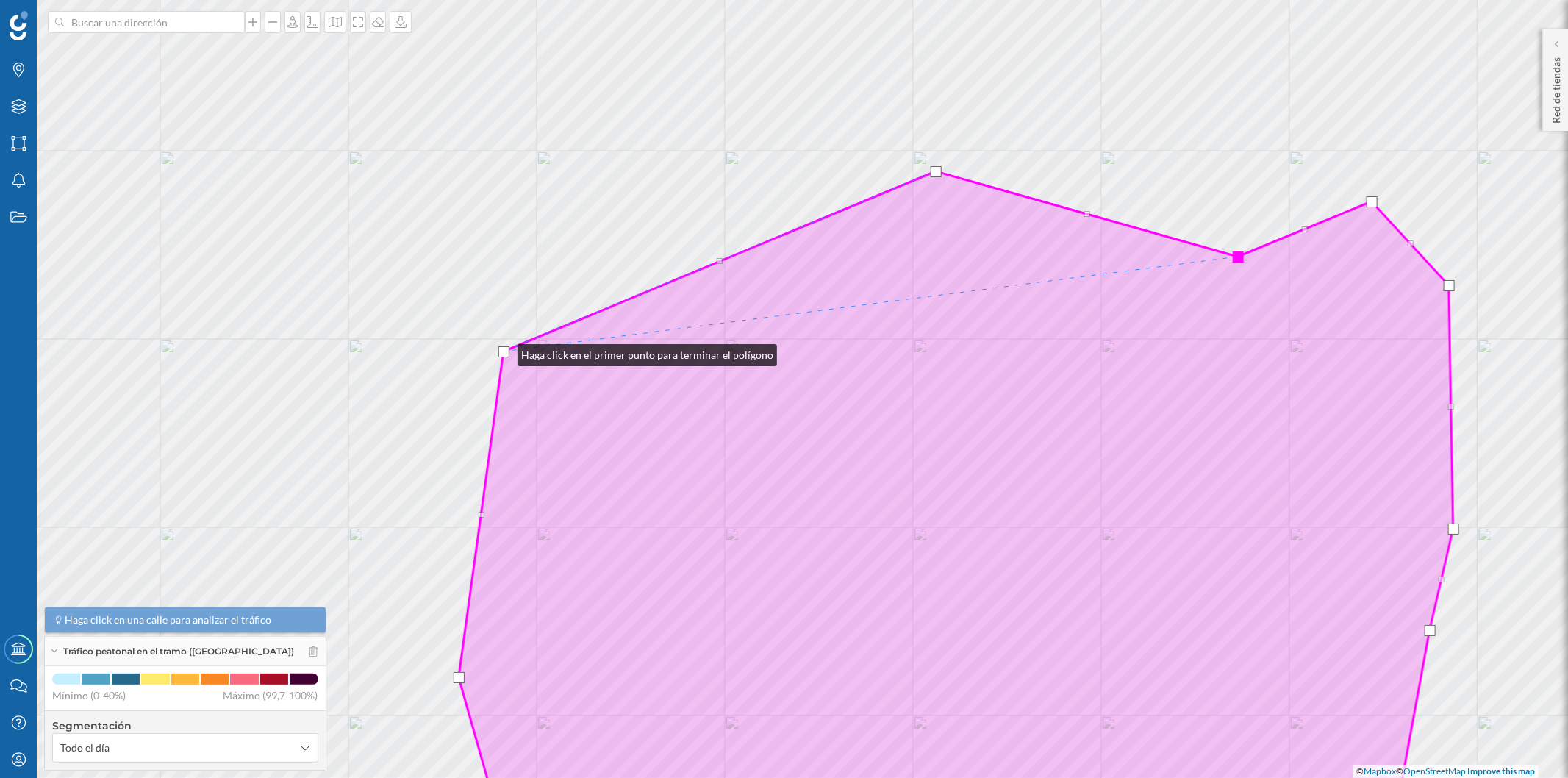
drag, startPoint x: 501, startPoint y: 359, endPoint x: 503, endPoint y: 351, distance: 8.2
click at [503, 351] on div at bounding box center [503, 352] width 11 height 11
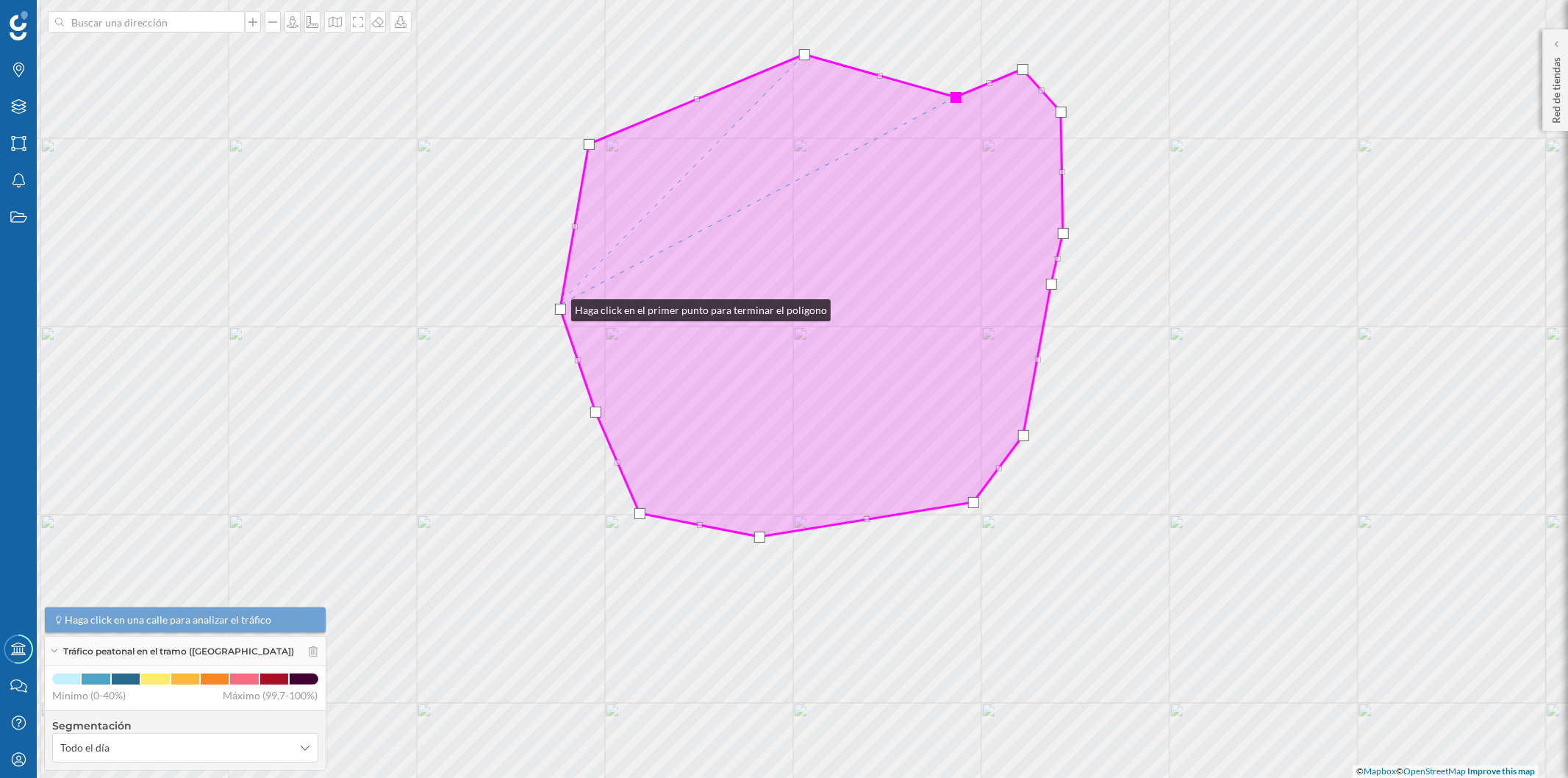
click at [557, 306] on div at bounding box center [560, 309] width 11 height 11
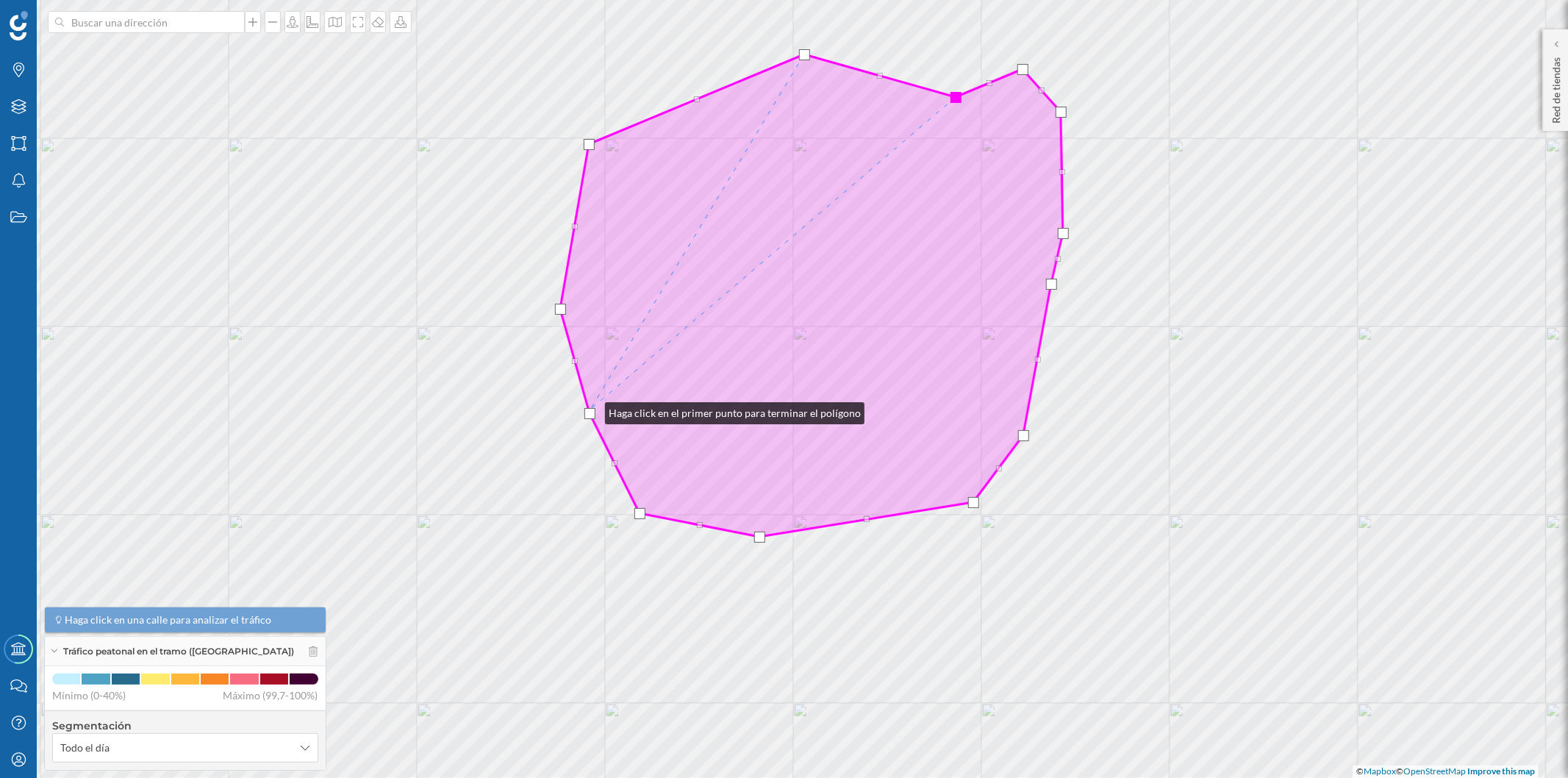
click at [590, 409] on div at bounding box center [590, 413] width 11 height 11
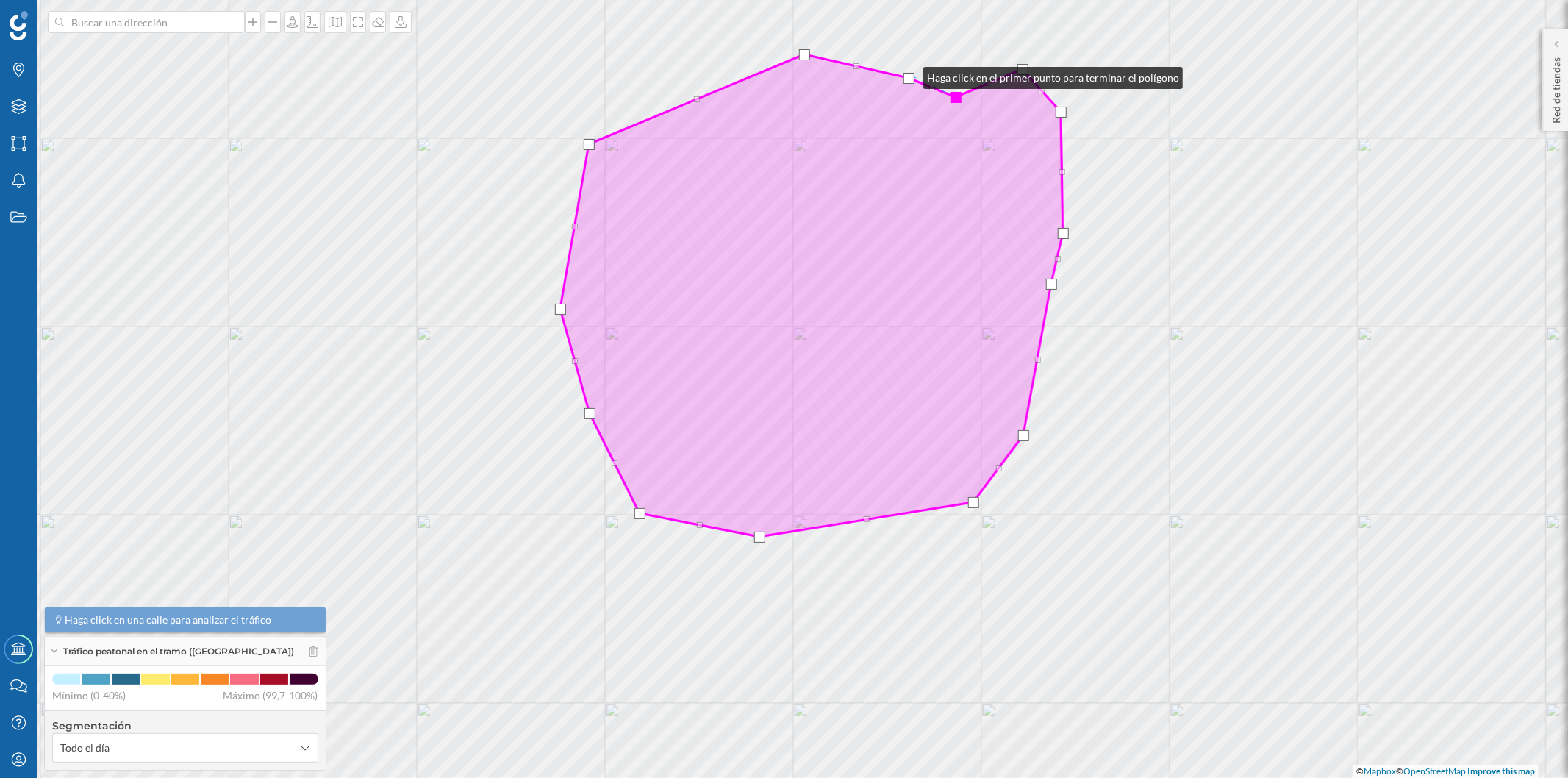
drag, startPoint x: 956, startPoint y: 86, endPoint x: 908, endPoint y: 74, distance: 49.5
click at [908, 74] on div at bounding box center [908, 78] width 11 height 11
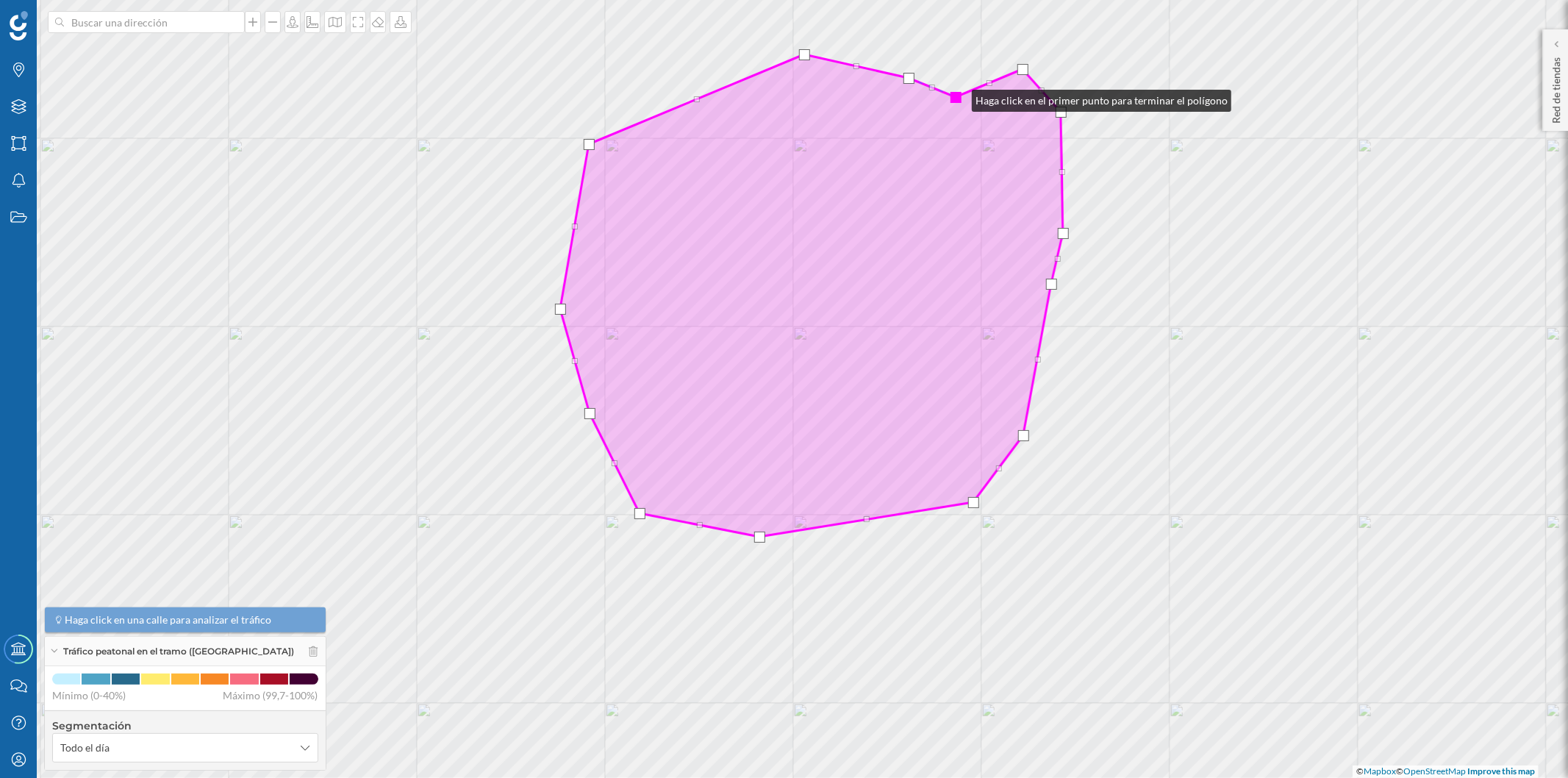
click at [957, 97] on div at bounding box center [955, 97] width 11 height 11
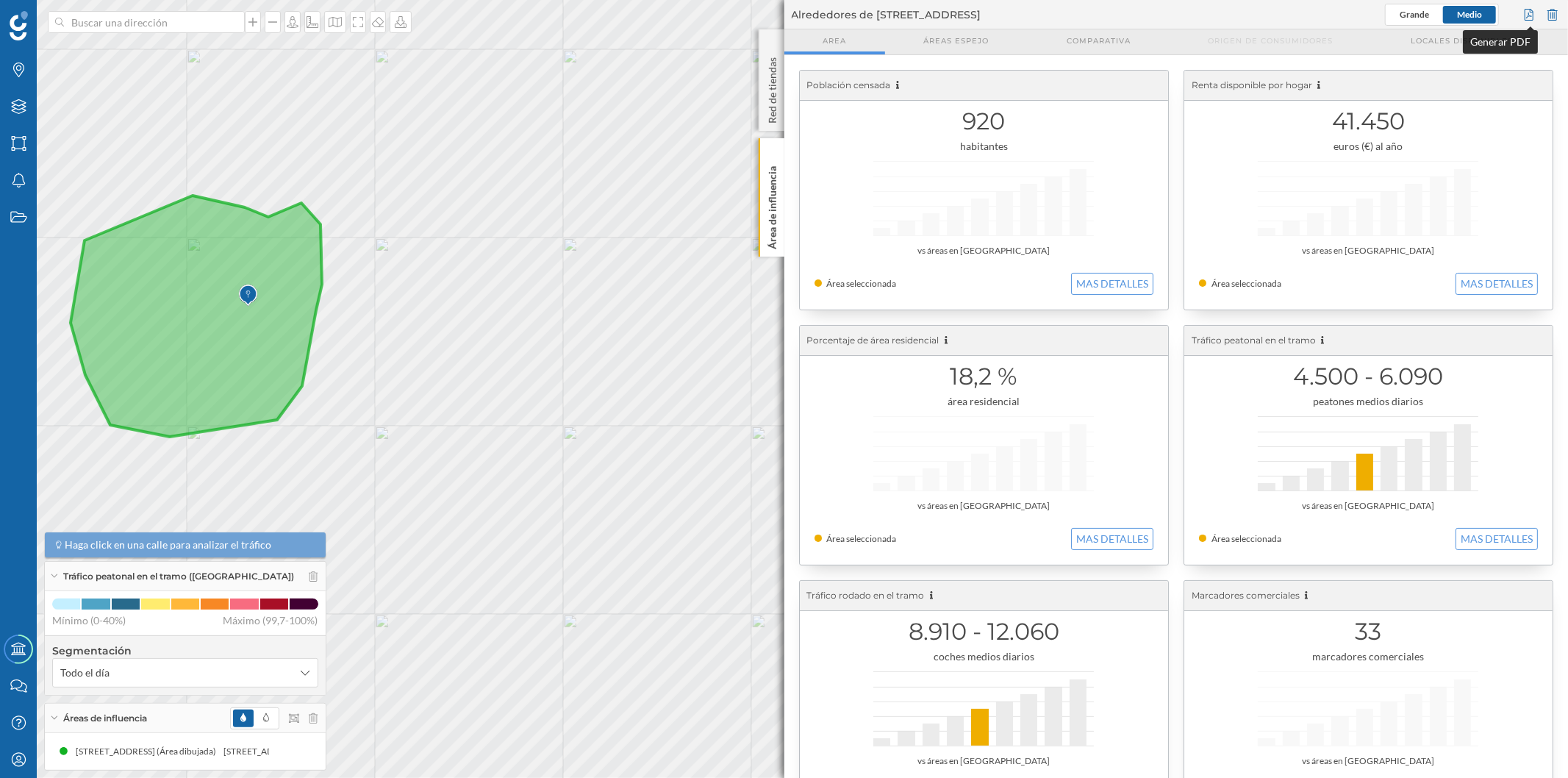
click at [1529, 11] on div at bounding box center [1529, 14] width 16 height 22
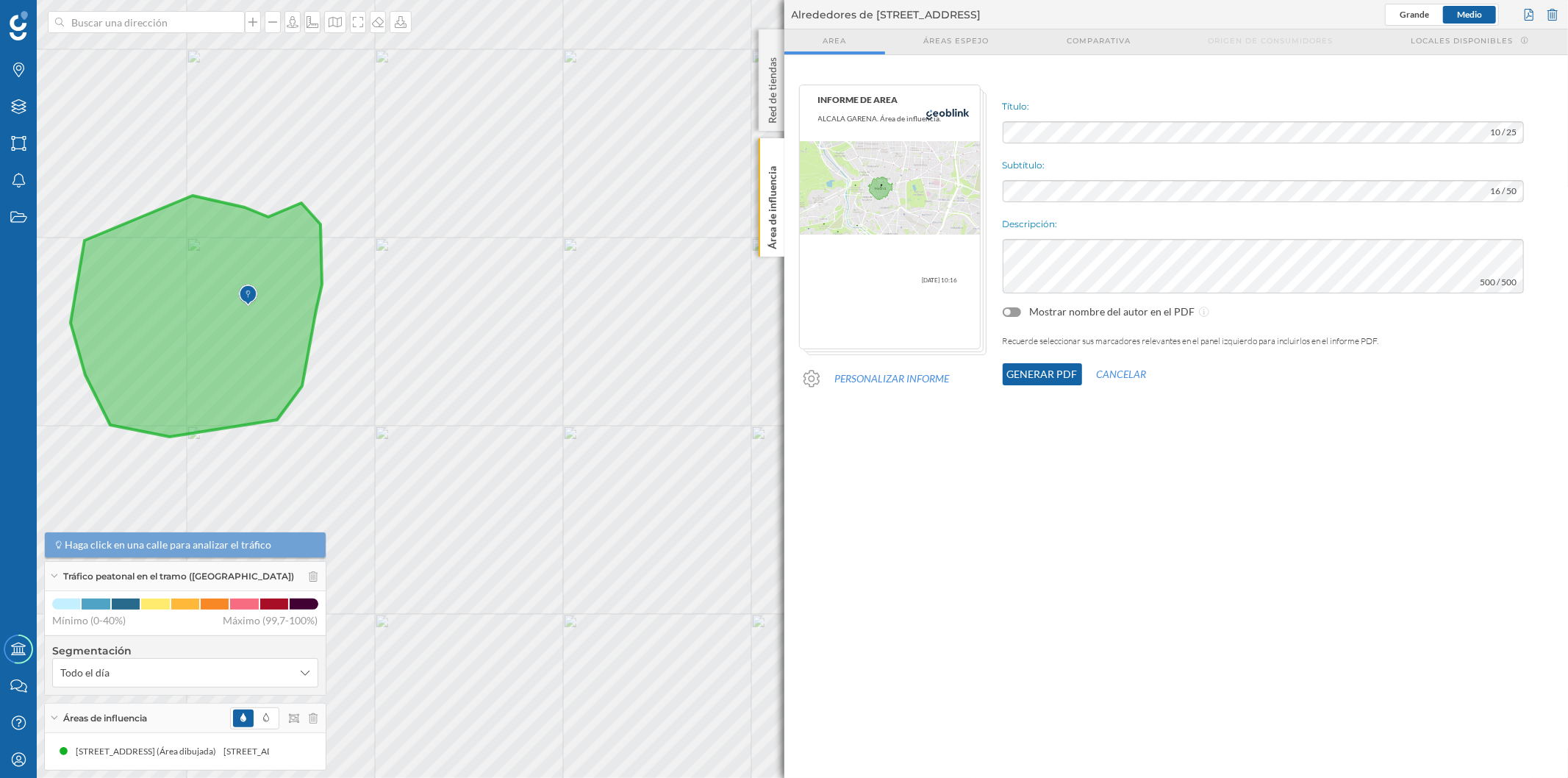
click at [1044, 372] on button "Generar PDF" at bounding box center [1042, 374] width 80 height 22
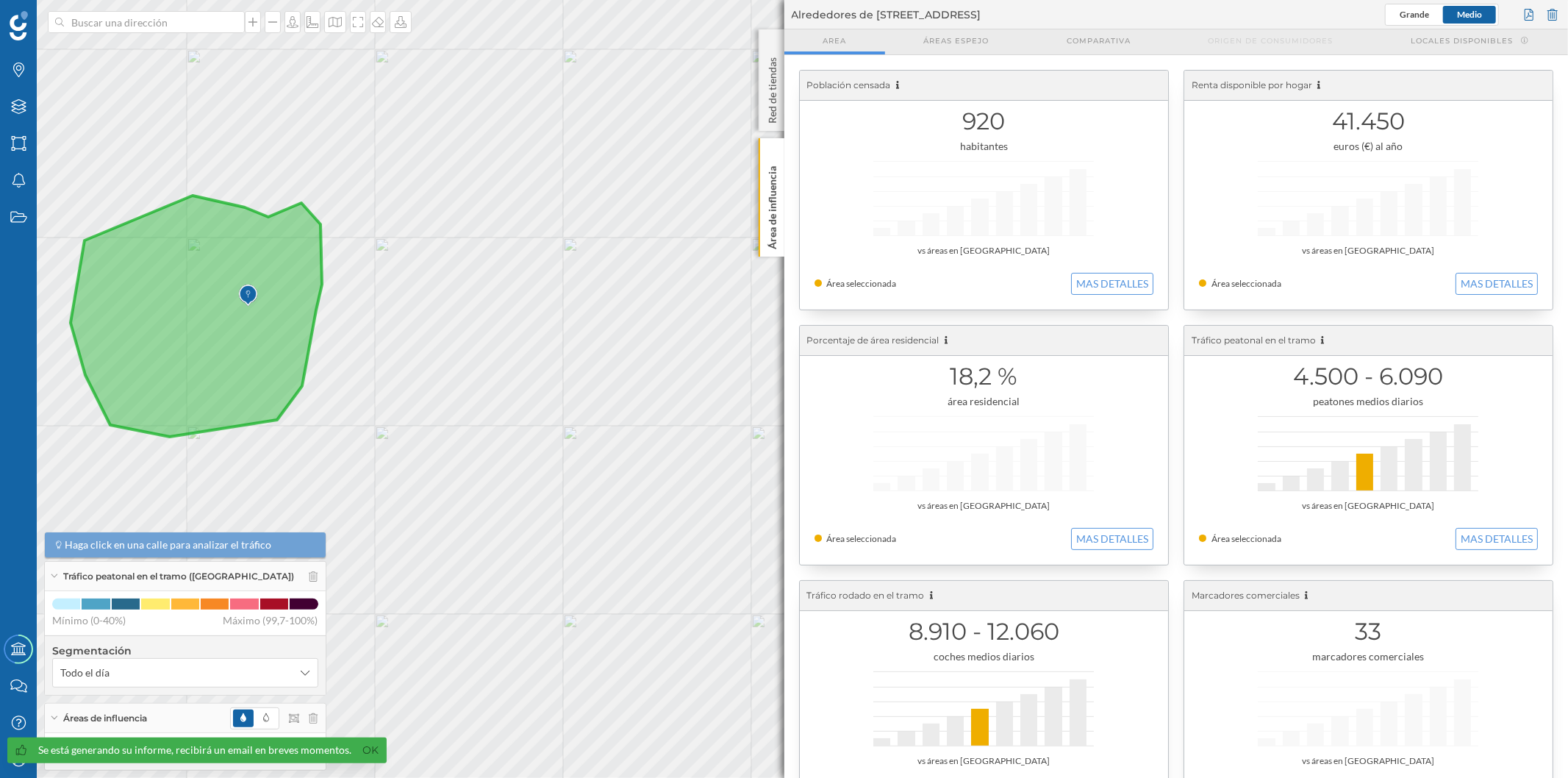
scroll to position [57, 0]
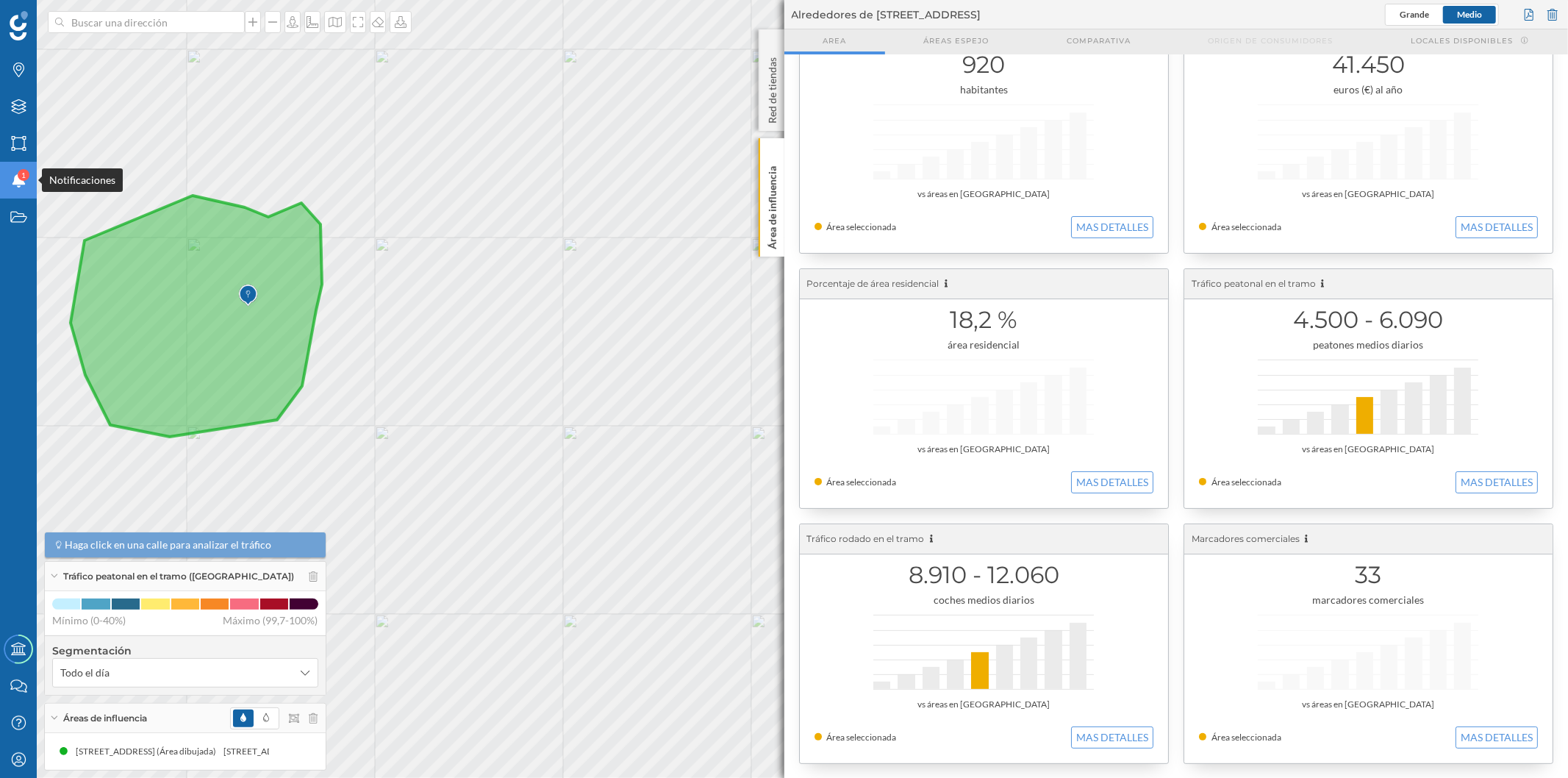
click at [11, 174] on icon "Notificaciones" at bounding box center [19, 180] width 18 height 14
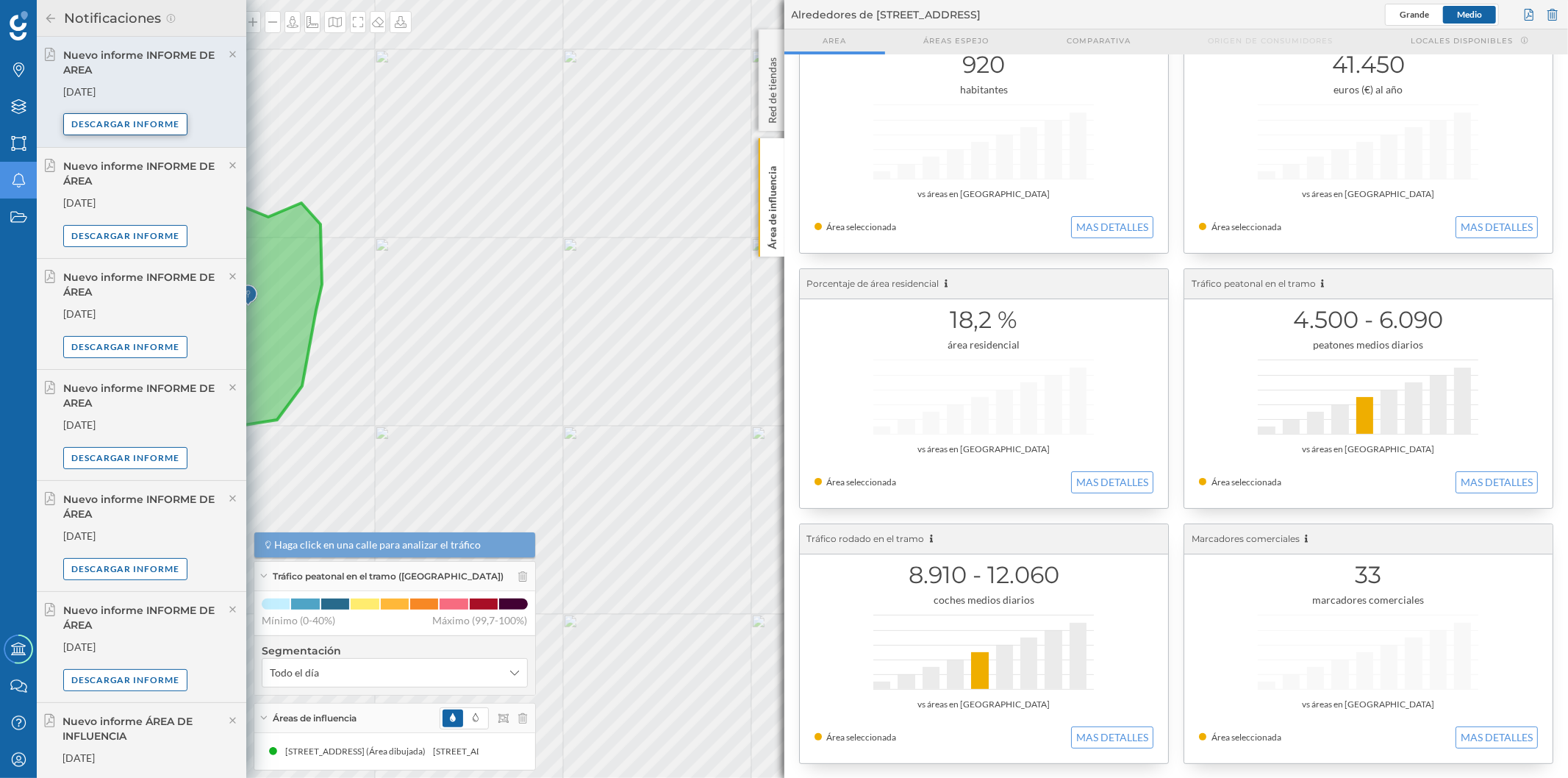
click at [145, 121] on div "Descargar informe" at bounding box center [125, 124] width 125 height 22
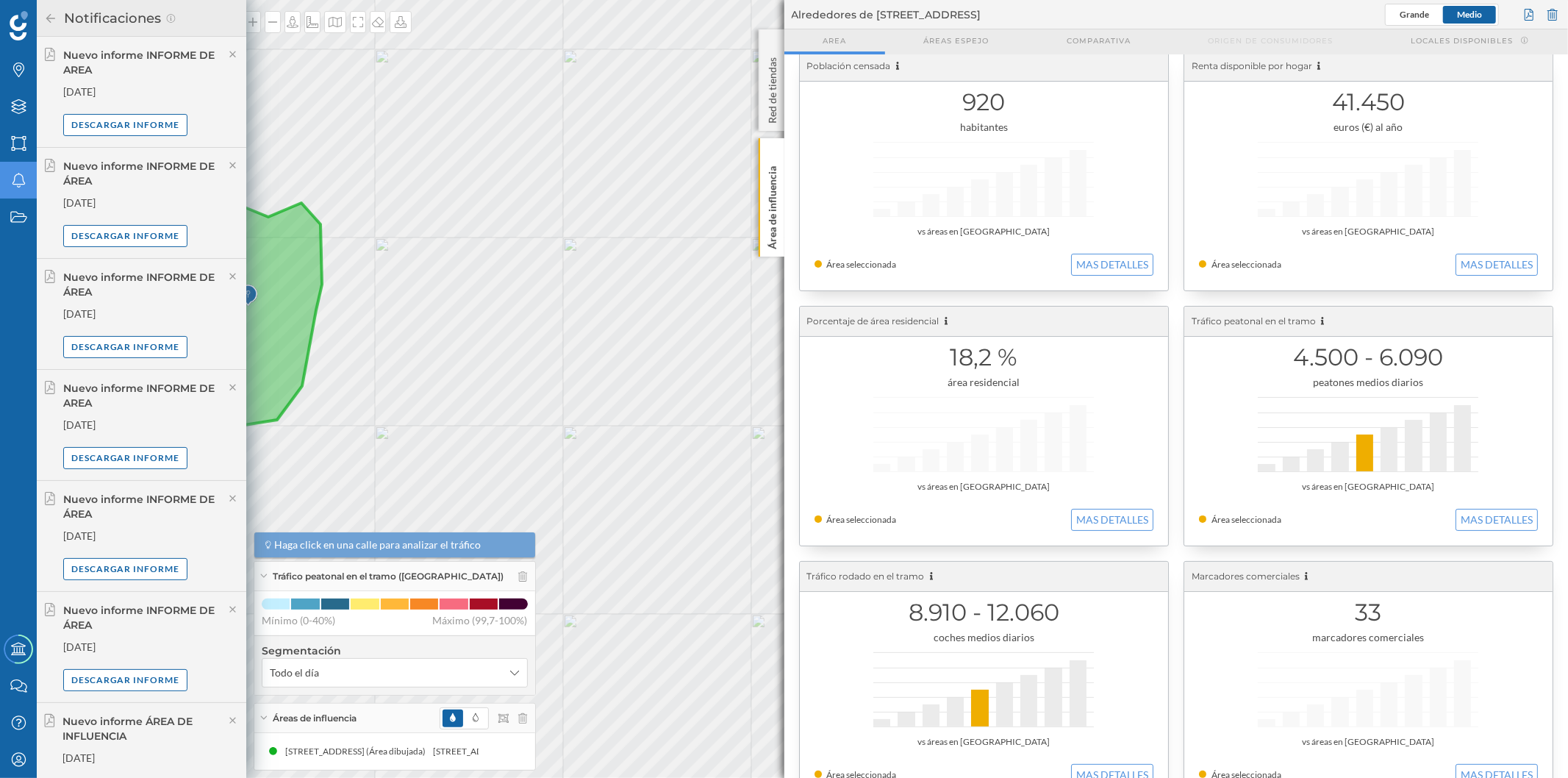
scroll to position [0, 0]
